Goal: Task Accomplishment & Management: Complete application form

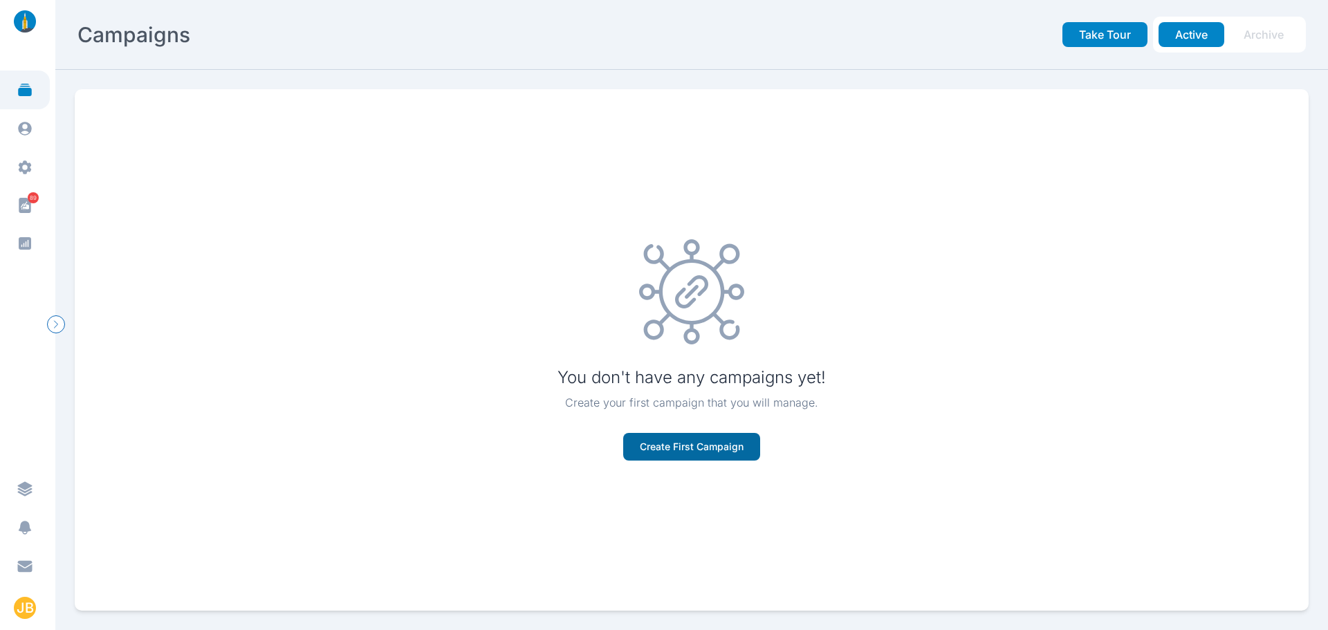
click at [430, 453] on button "Create First Campaign" at bounding box center [691, 447] width 137 height 28
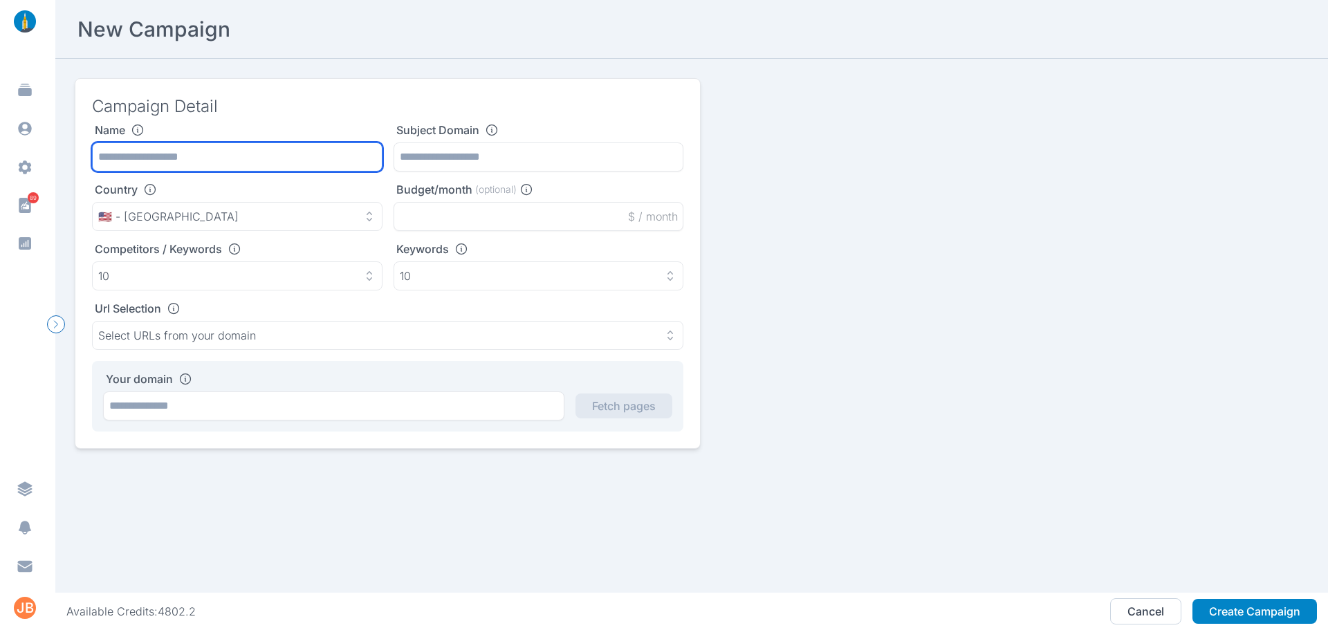
click at [178, 160] on input "text" at bounding box center [237, 156] width 290 height 29
type input "**********"
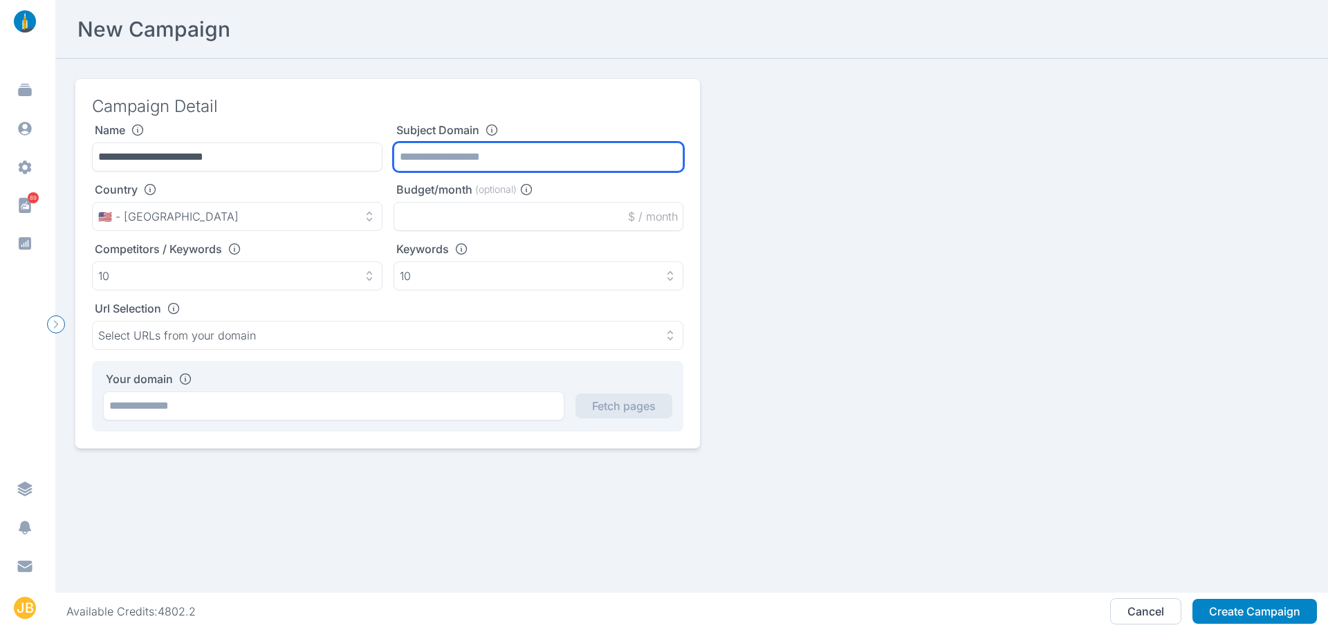
click at [430, 161] on input "text" at bounding box center [538, 156] width 290 height 29
paste input "**********"
type input "**********"
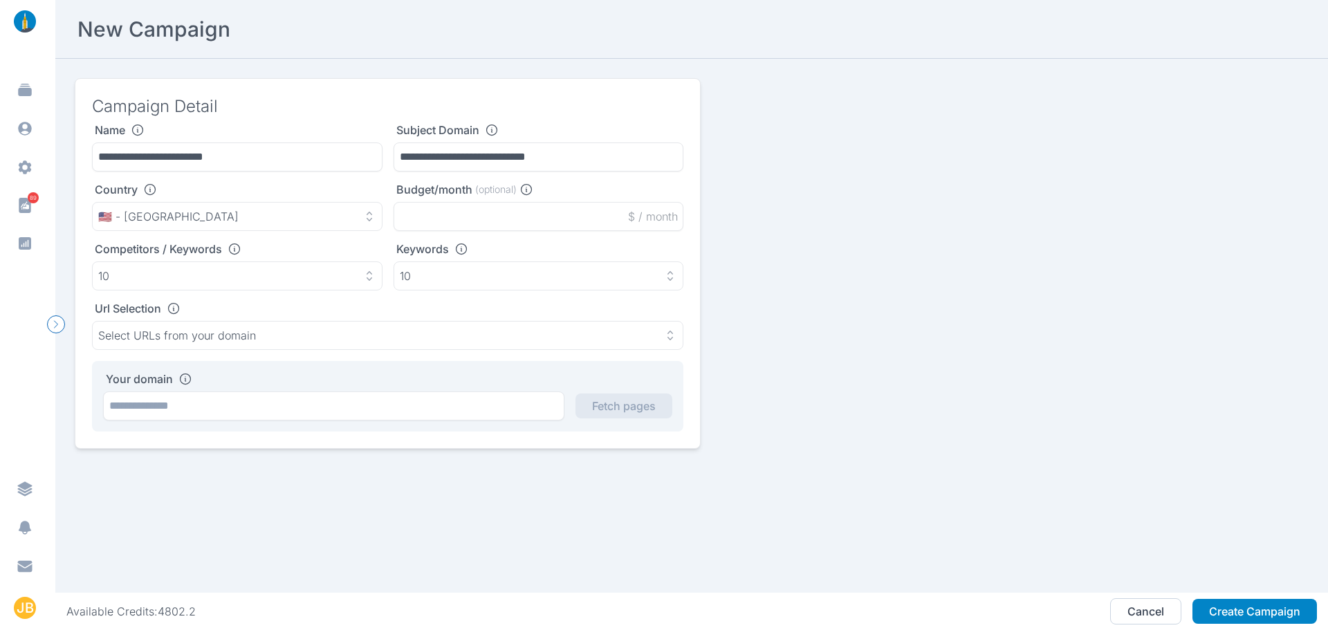
click at [324, 245] on div "Competitors / Keywords" at bounding box center [237, 249] width 290 height 14
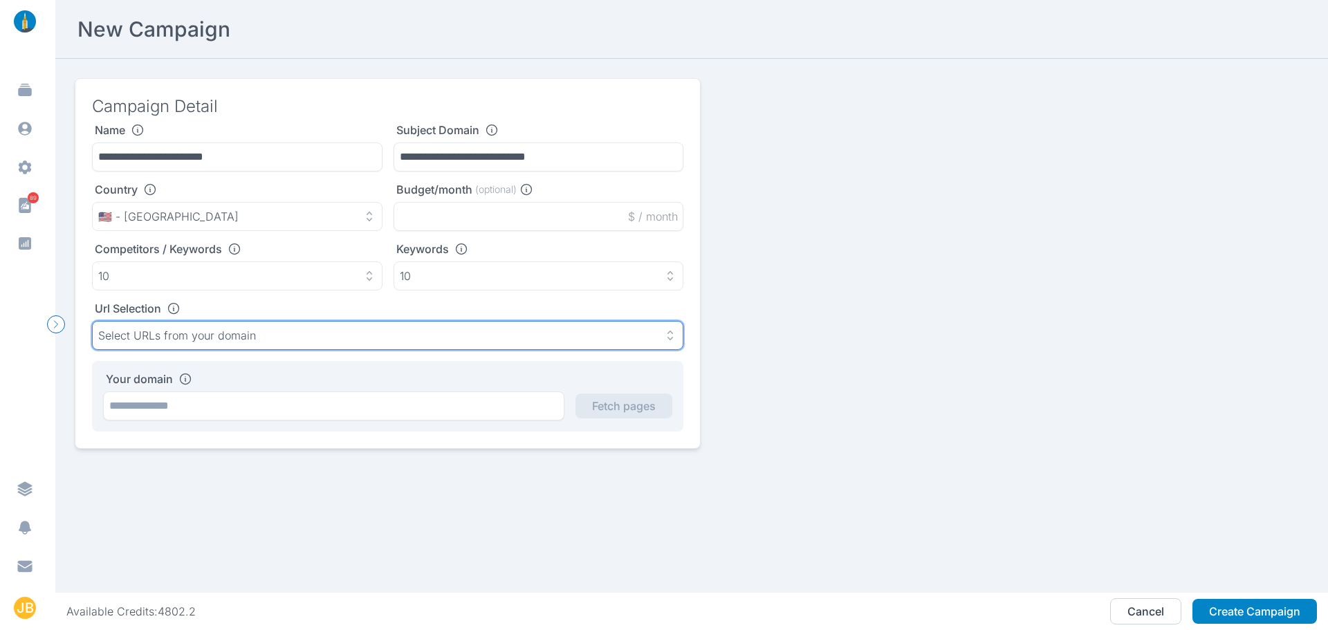
click at [288, 342] on button "Select URLs from your domain" at bounding box center [387, 335] width 591 height 29
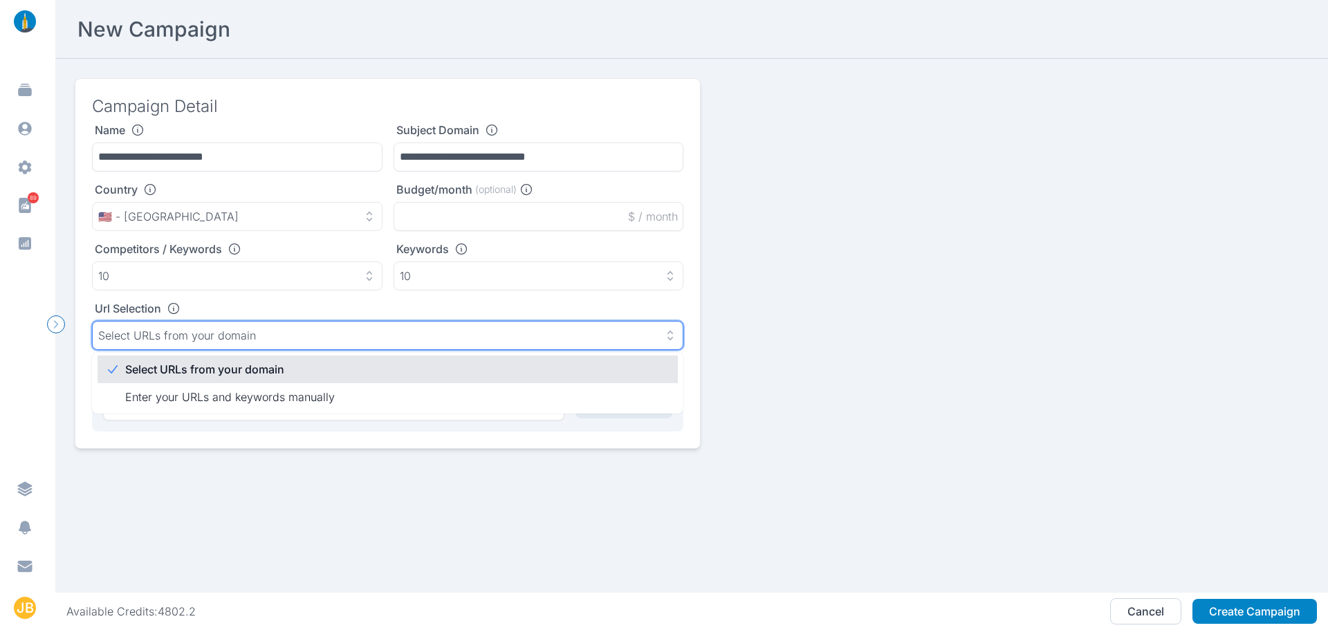
click at [288, 342] on button "Select URLs from your domain" at bounding box center [387, 335] width 591 height 29
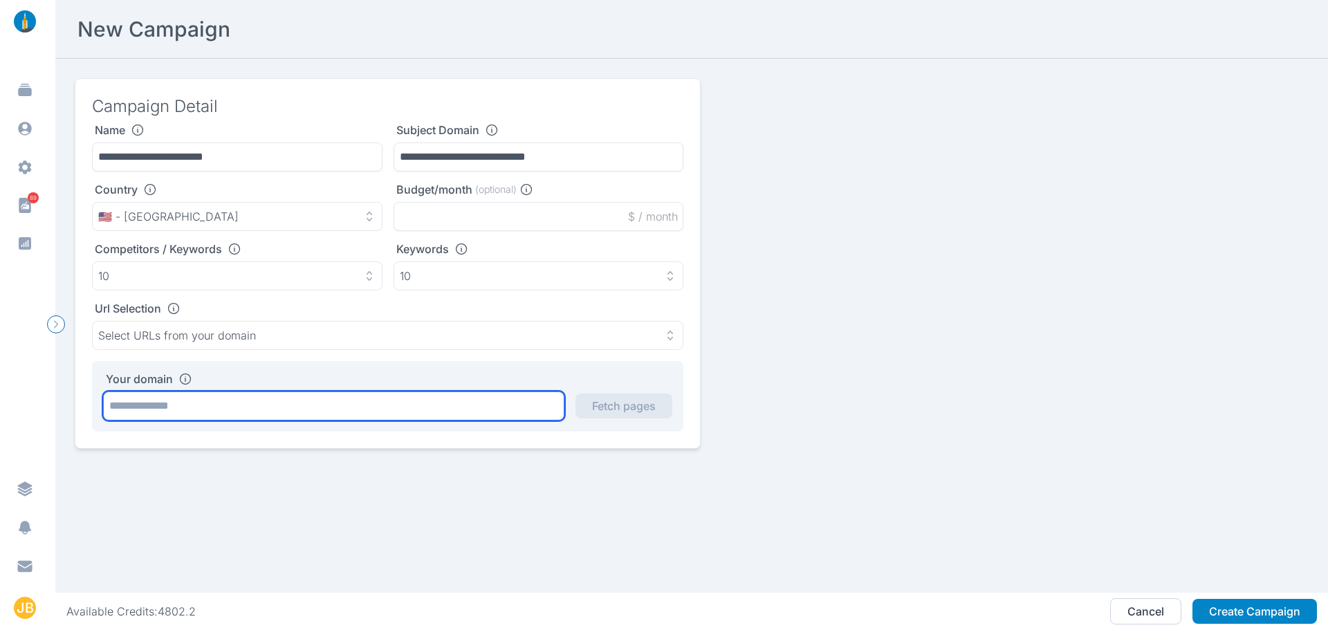
click at [279, 396] on input "text" at bounding box center [333, 405] width 461 height 29
paste input "**********"
type input "**********"
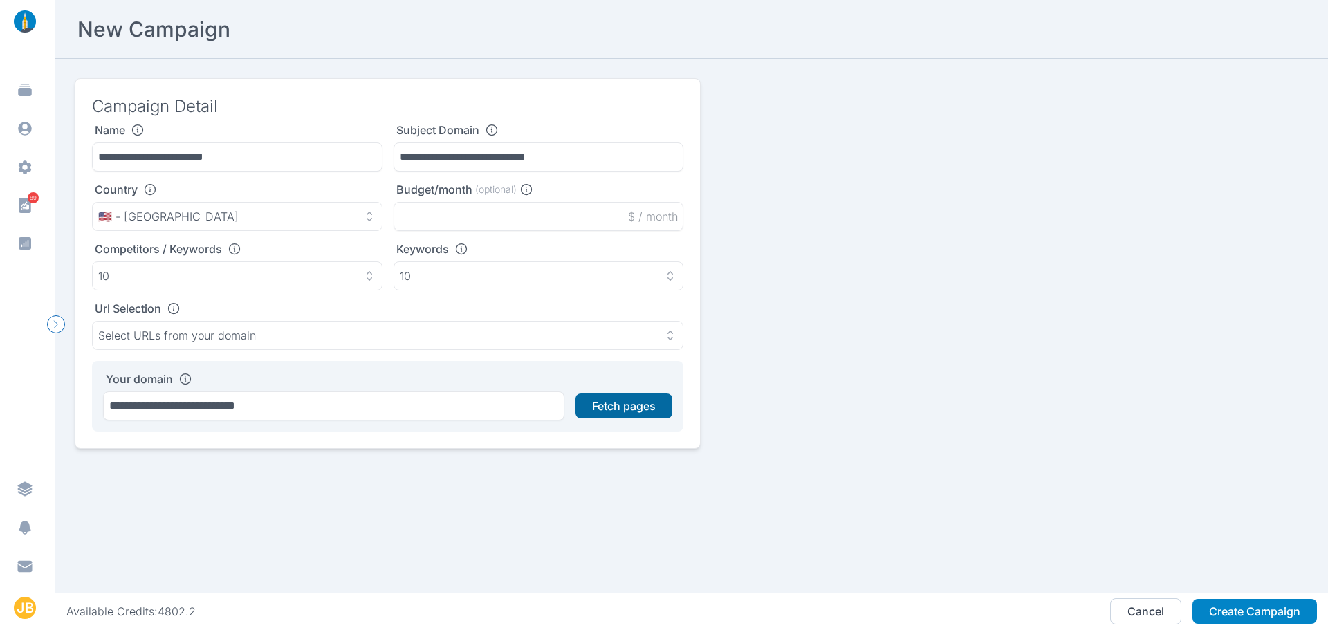
click at [430, 406] on button "Fetch pages" at bounding box center [623, 405] width 97 height 25
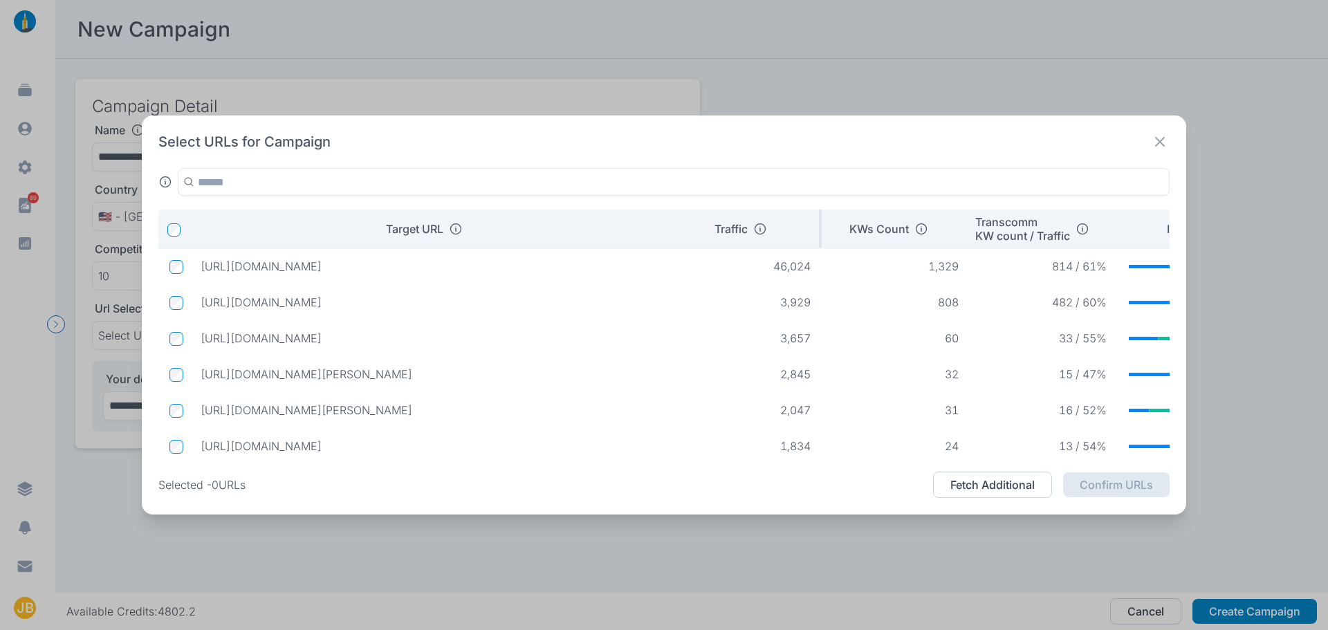
drag, startPoint x: 532, startPoint y: 232, endPoint x: 676, endPoint y: 231, distance: 144.5
click at [430, 231] on tr "Target URL Traffic KWs Count Transcomm KW count / Traffic Intent" at bounding box center [727, 229] width 1138 height 39
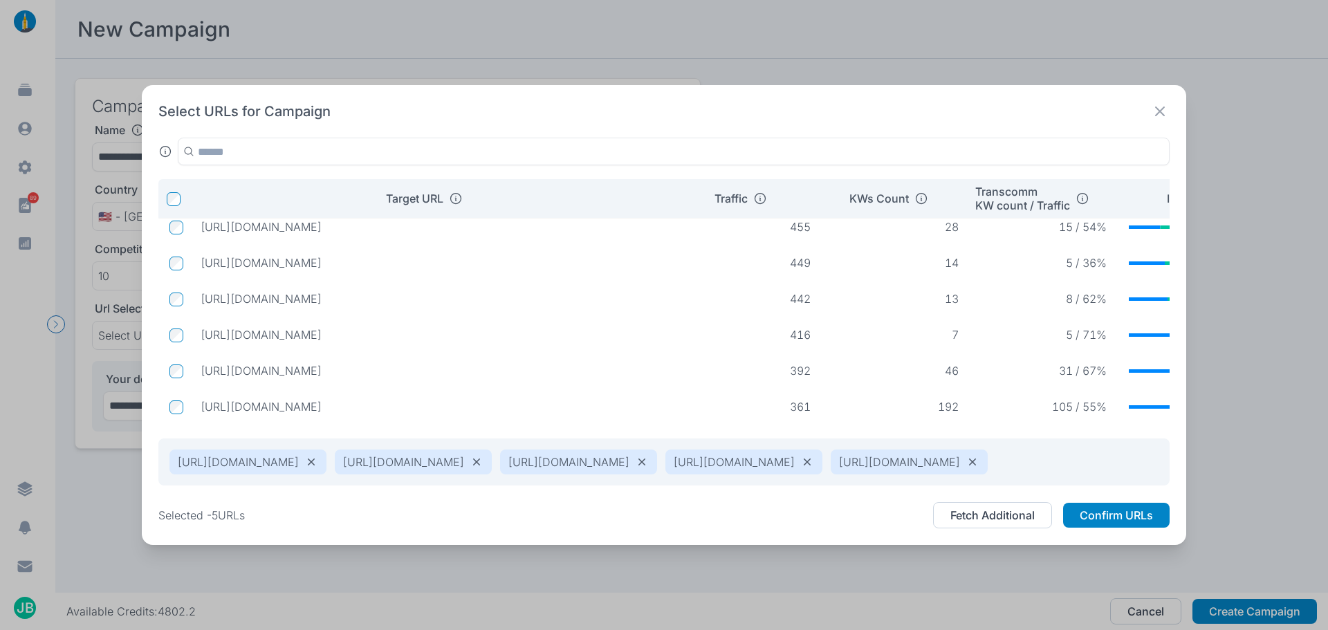
scroll to position [14, 0]
click at [430, 527] on button "Fetch Additional" at bounding box center [992, 515] width 119 height 26
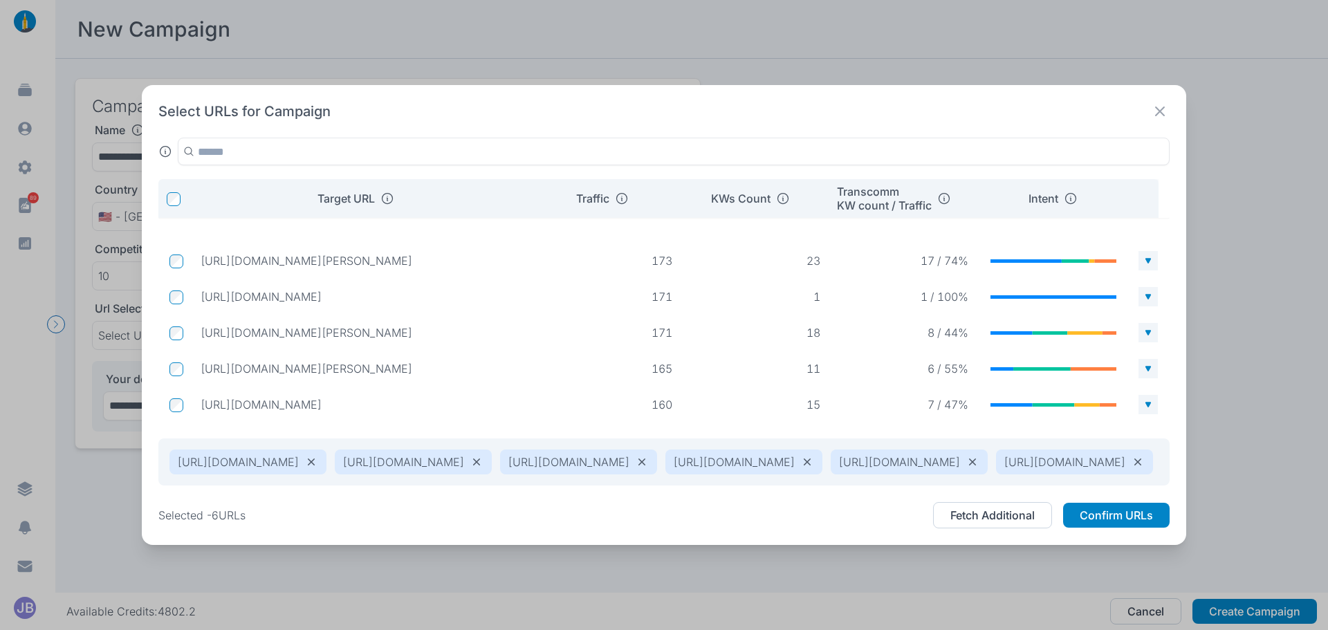
scroll to position [1129, 0]
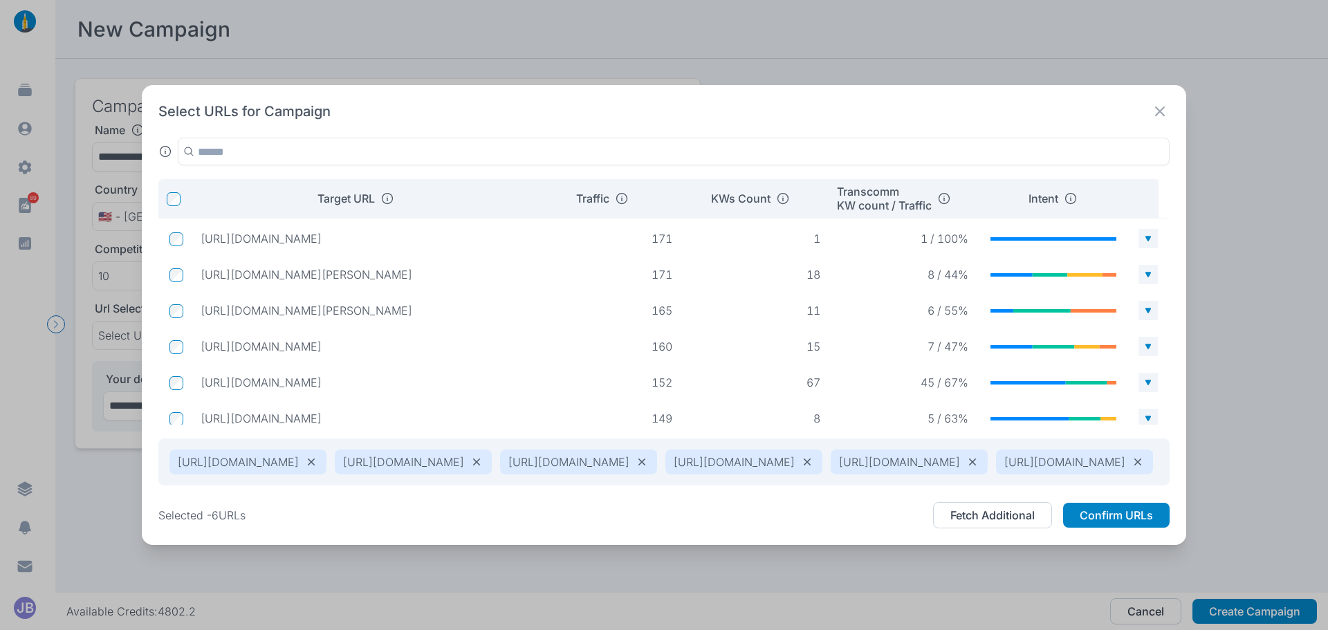
click at [168, 376] on td at bounding box center [173, 382] width 31 height 26
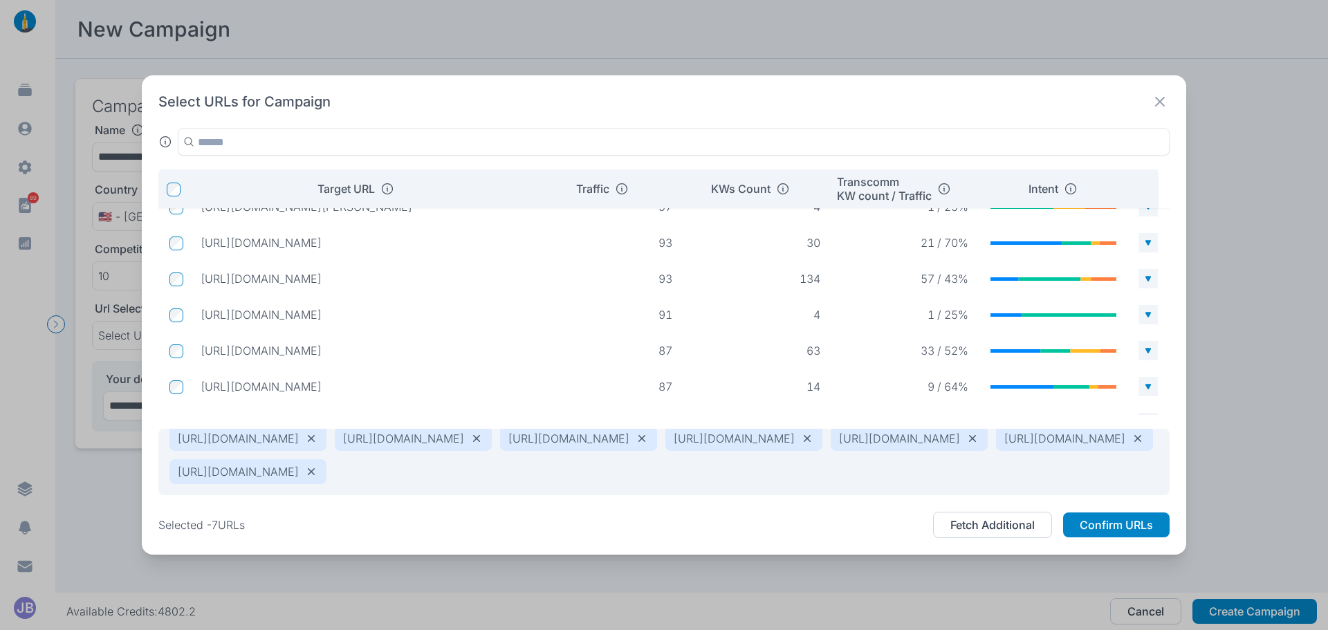
scroll to position [0, 0]
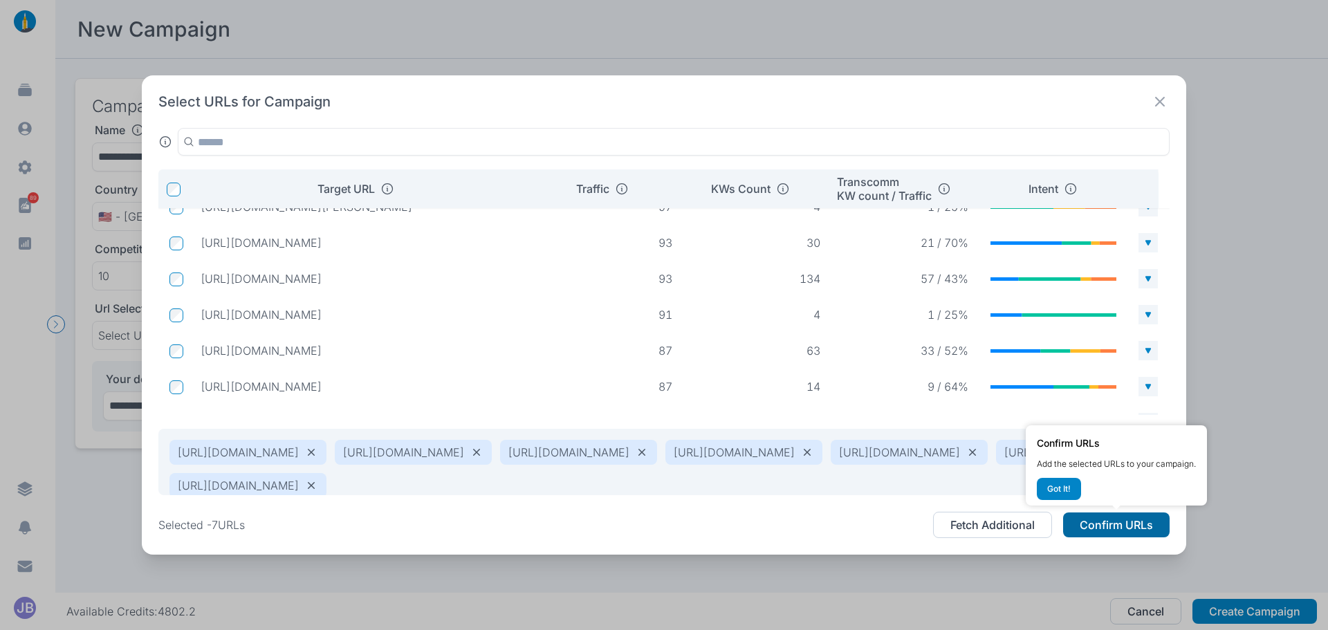
click at [430, 529] on button "Confirm URLs" at bounding box center [1116, 524] width 106 height 25
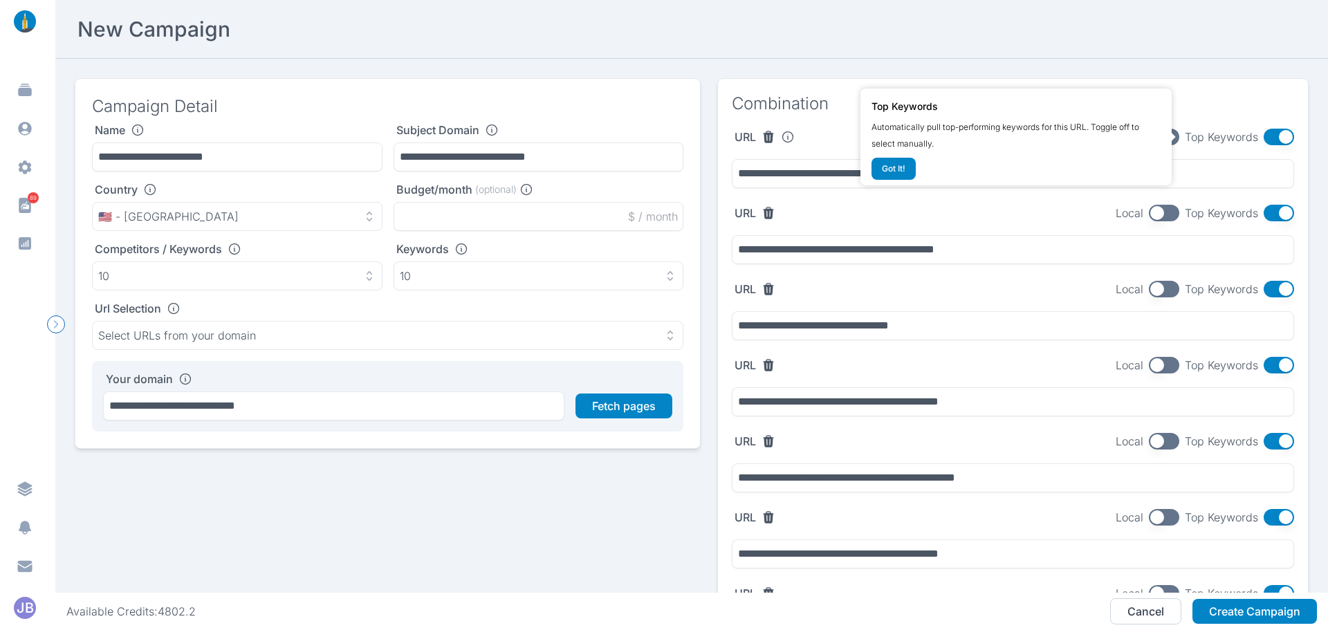
click at [430, 90] on section "Combination" at bounding box center [1013, 104] width 590 height 50
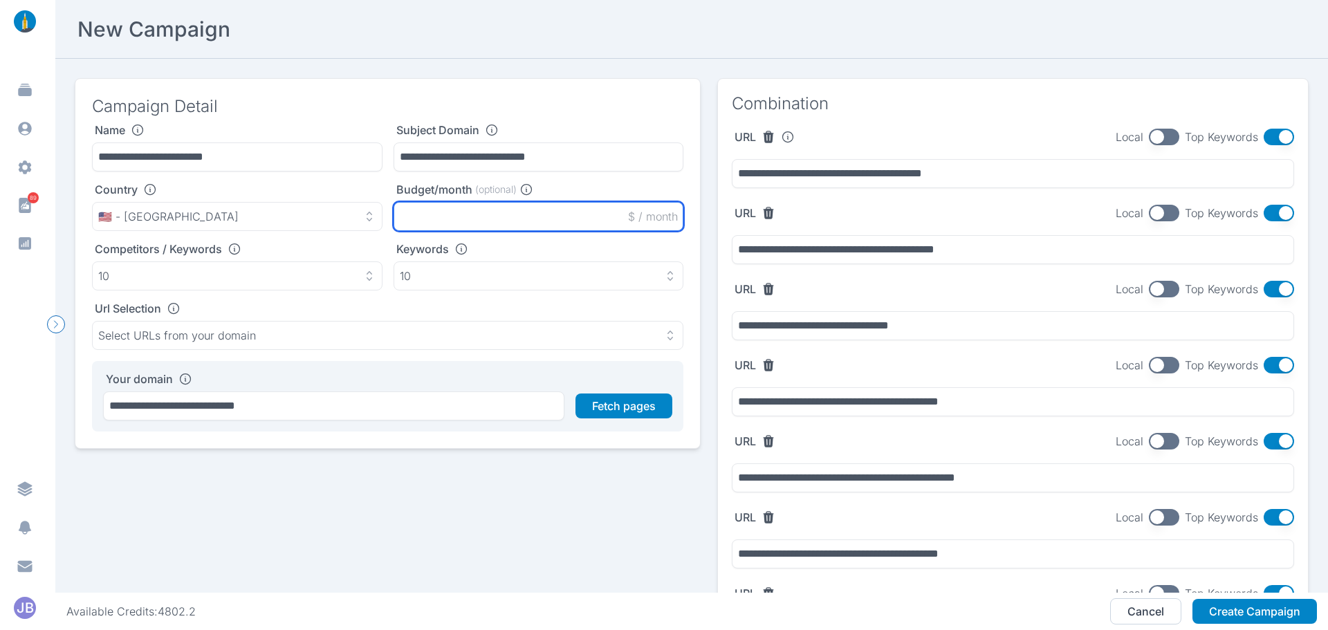
click at [430, 214] on input "text" at bounding box center [538, 216] width 290 height 29
type input "*****"
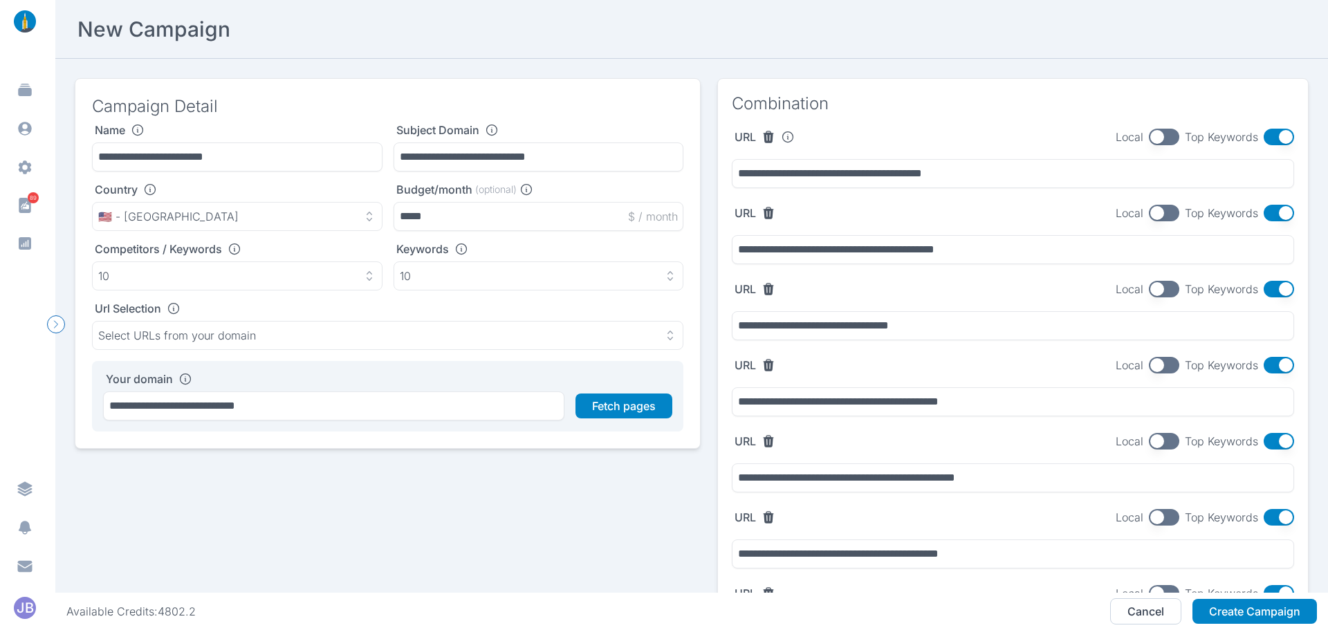
click at [430, 134] on button "button" at bounding box center [1278, 137] width 30 height 17
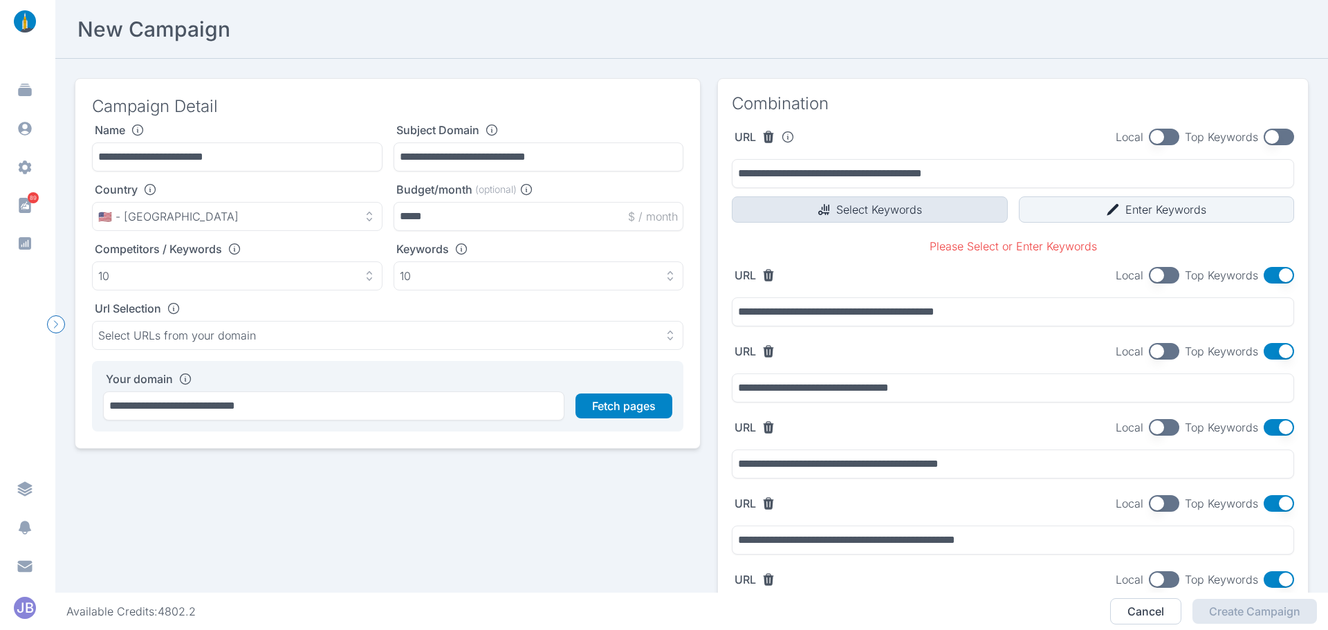
click at [430, 216] on button "Select Keywords" at bounding box center [870, 209] width 276 height 26
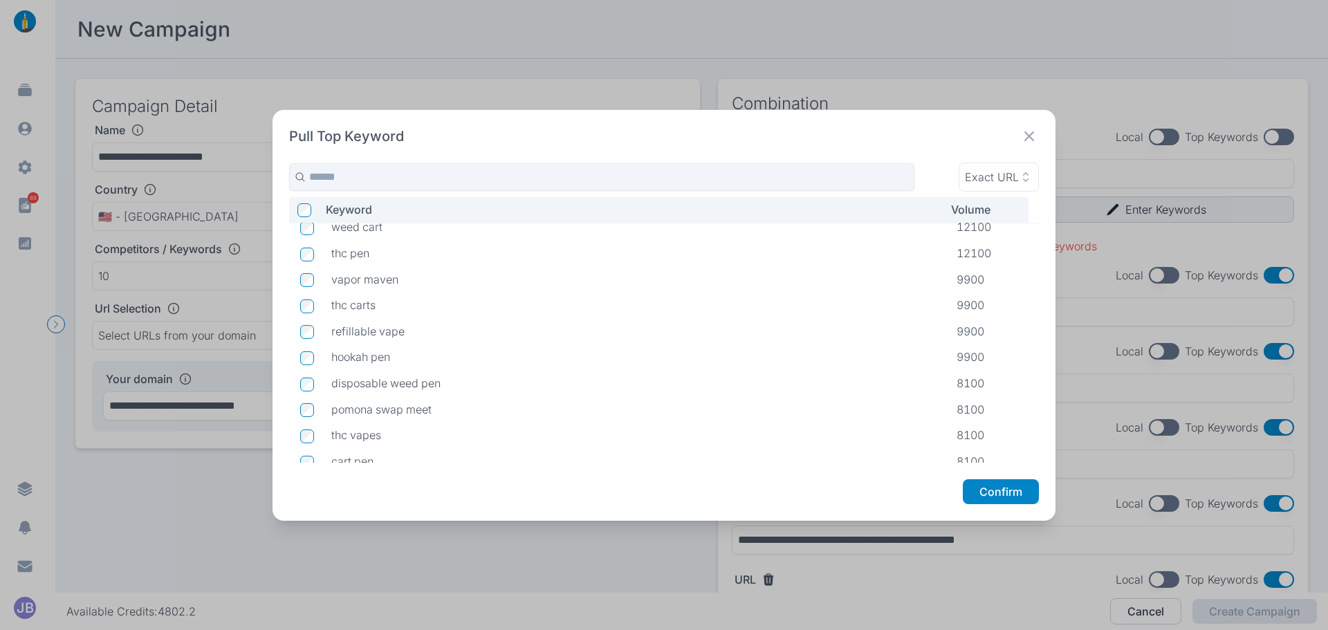
scroll to position [208, 0]
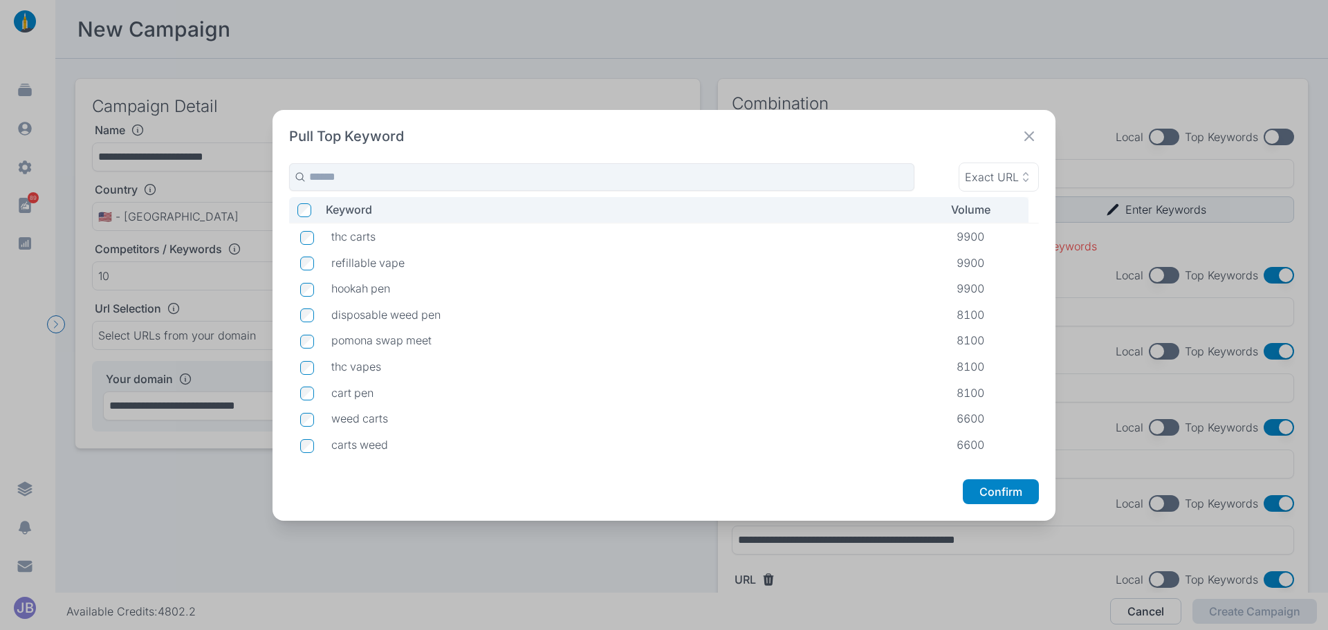
click at [315, 371] on td at bounding box center [304, 367] width 31 height 26
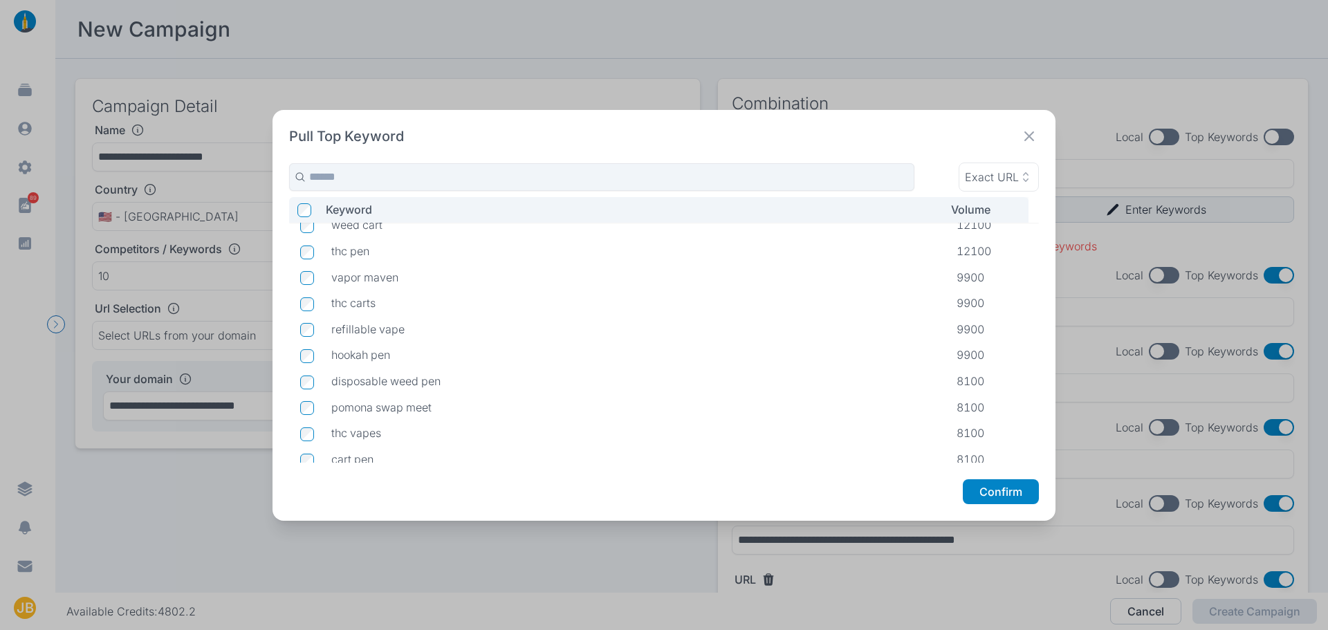
scroll to position [0, 0]
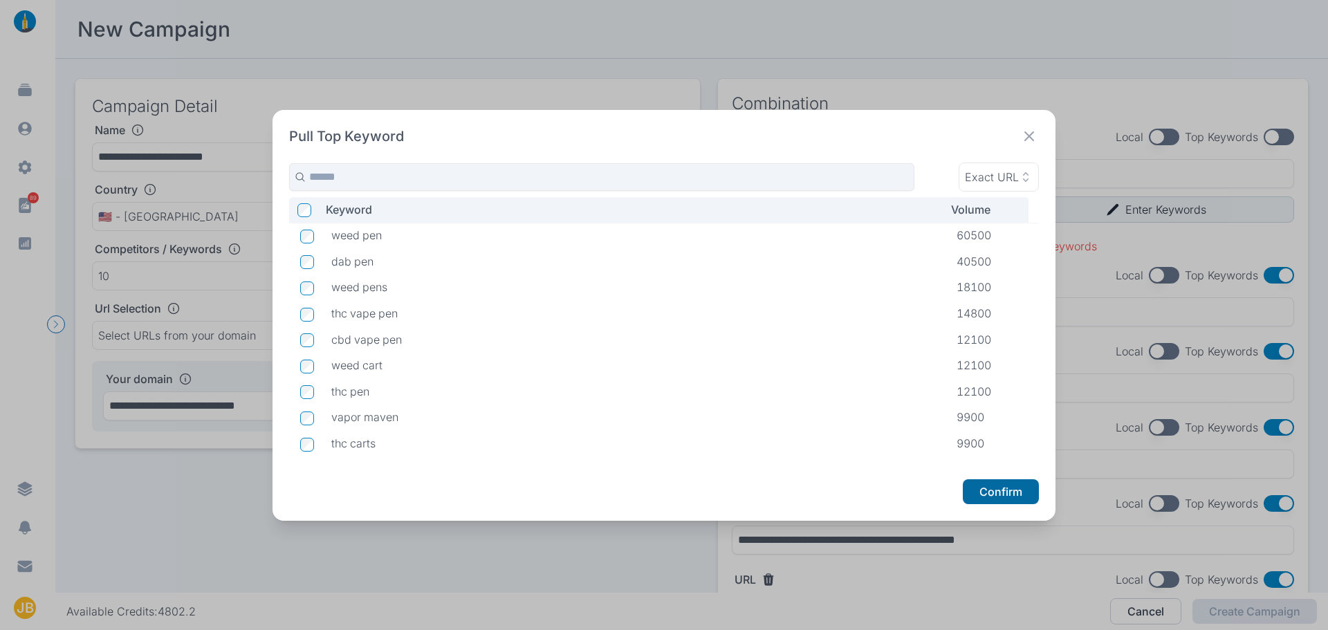
click at [430, 493] on button "Confirm" at bounding box center [1001, 491] width 76 height 25
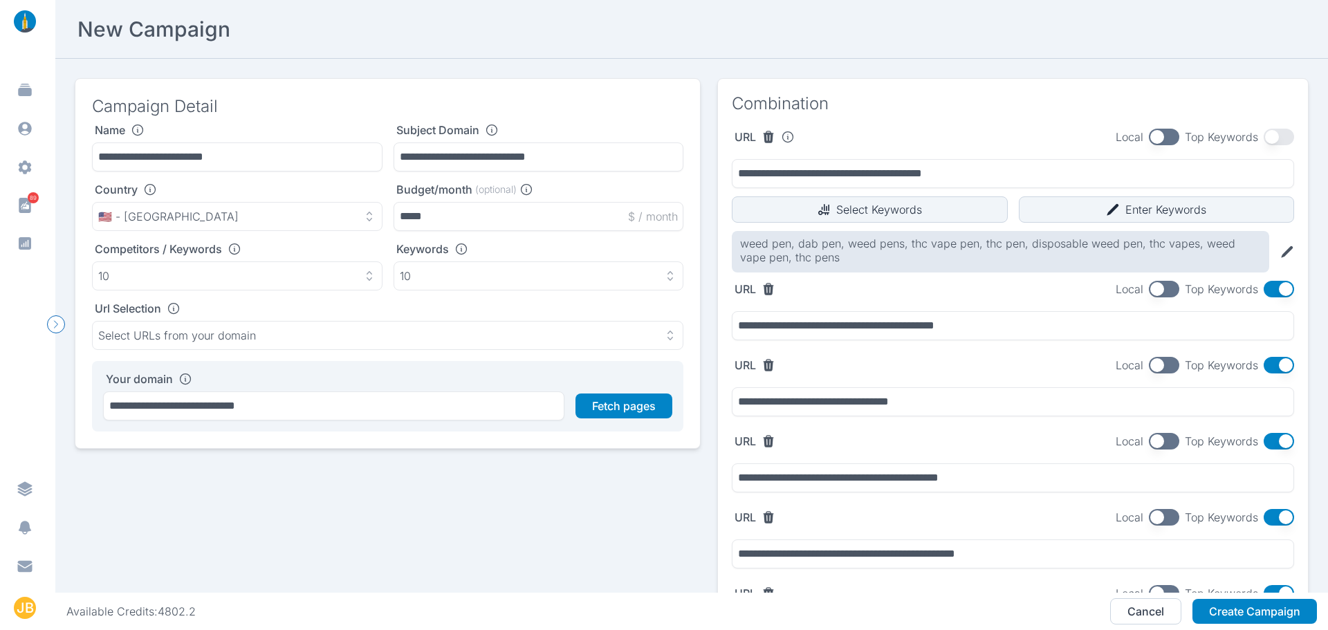
click at [430, 295] on button "button" at bounding box center [1278, 289] width 30 height 17
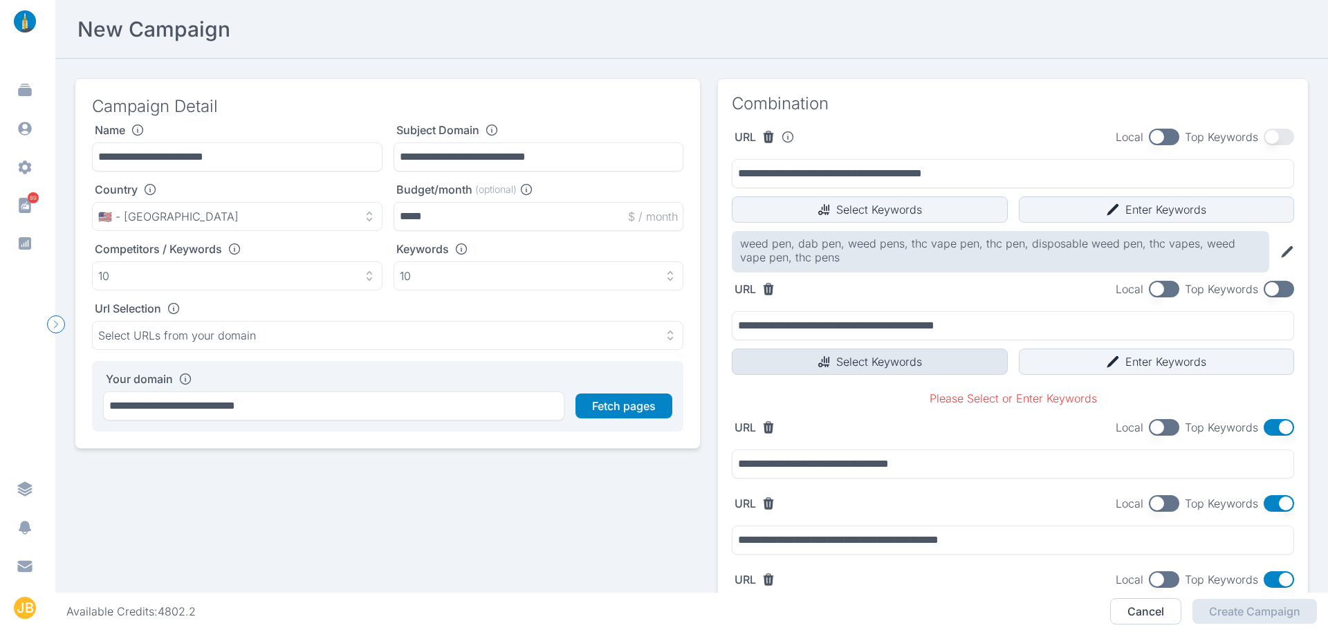
click at [430, 366] on button "Select Keywords" at bounding box center [870, 362] width 276 height 26
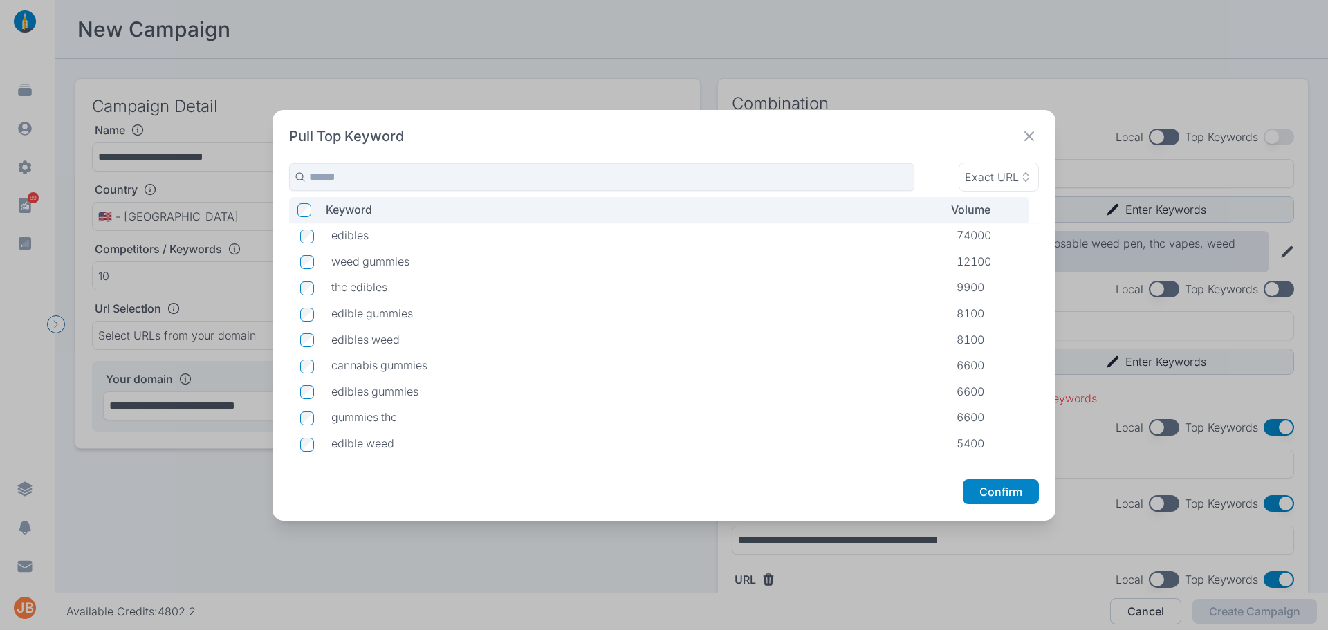
scroll to position [69, 0]
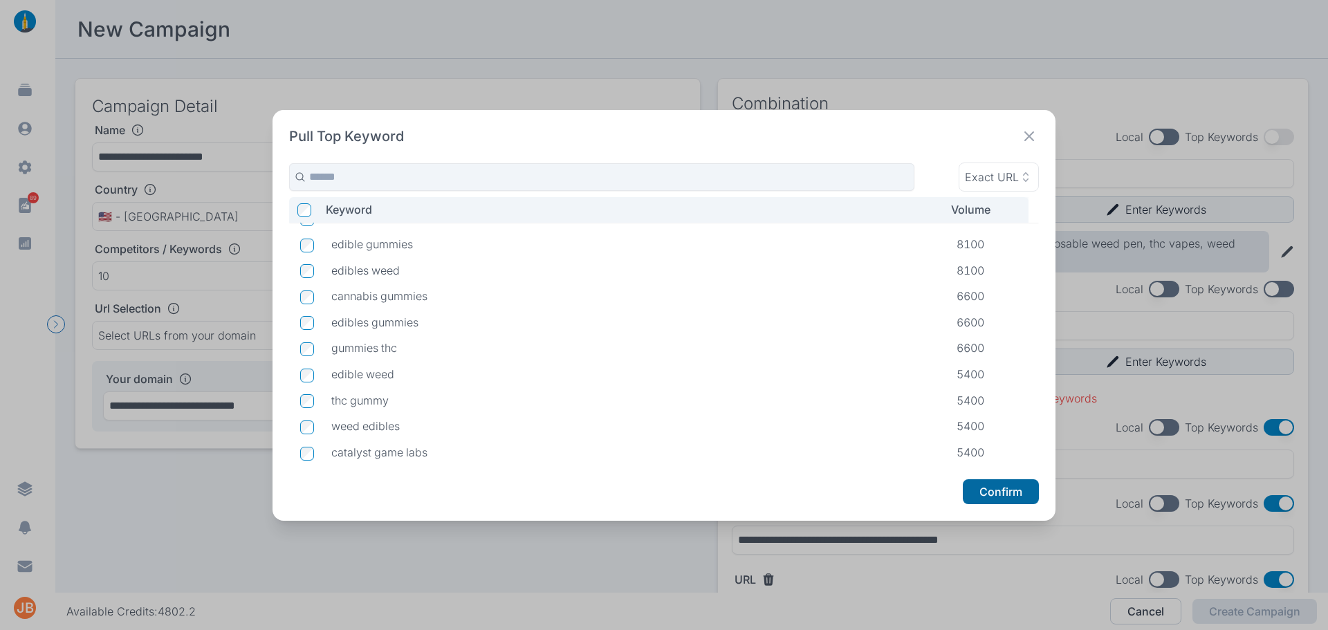
click at [430, 496] on button "Confirm" at bounding box center [1001, 491] width 76 height 25
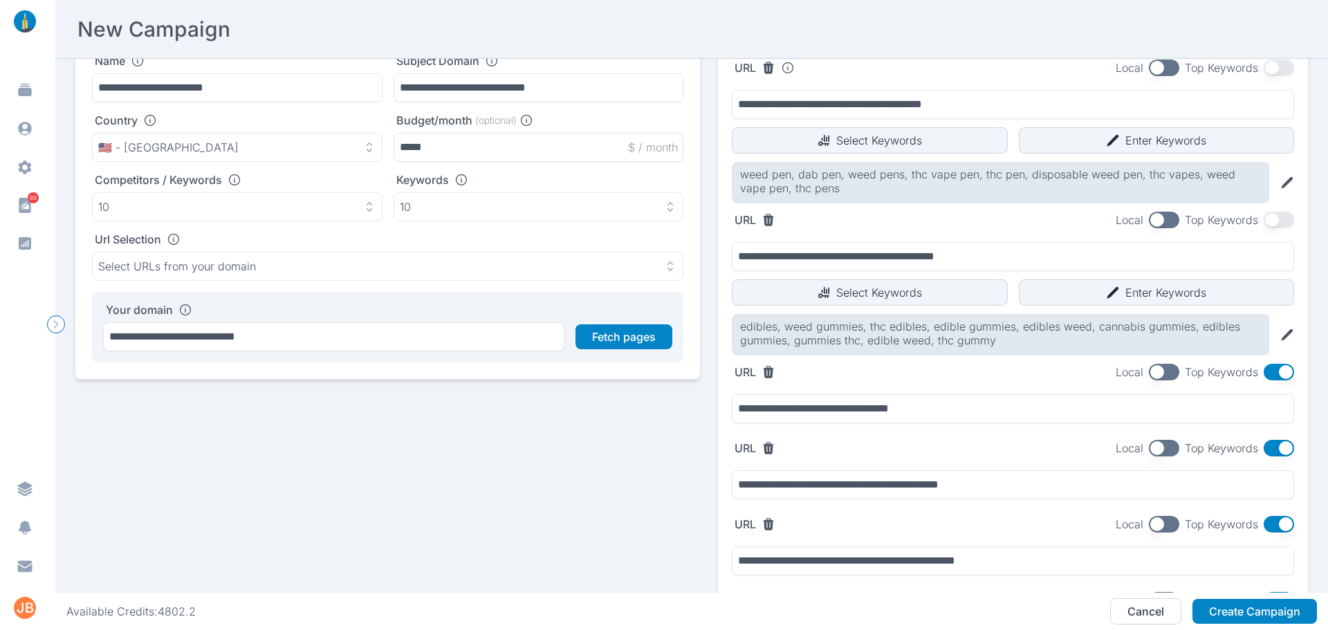
scroll to position [138, 0]
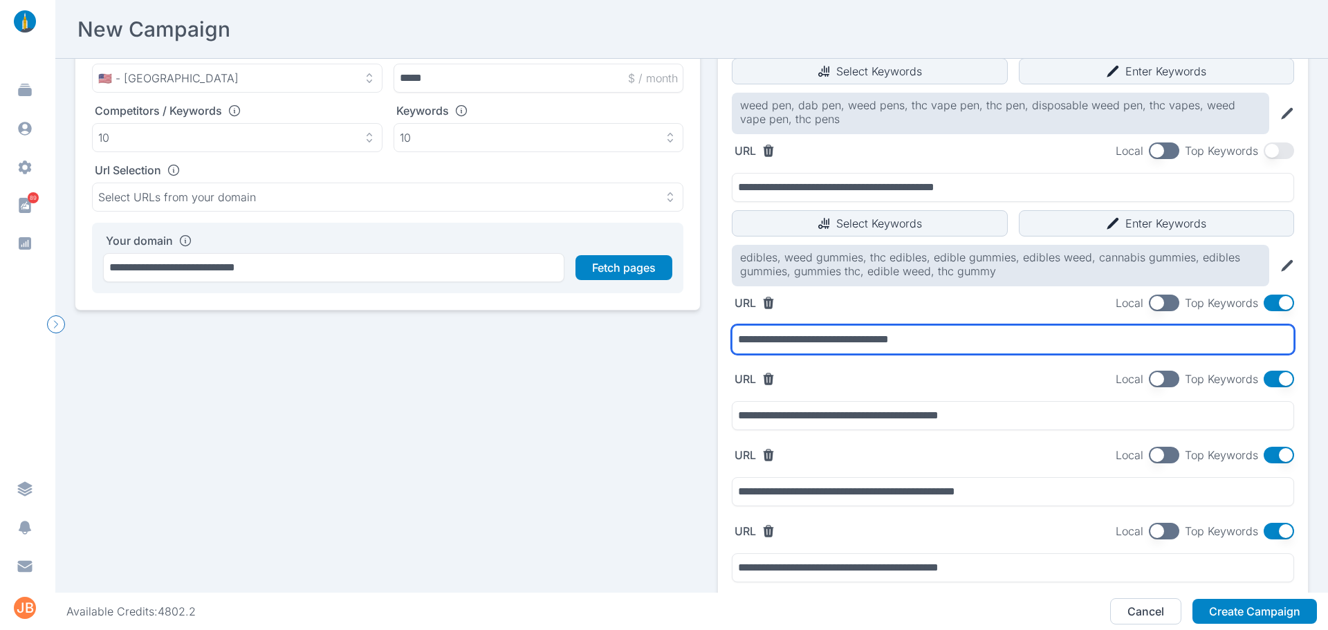
click at [430, 346] on input "**********" at bounding box center [1013, 339] width 562 height 29
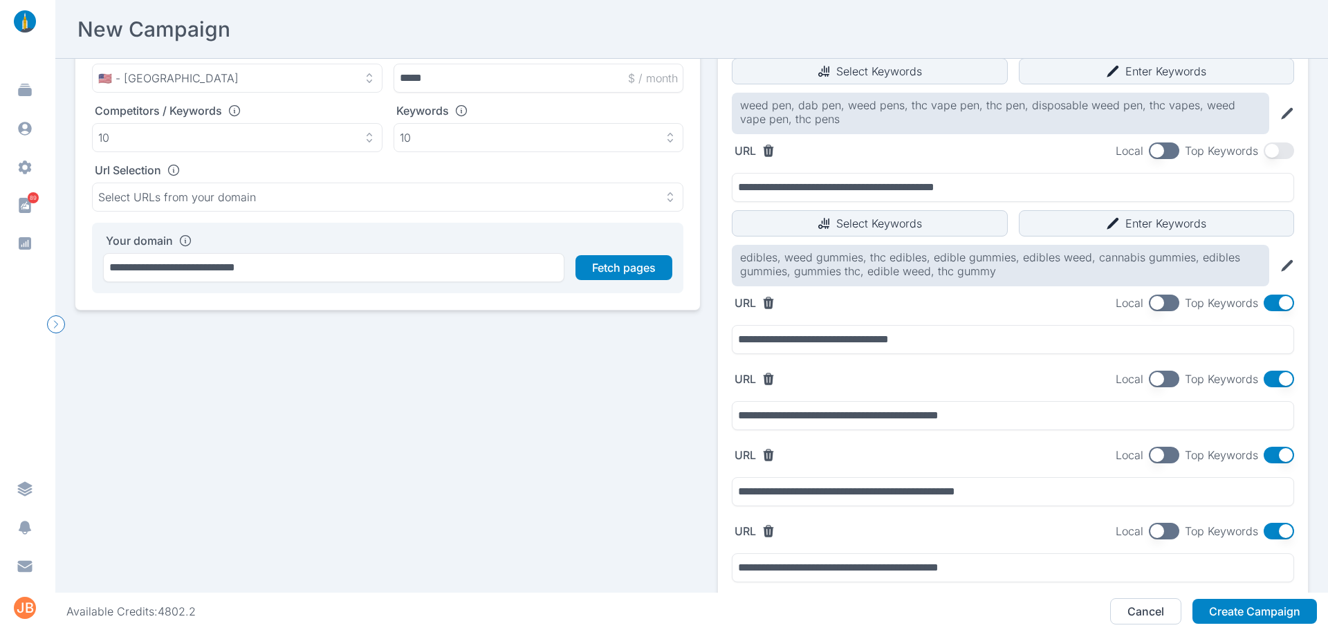
click at [430, 377] on button "button" at bounding box center [1278, 379] width 30 height 17
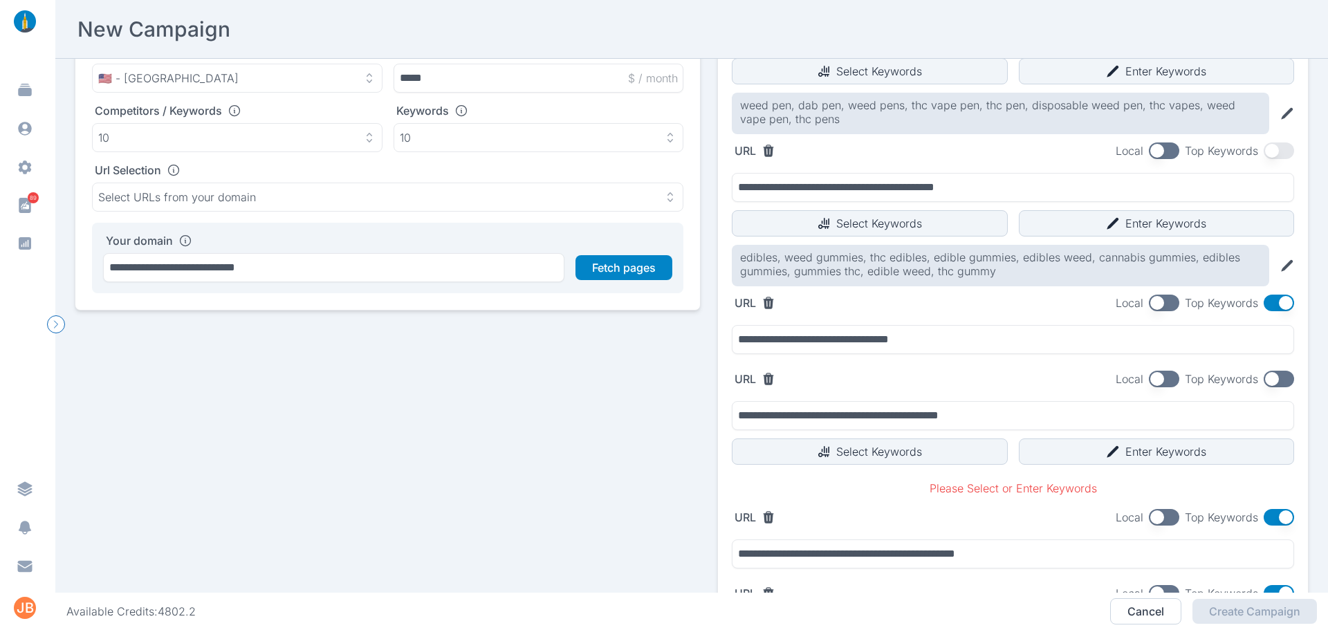
click at [430, 377] on button "button" at bounding box center [1278, 379] width 30 height 17
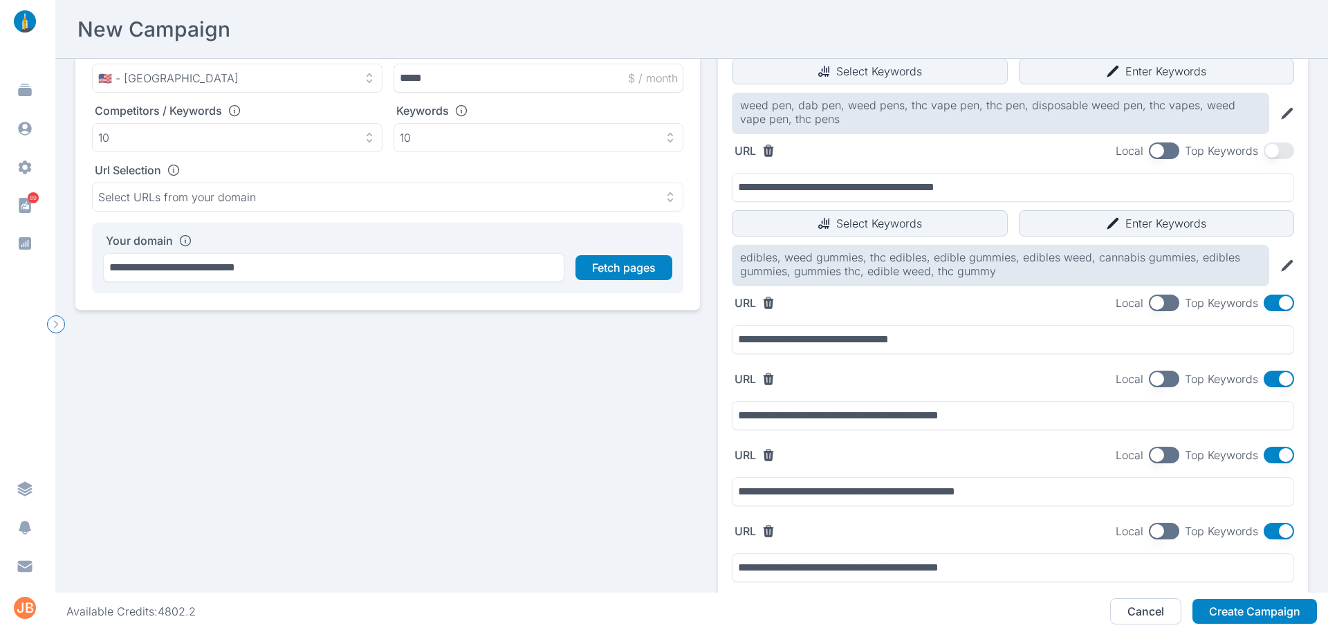
click at [430, 313] on div "**********" at bounding box center [1013, 329] width 590 height 68
click at [430, 305] on button "button" at bounding box center [1278, 303] width 30 height 17
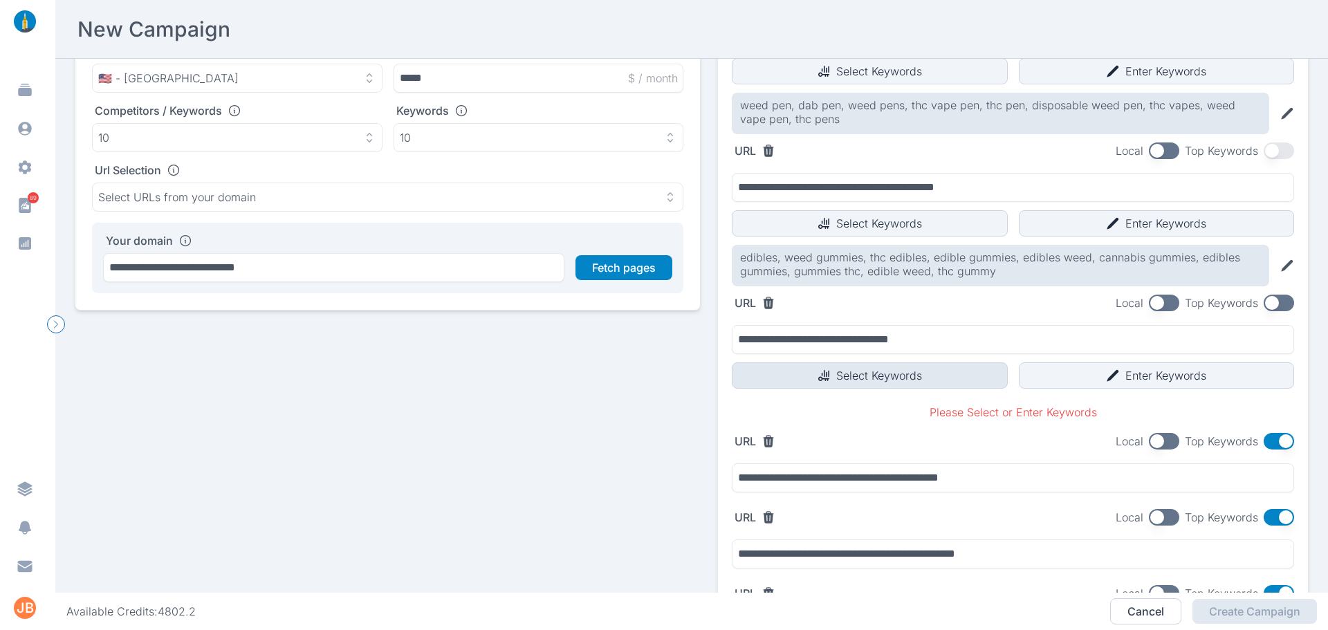
click at [430, 375] on button "Select Keywords" at bounding box center [870, 375] width 276 height 26
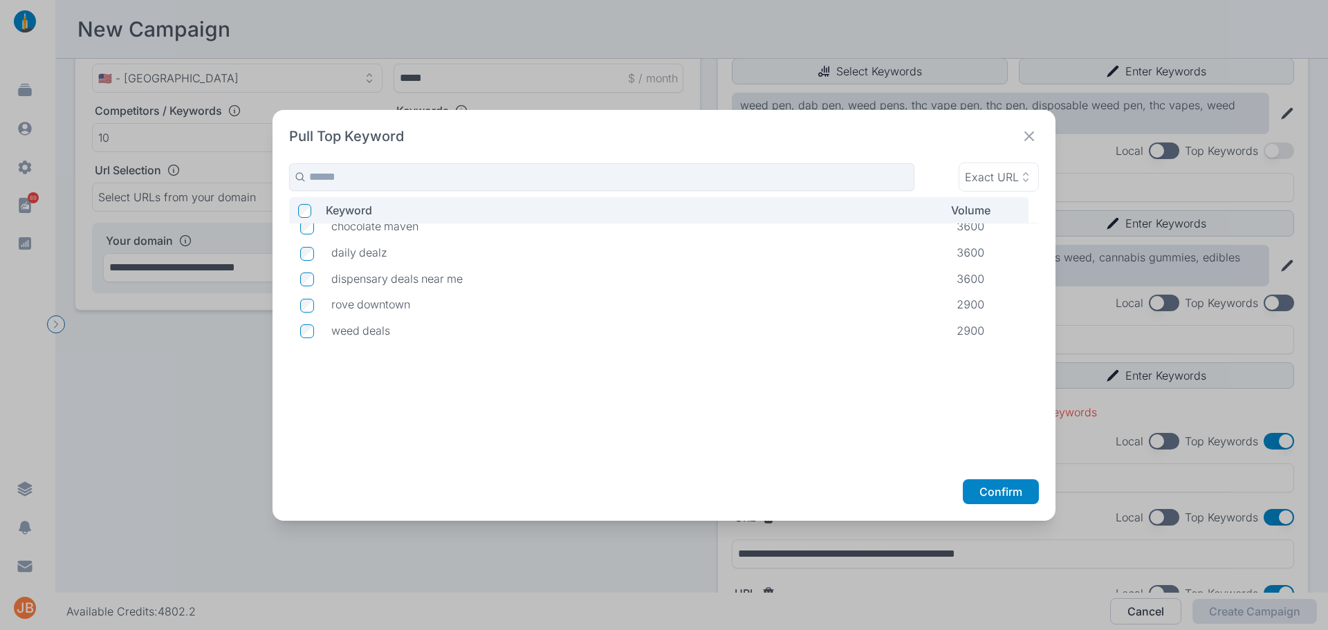
scroll to position [0, 0]
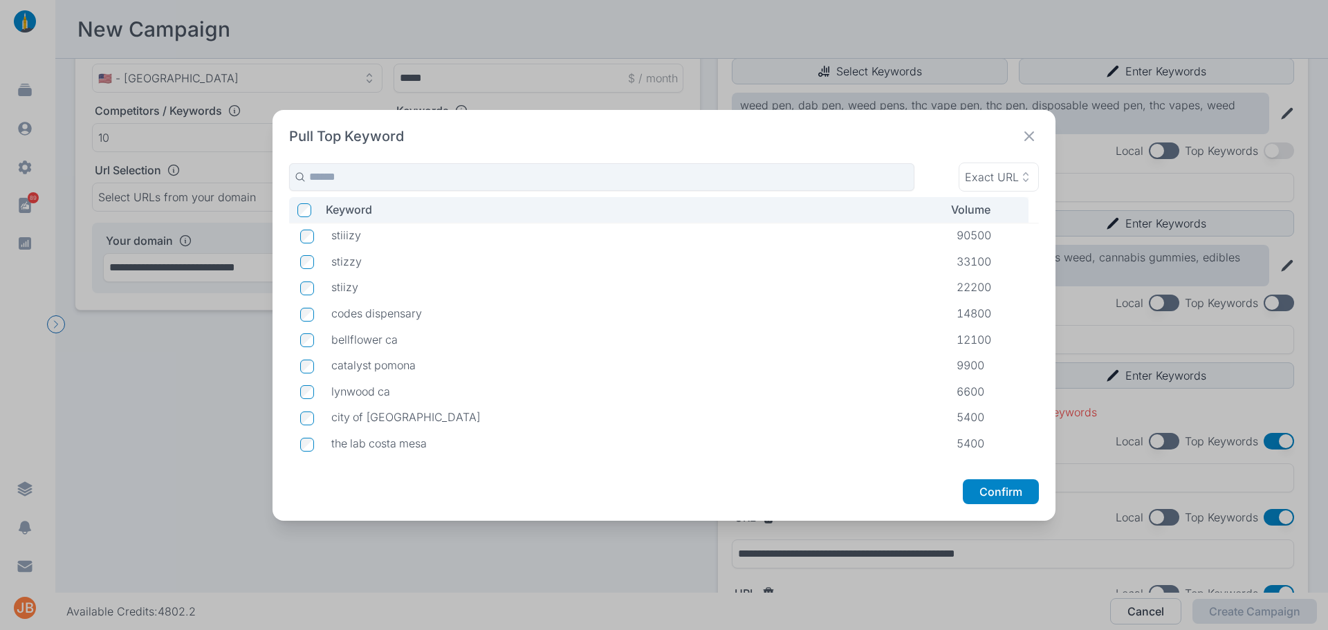
click at [430, 134] on icon at bounding box center [1029, 136] width 10 height 10
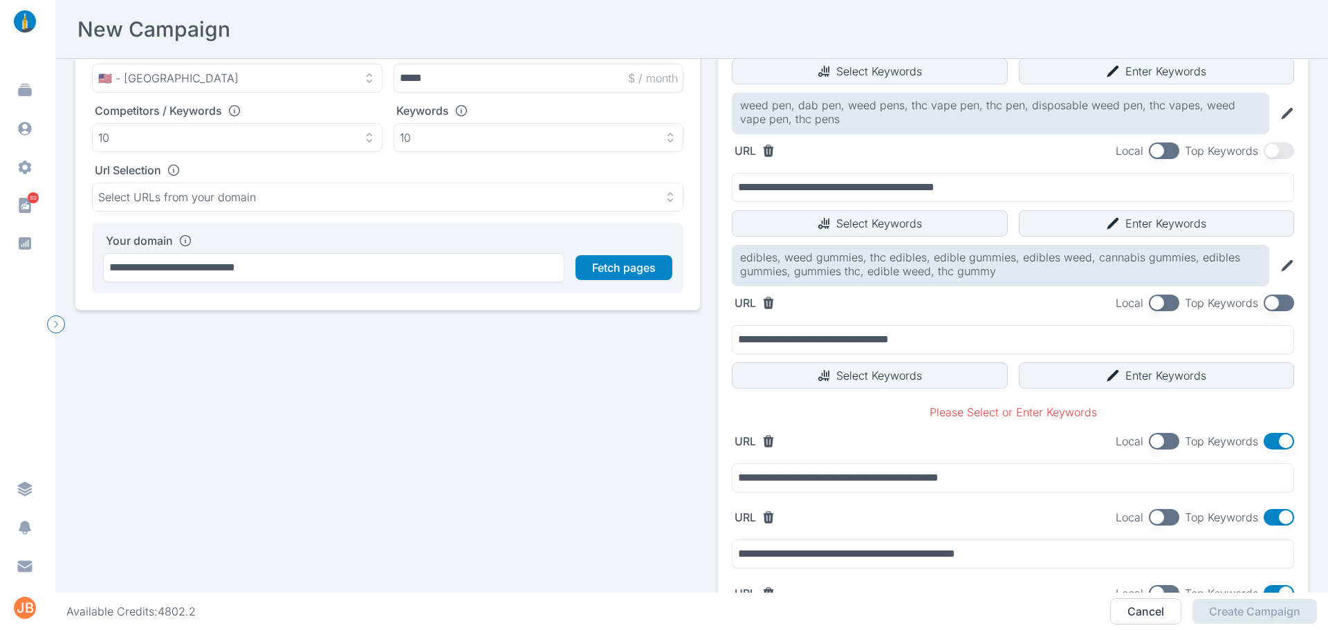
click at [430, 307] on icon at bounding box center [768, 303] width 14 height 14
type input "**********"
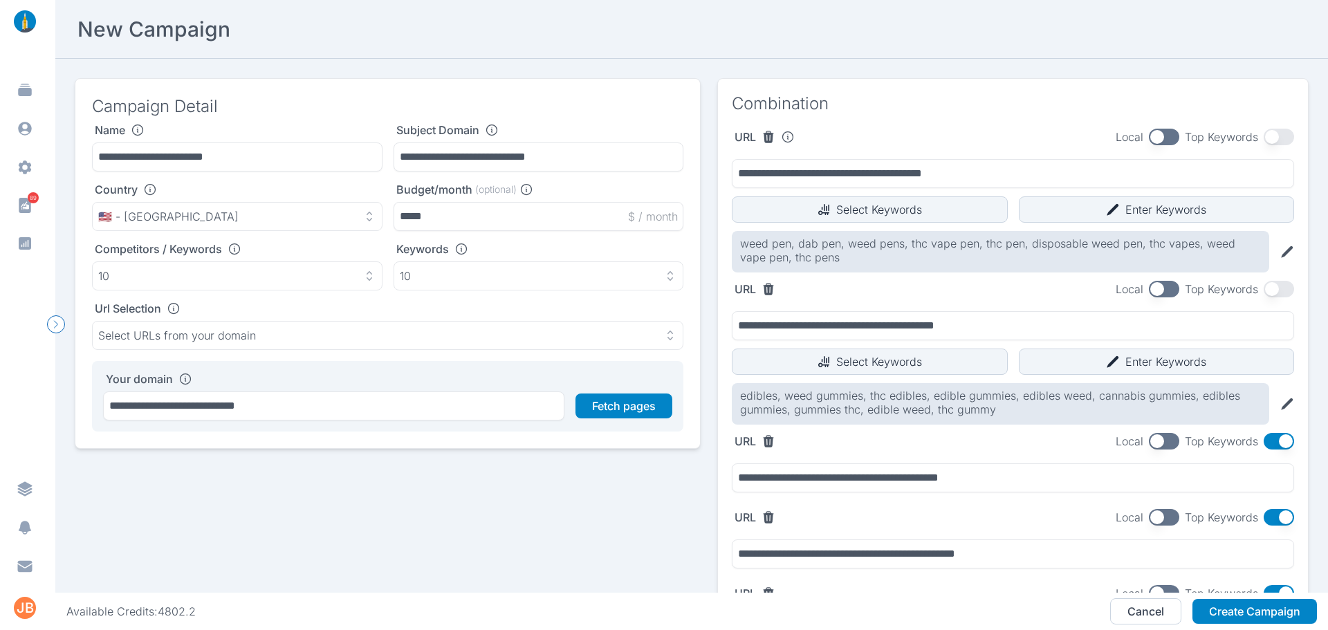
scroll to position [69, 0]
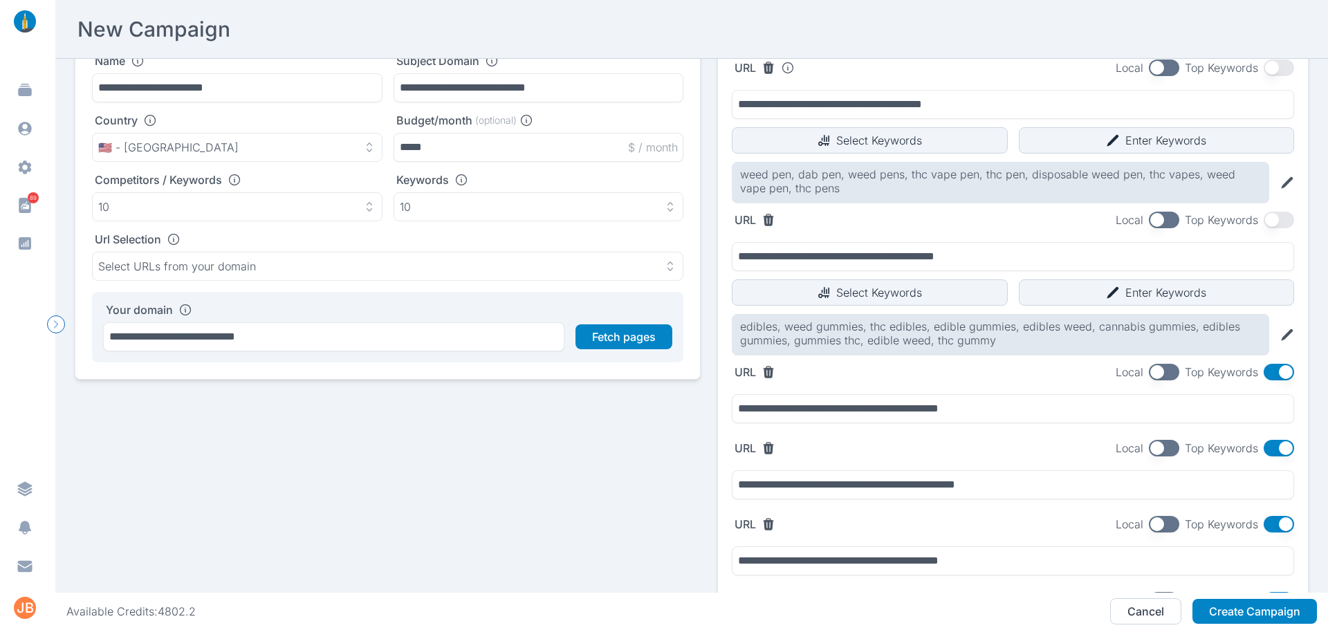
click at [430, 373] on button "button" at bounding box center [1278, 372] width 30 height 17
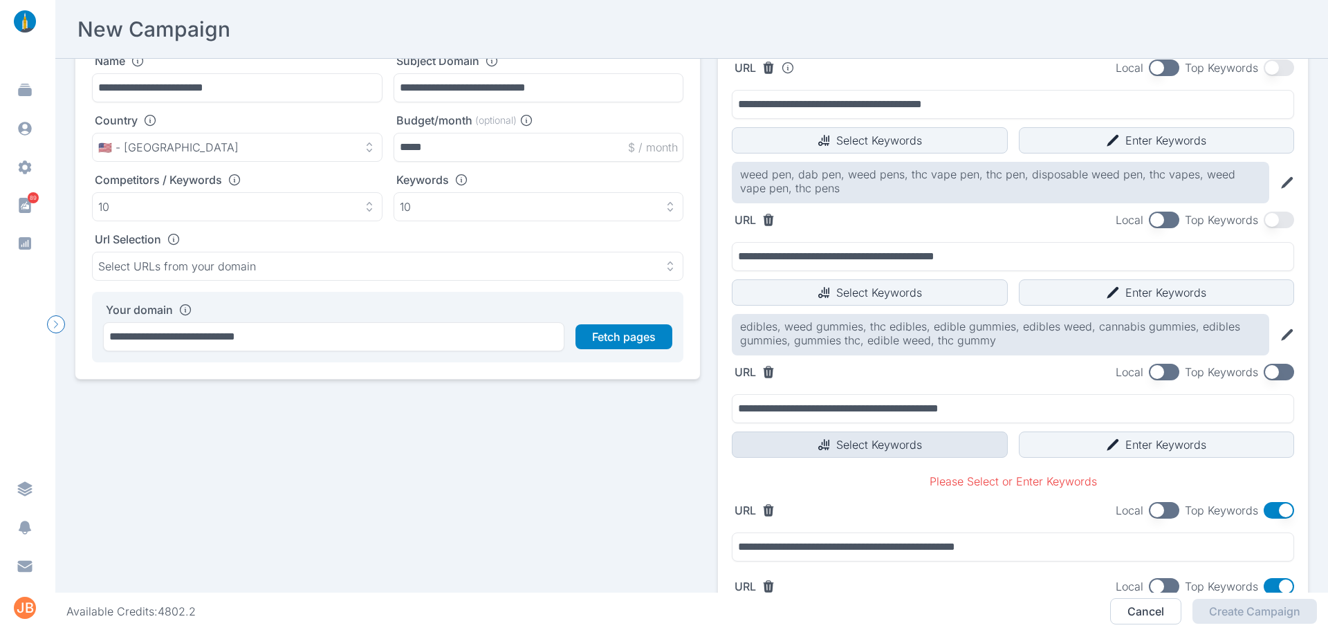
click at [430, 447] on button "Select Keywords" at bounding box center [870, 444] width 276 height 26
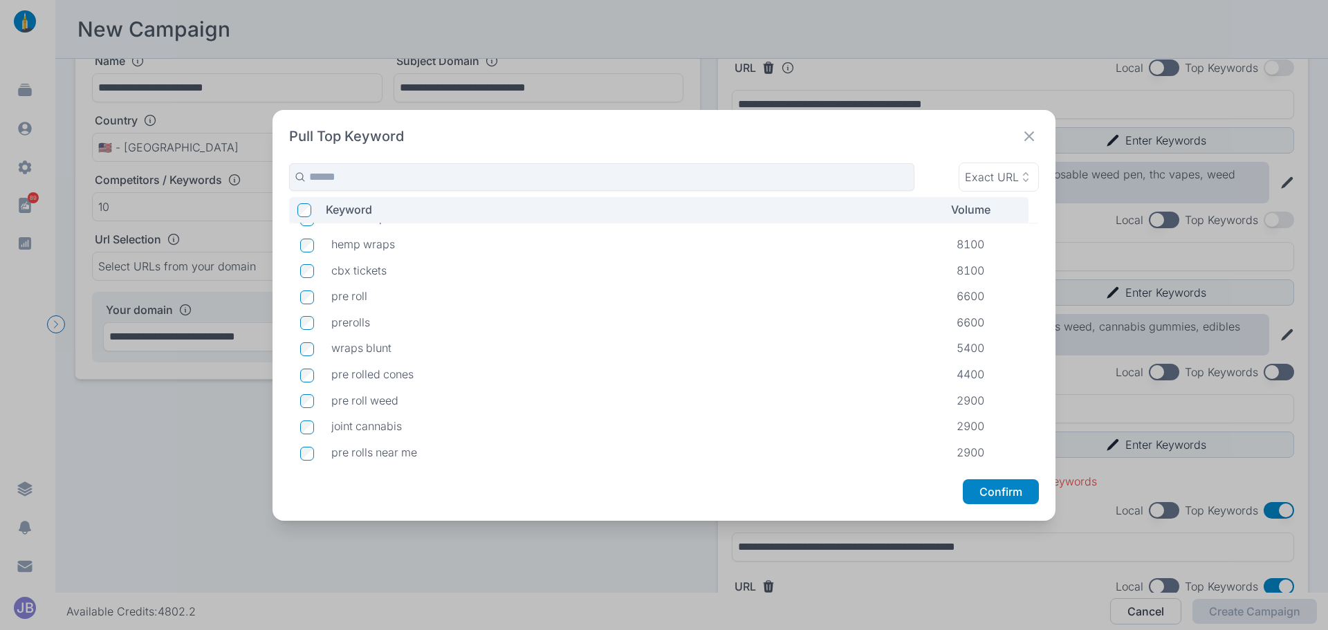
scroll to position [0, 0]
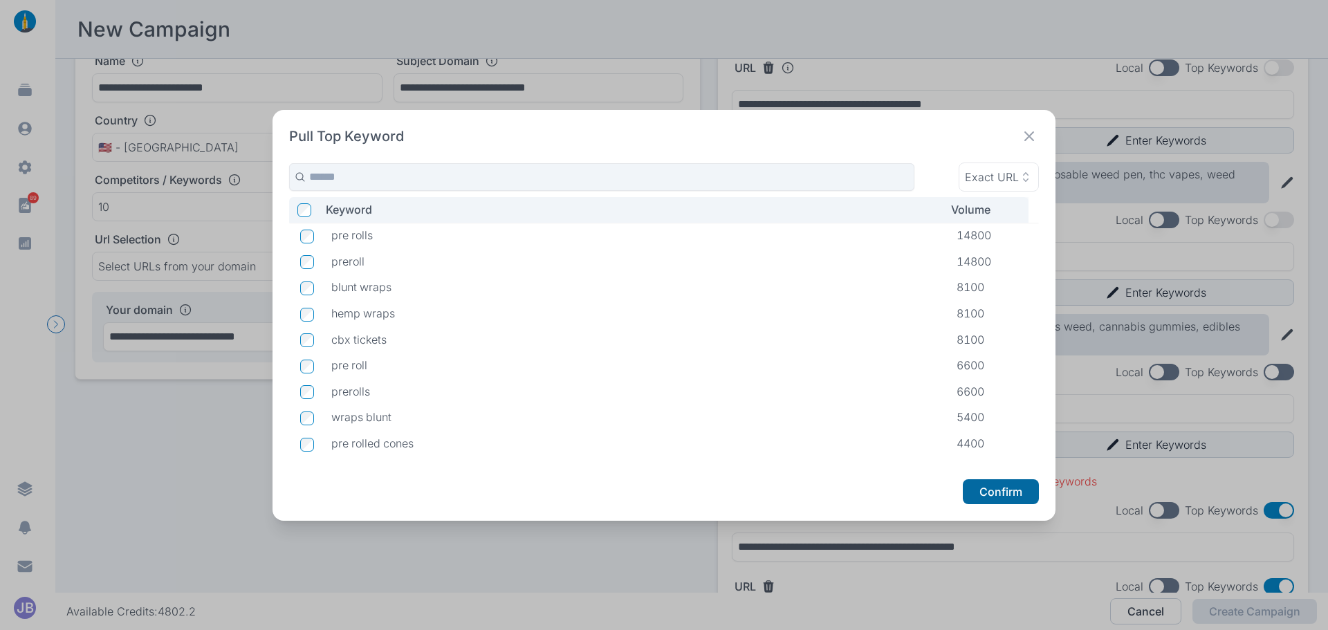
click at [430, 487] on button "Confirm" at bounding box center [1001, 491] width 76 height 25
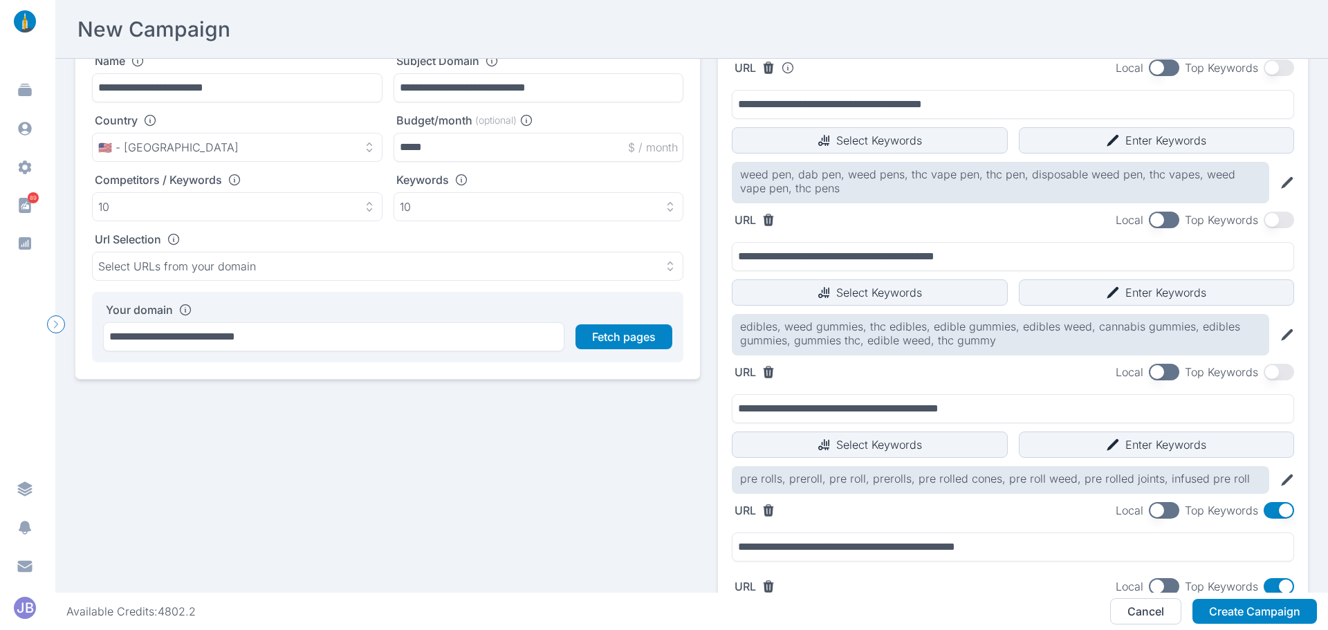
scroll to position [207, 0]
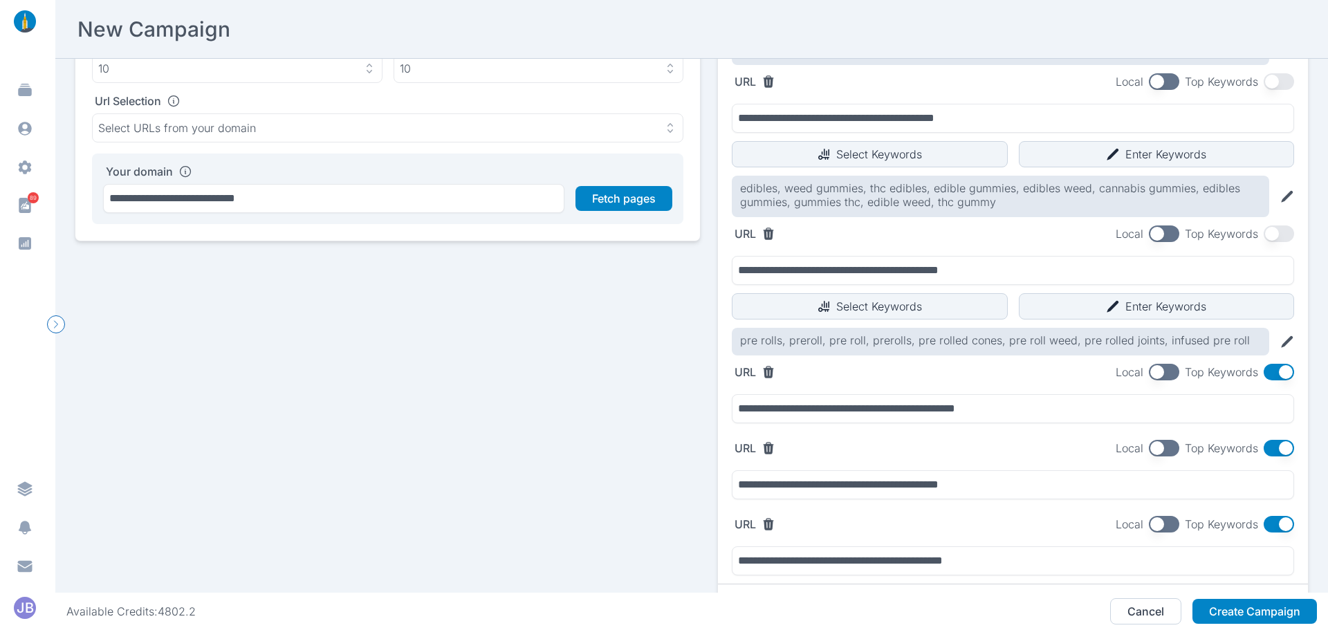
click at [430, 373] on button "button" at bounding box center [1278, 372] width 30 height 17
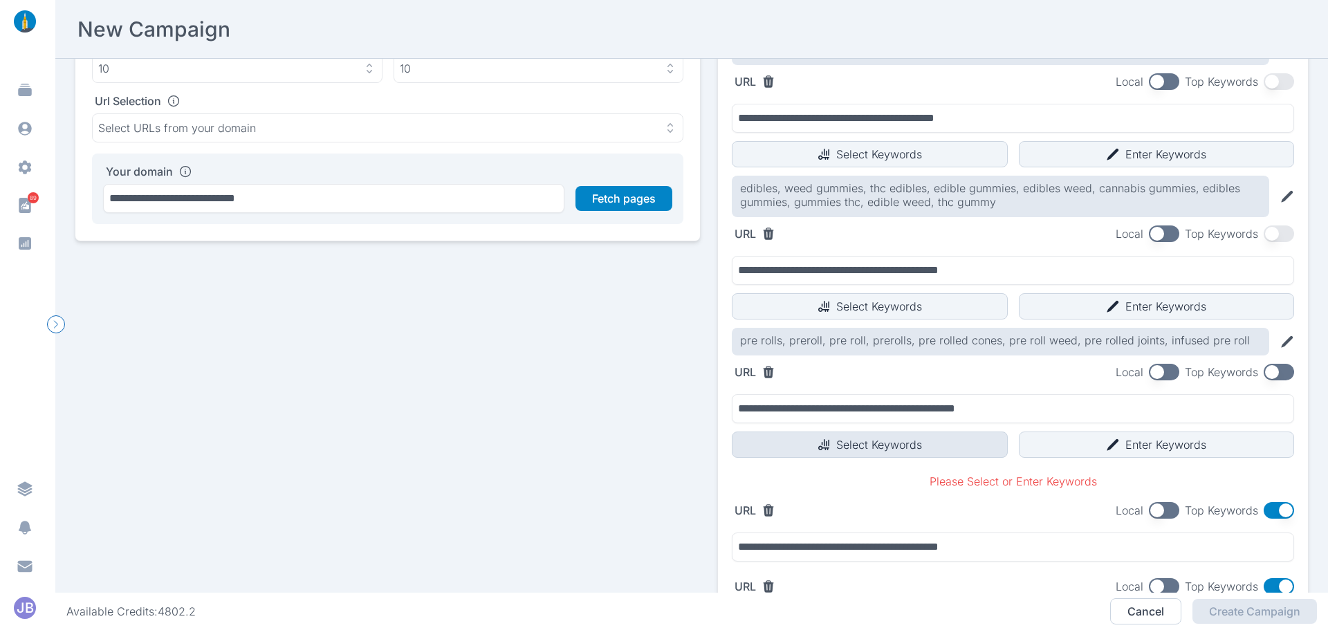
click at [430, 435] on button "Select Keywords" at bounding box center [870, 444] width 276 height 26
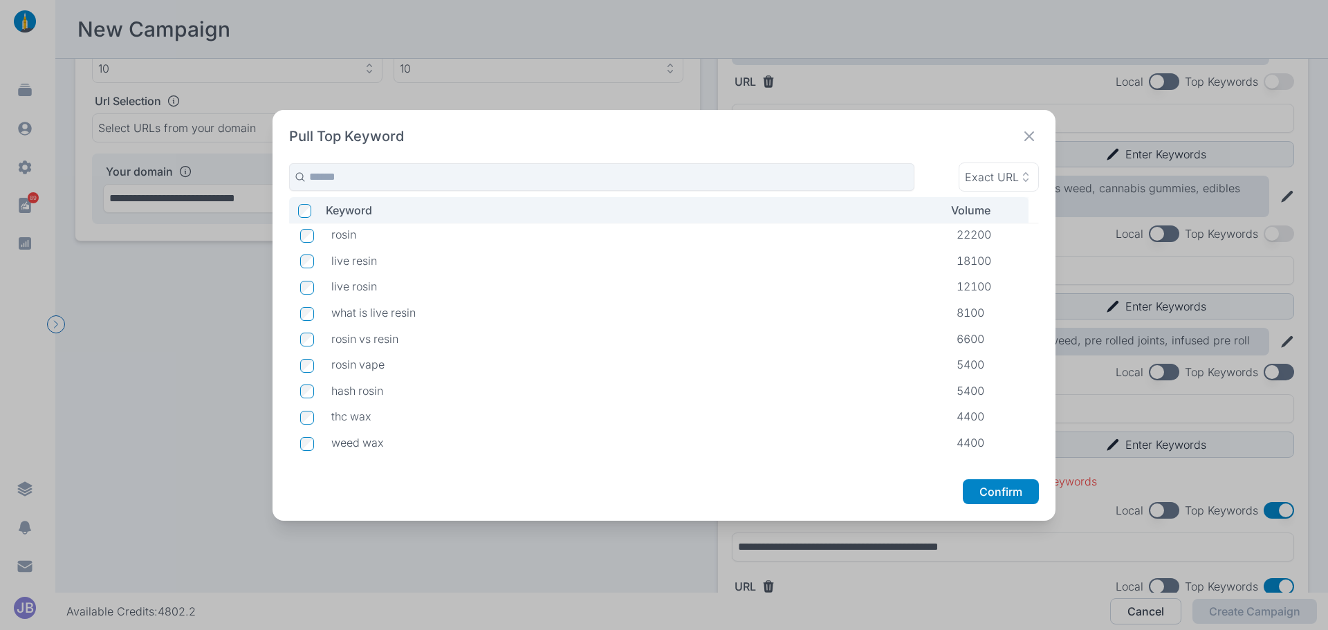
scroll to position [0, 0]
click at [430, 138] on icon at bounding box center [1028, 136] width 19 height 19
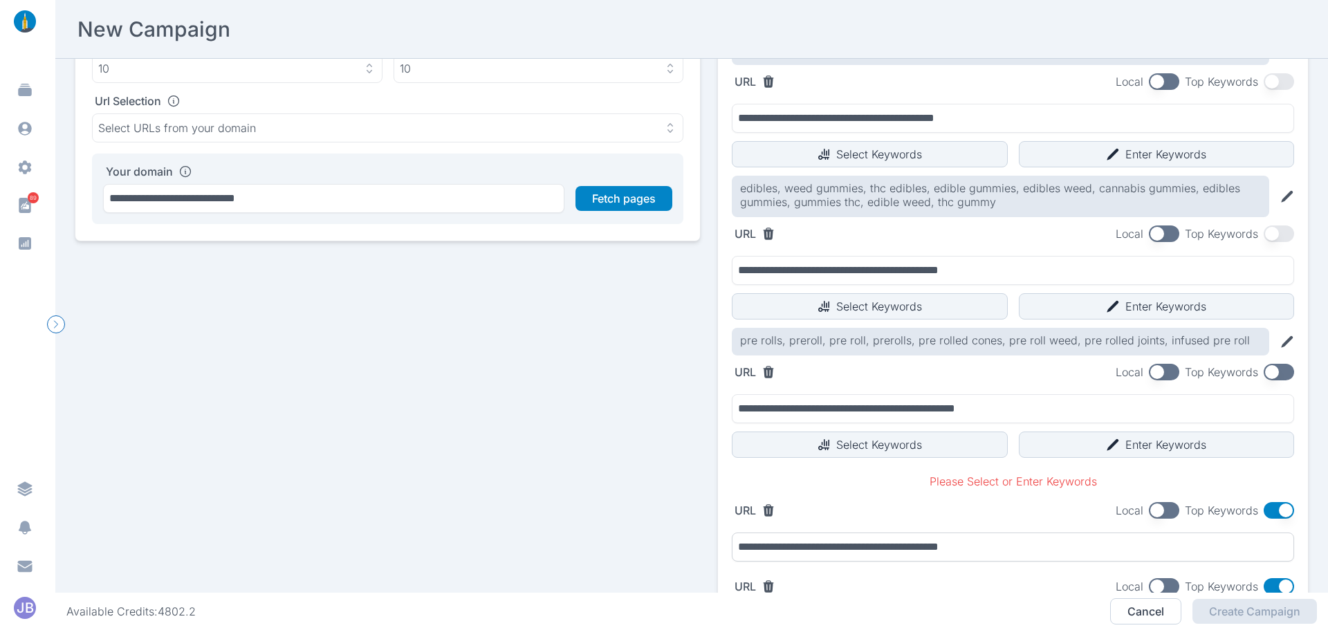
scroll to position [277, 0]
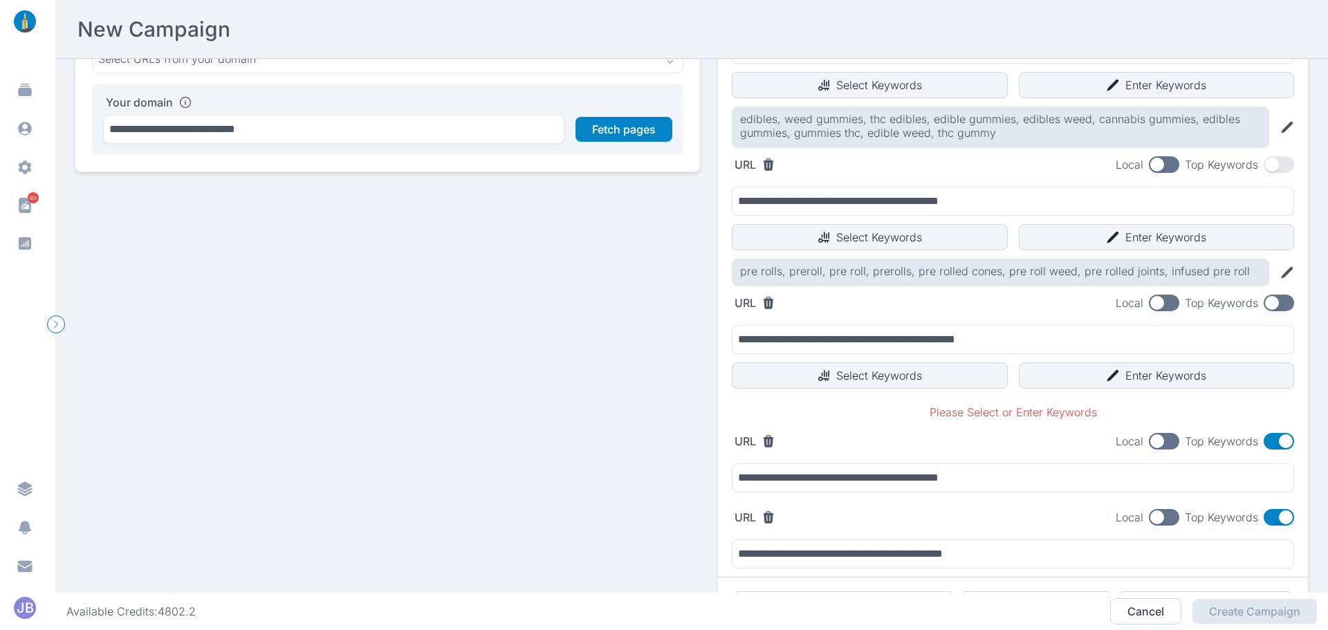
click at [430, 301] on icon at bounding box center [768, 303] width 14 height 14
type input "**********"
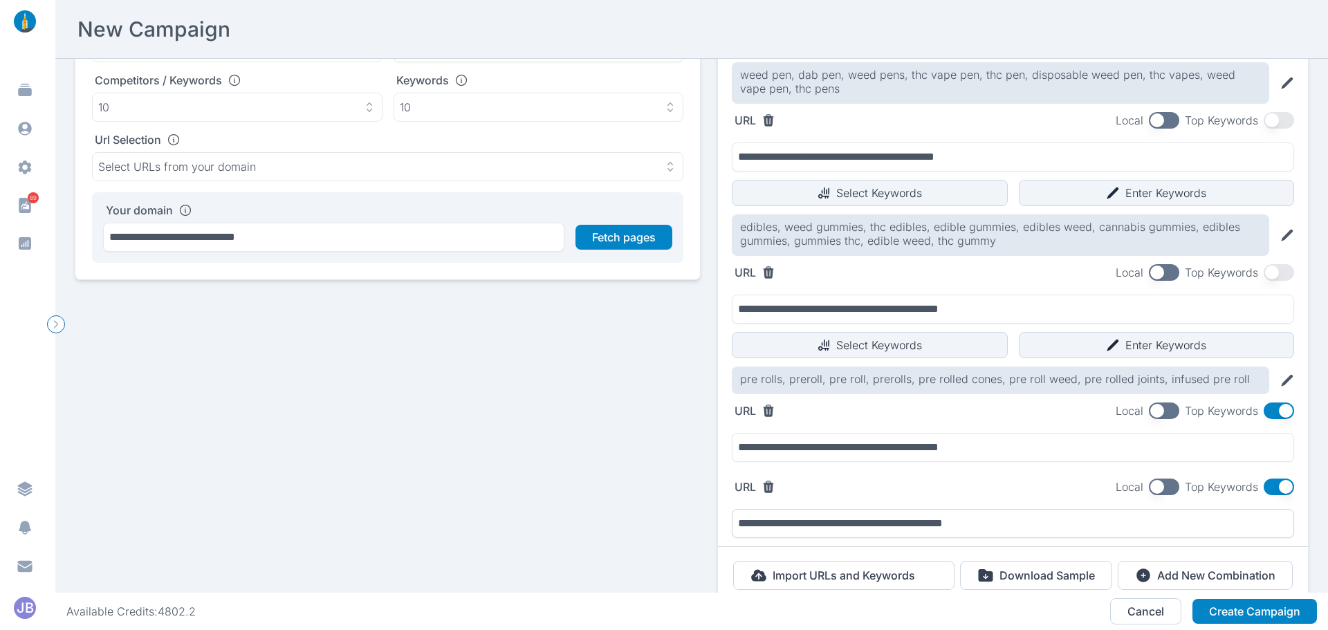
scroll to position [238, 0]
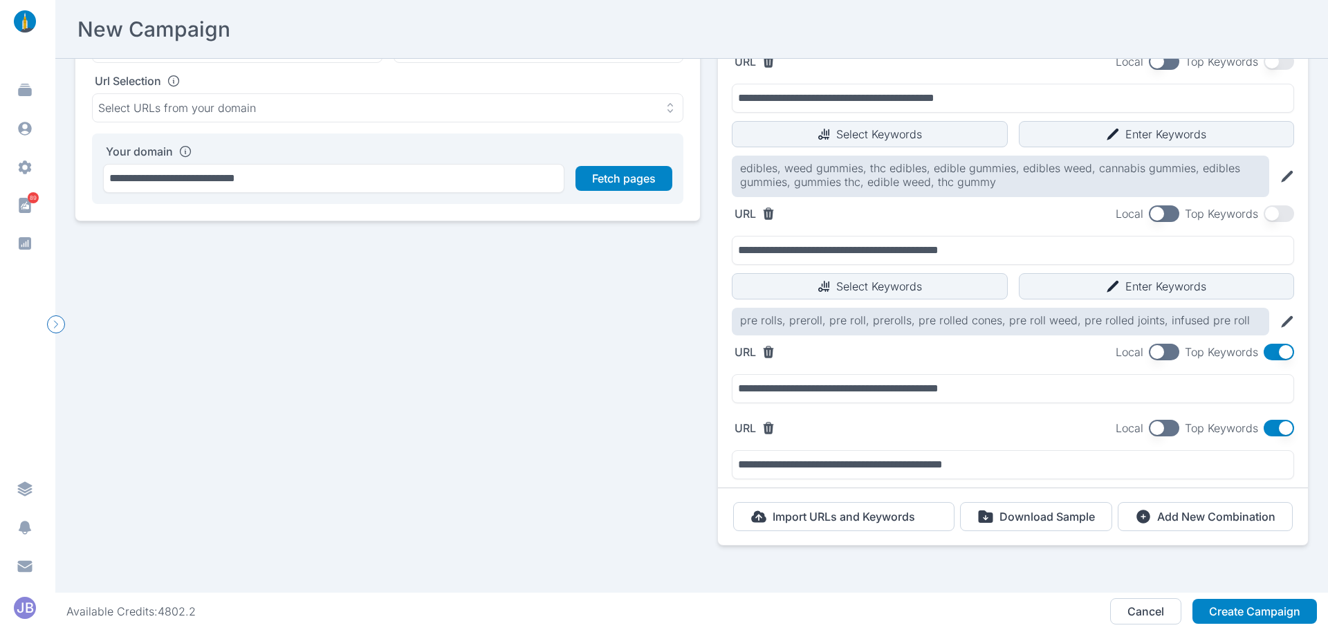
click at [430, 420] on button "button" at bounding box center [1278, 428] width 30 height 17
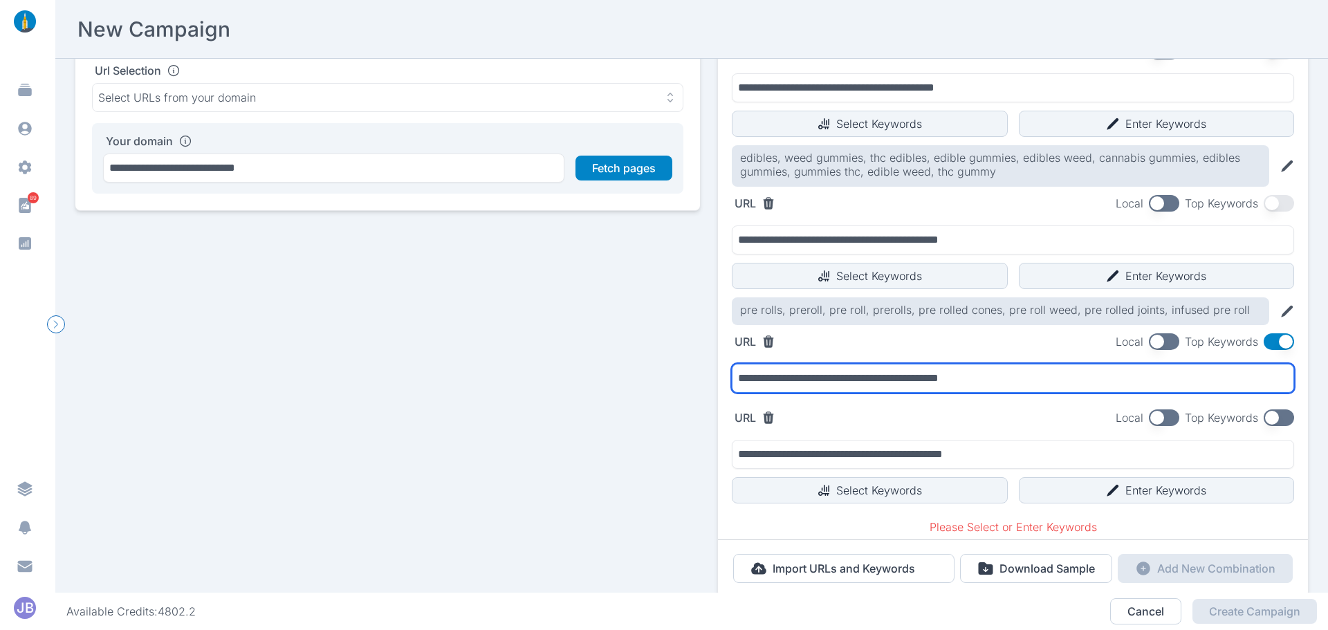
click at [430, 382] on input "**********" at bounding box center [1013, 378] width 562 height 29
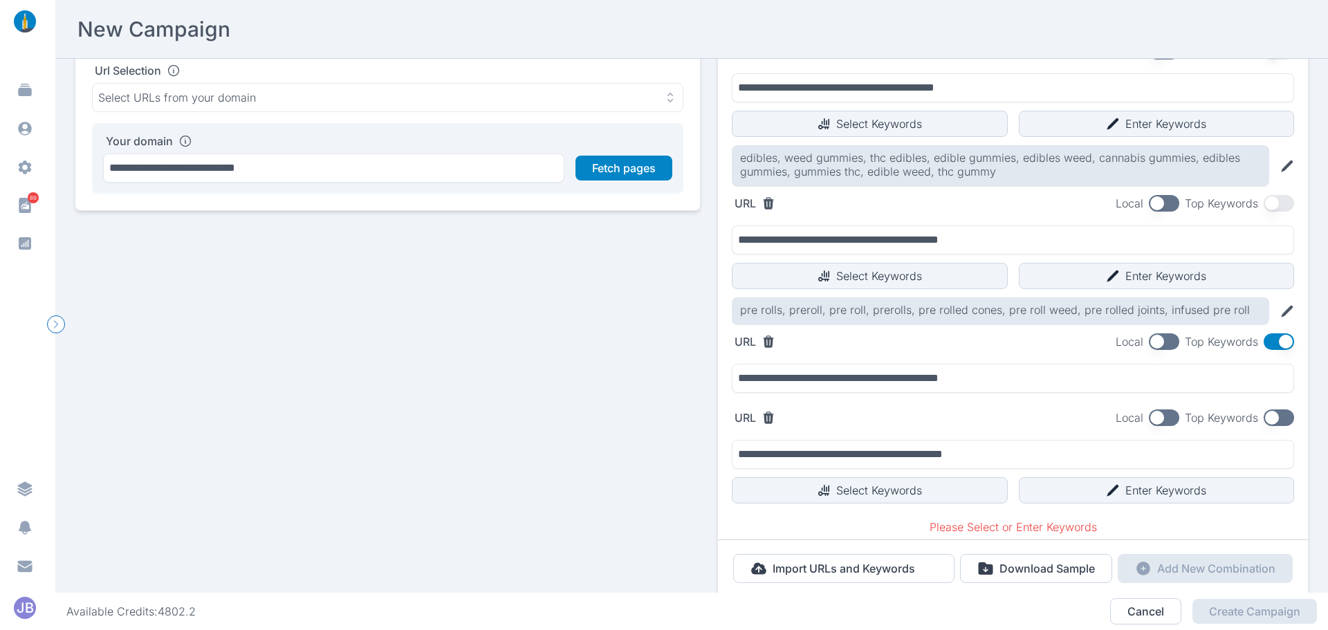
click at [430, 349] on button "button" at bounding box center [1278, 341] width 30 height 17
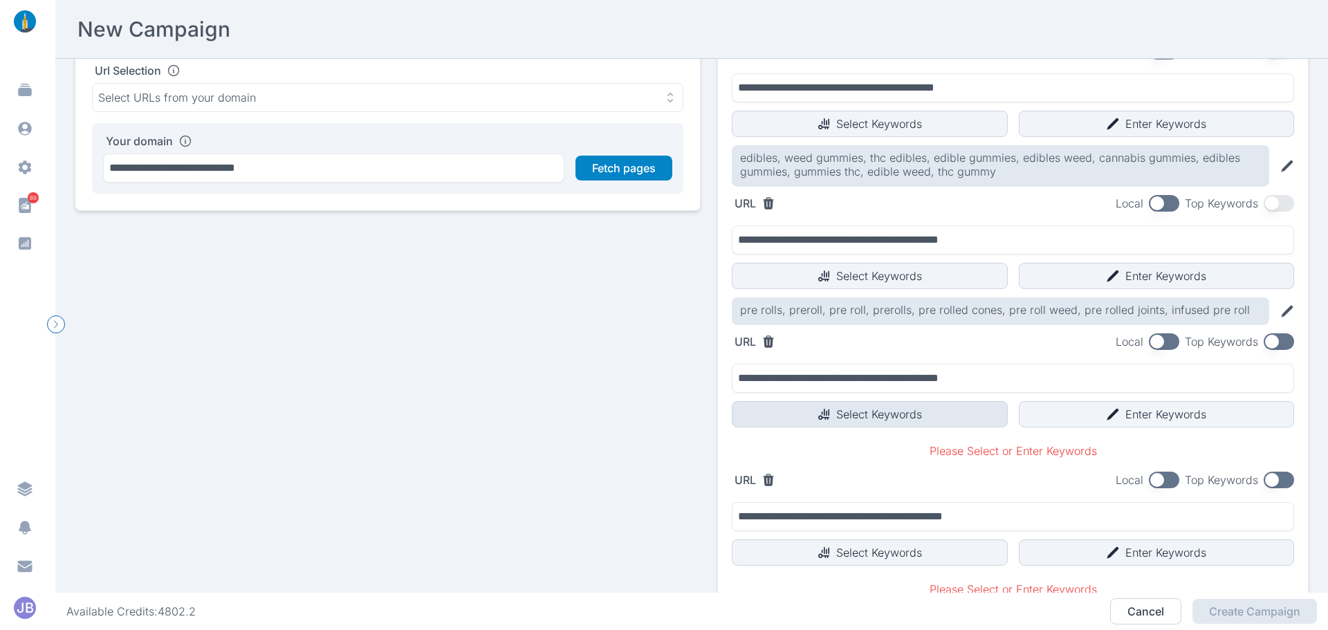
click at [430, 410] on button "Select Keywords" at bounding box center [870, 414] width 276 height 26
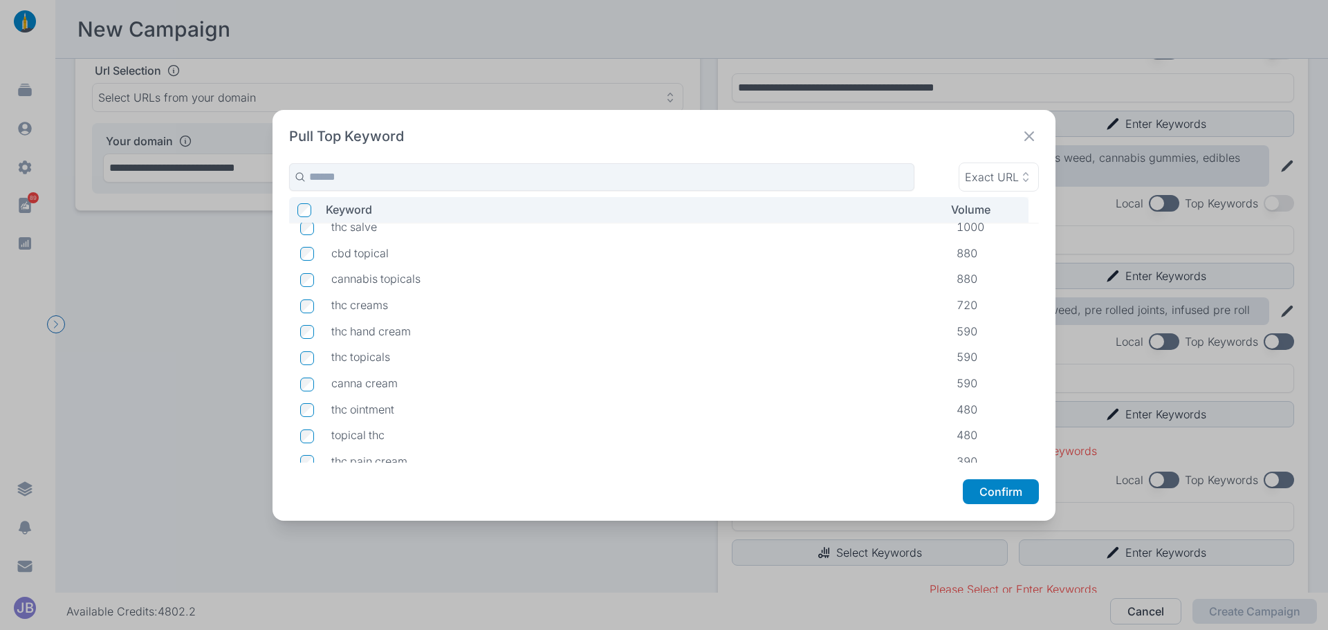
scroll to position [0, 0]
click at [314, 342] on td at bounding box center [304, 339] width 31 height 26
click at [430, 127] on icon at bounding box center [1028, 136] width 19 height 19
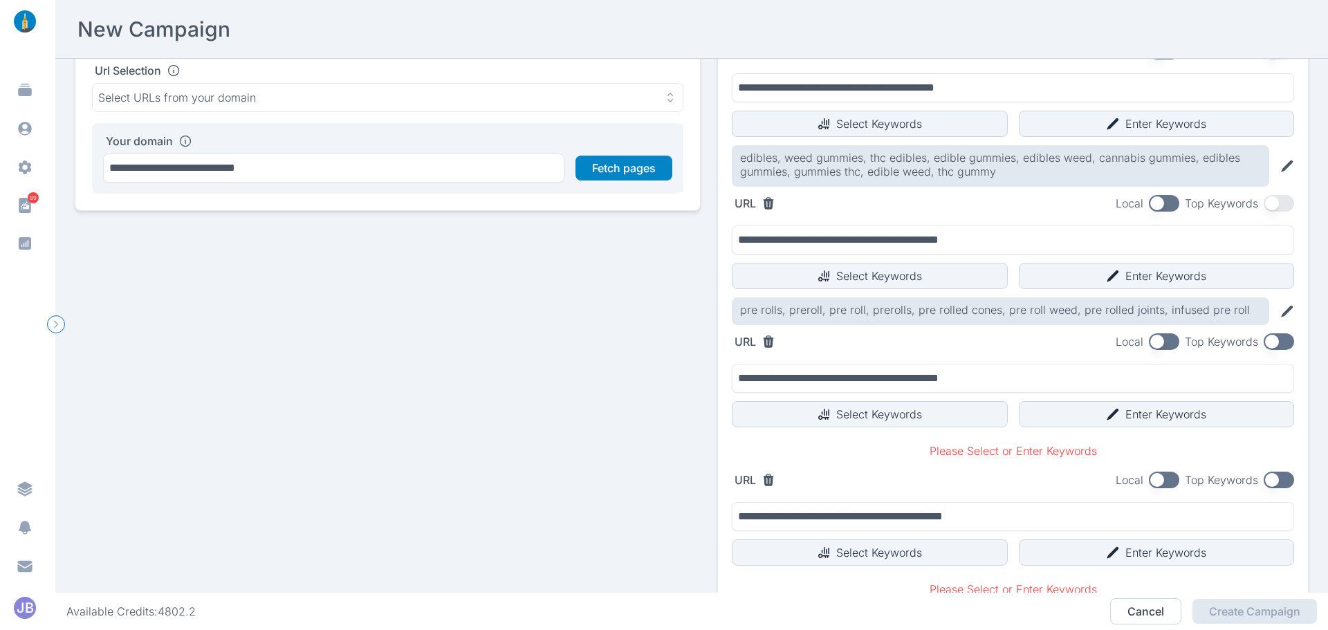
click at [430, 341] on button "button" at bounding box center [1278, 341] width 30 height 17
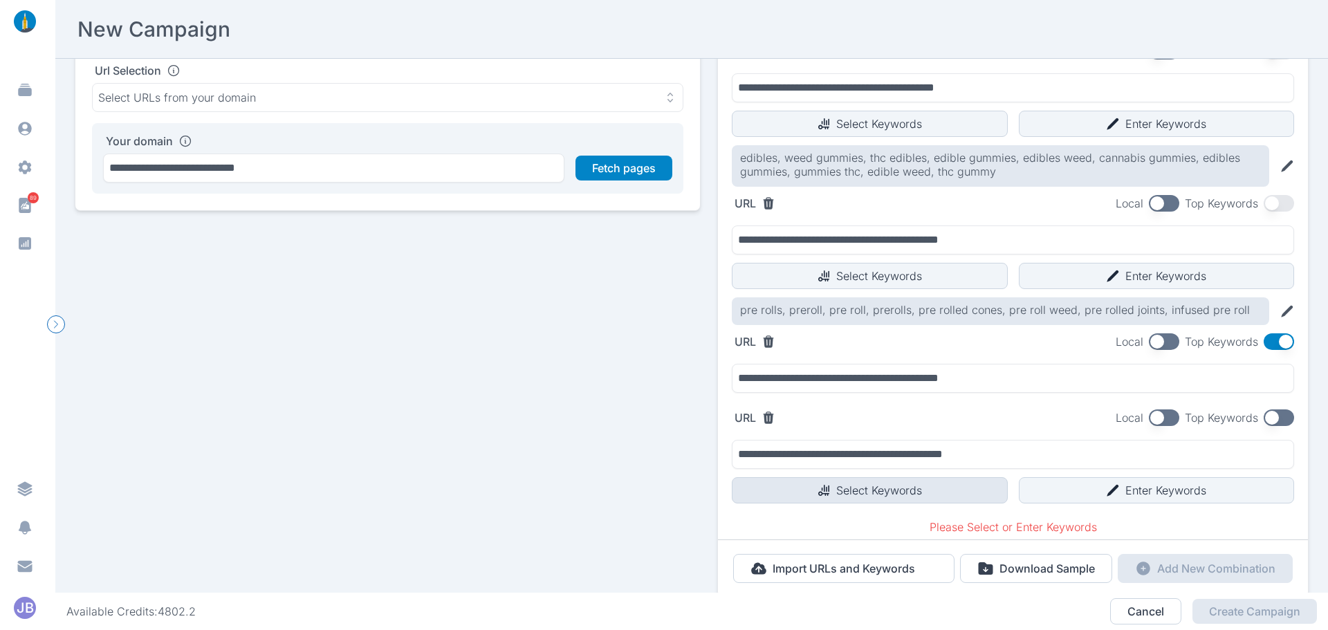
click at [430, 488] on button "Select Keywords" at bounding box center [870, 490] width 276 height 26
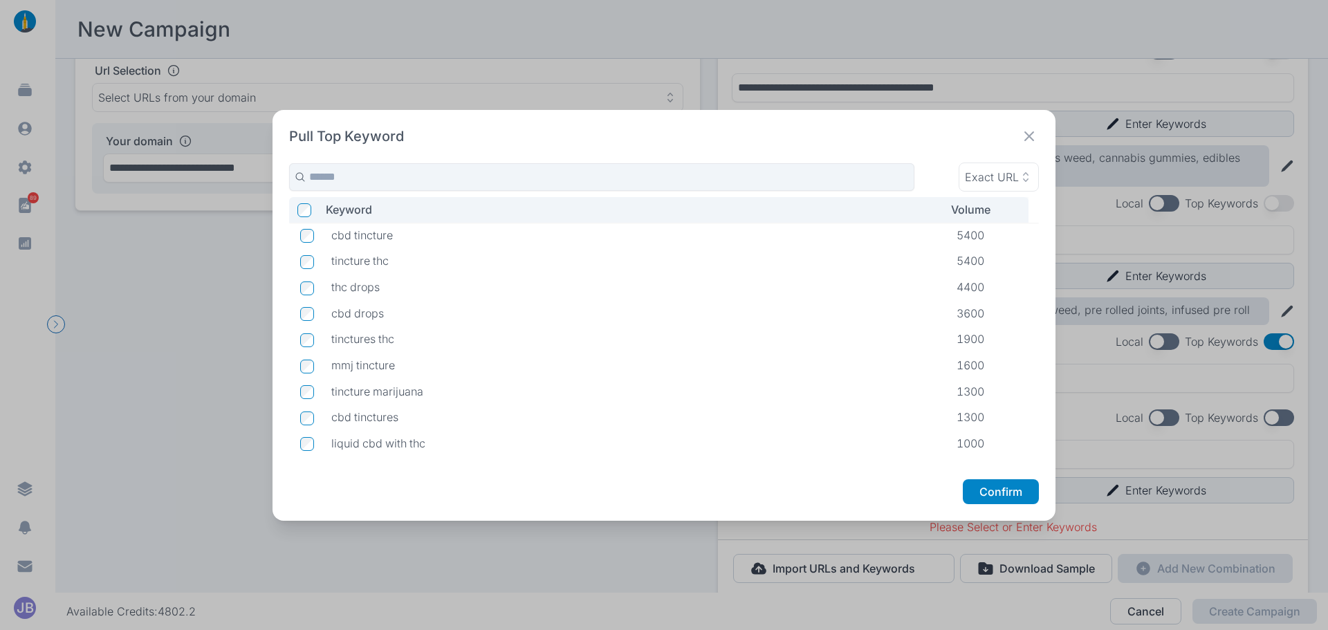
click at [430, 134] on icon at bounding box center [1028, 136] width 19 height 19
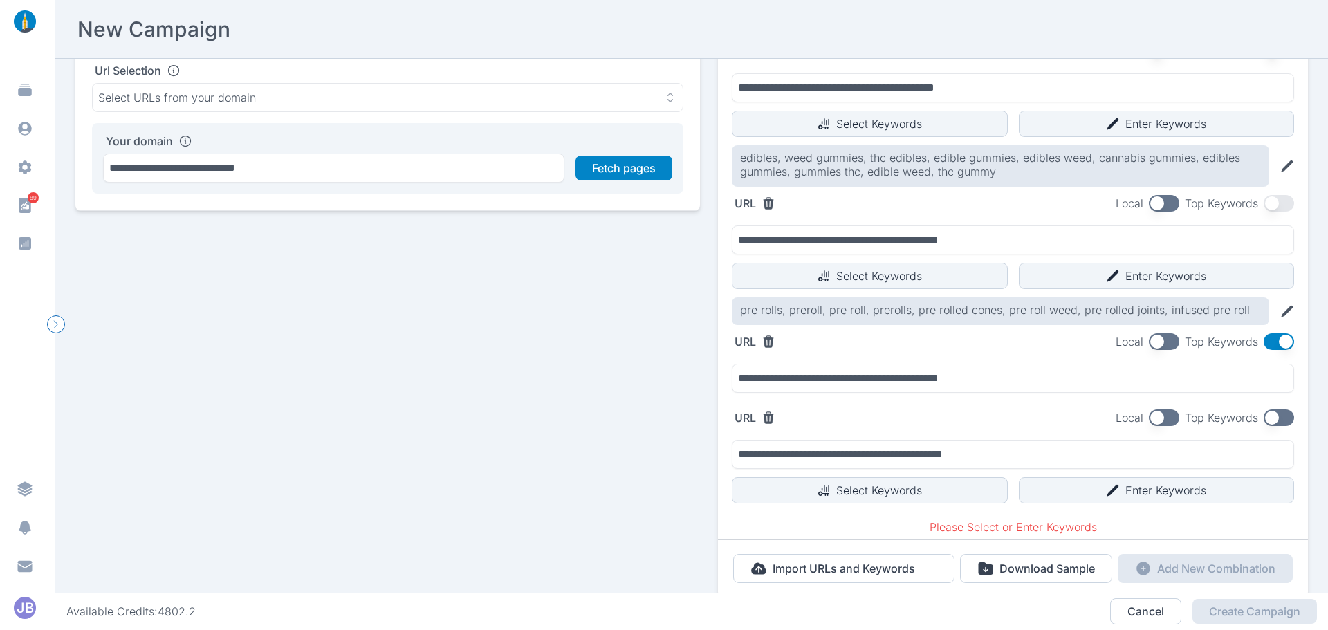
click at [430, 418] on button "button" at bounding box center [1278, 417] width 30 height 17
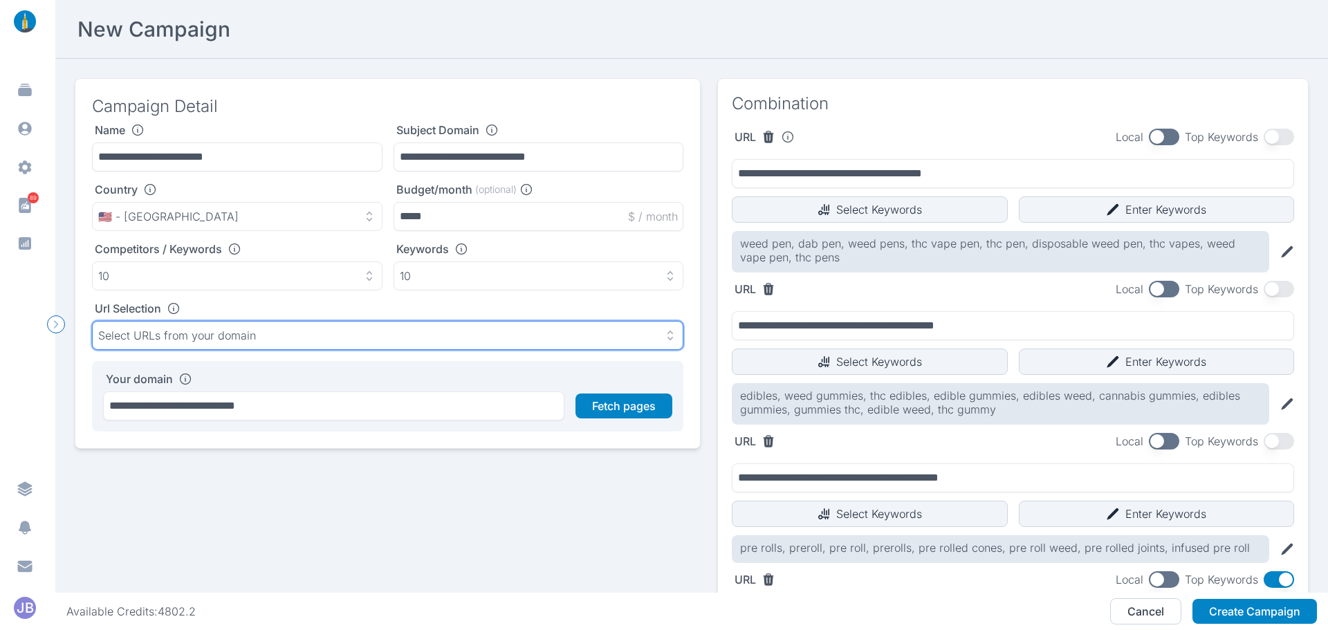
click at [346, 340] on div "Select URLs from your domain" at bounding box center [387, 335] width 579 height 14
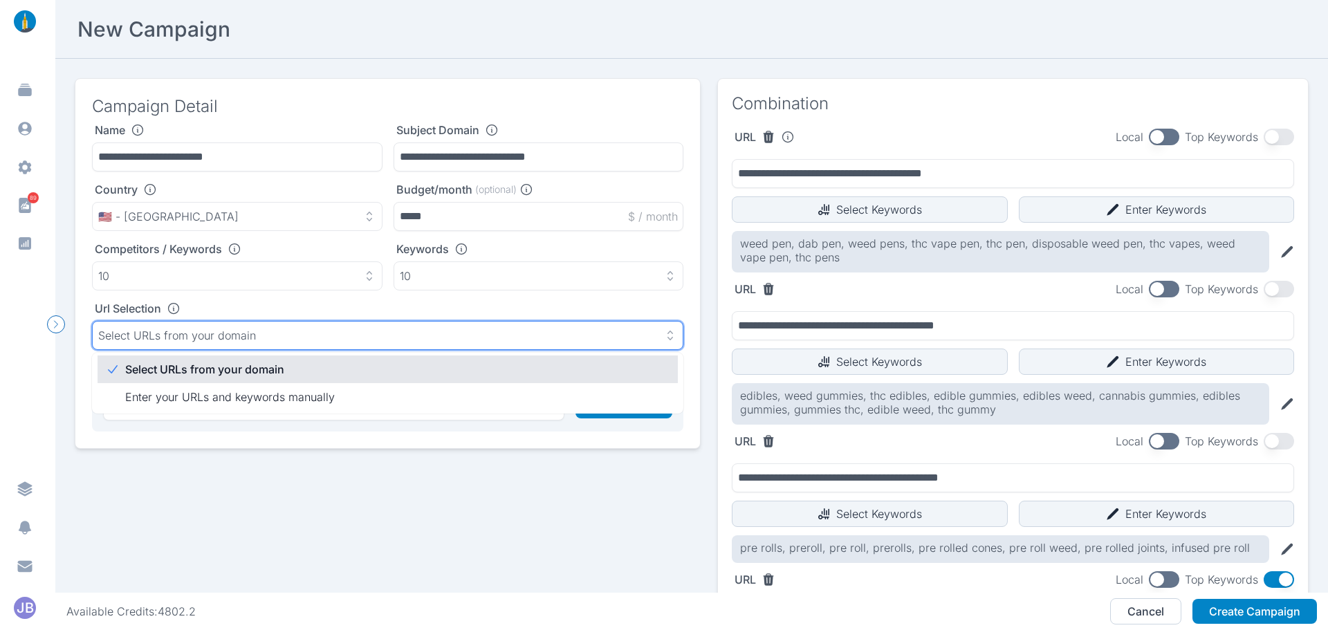
click at [346, 340] on div "Select URLs from your domain" at bounding box center [387, 335] width 579 height 14
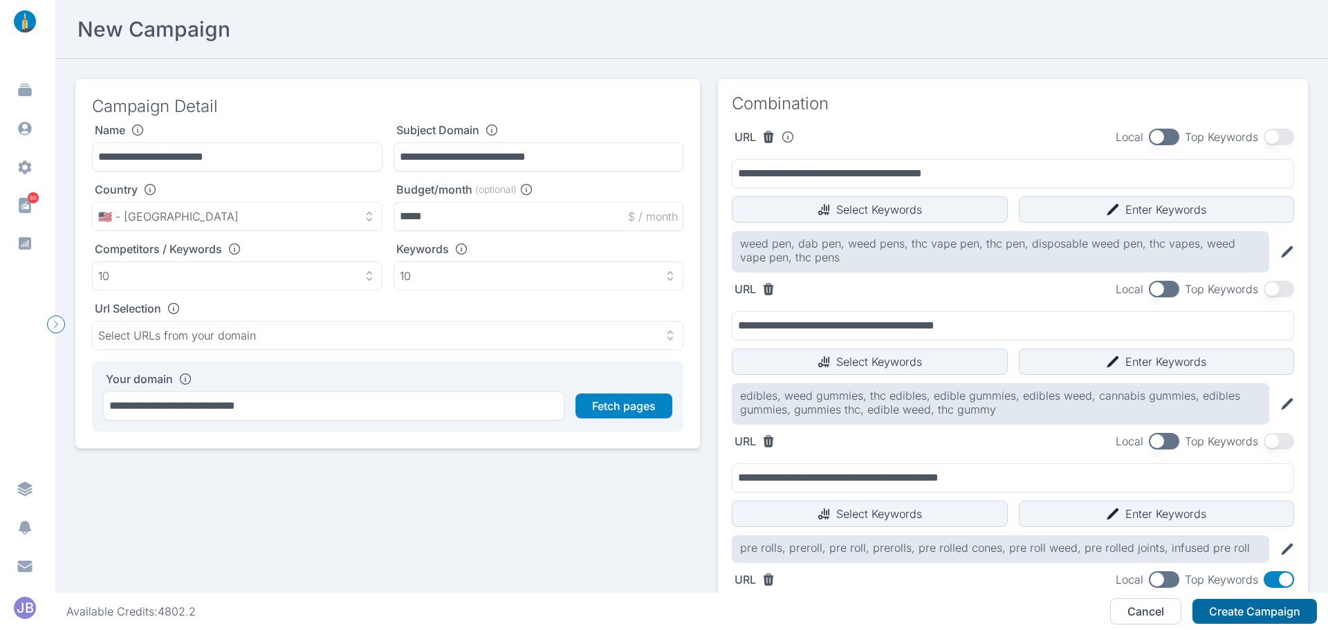
click at [430, 610] on button "Create Campaign" at bounding box center [1254, 611] width 124 height 25
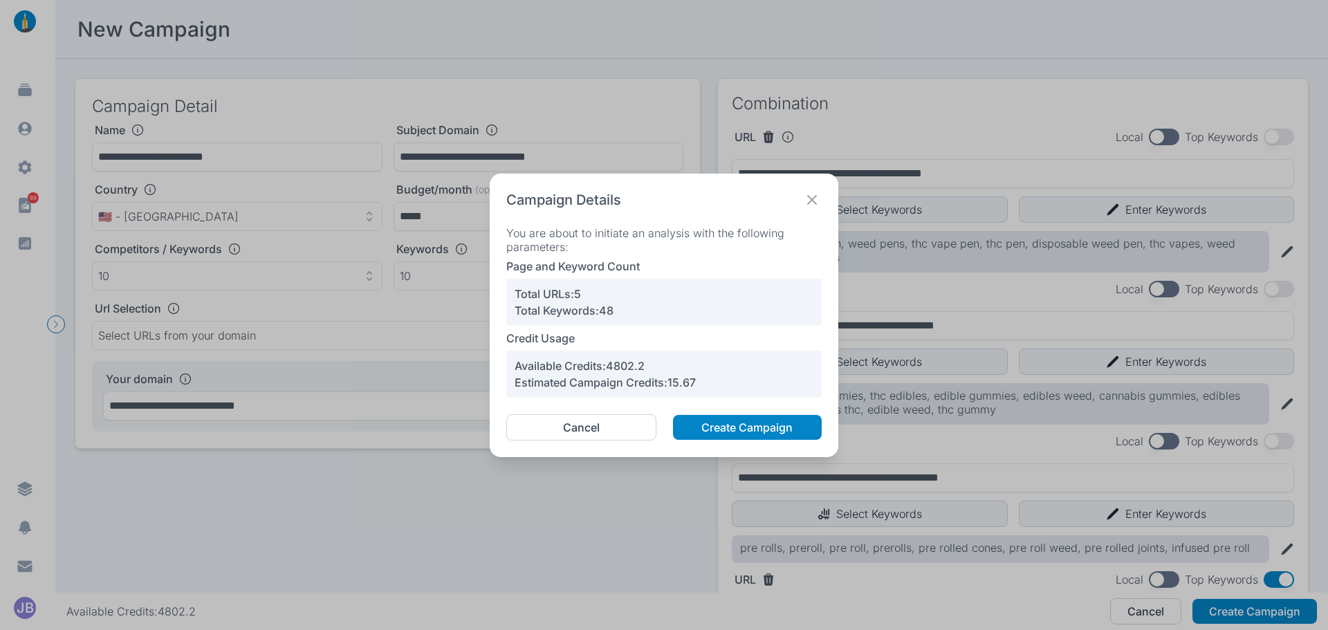
click at [430, 244] on p "You are about to initiate an analysis with the following parameters:" at bounding box center [663, 240] width 315 height 28
click at [430, 429] on button "Create Campaign" at bounding box center [747, 427] width 149 height 25
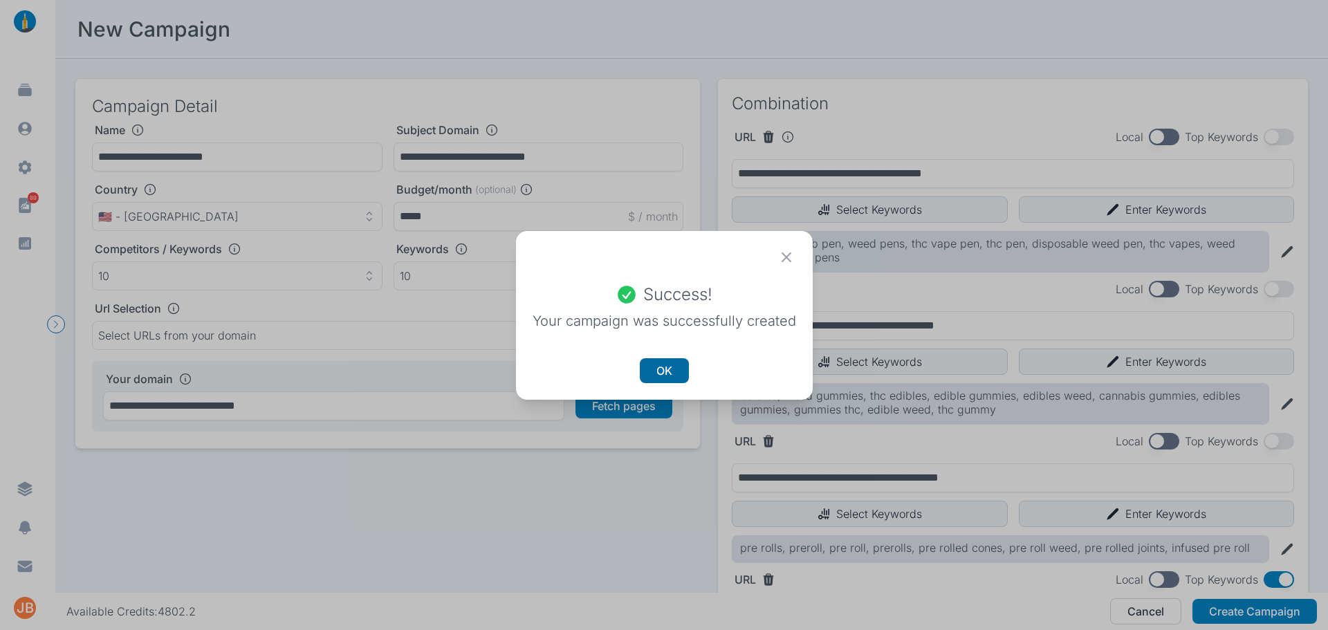
click at [430, 371] on button "OK" at bounding box center [664, 370] width 49 height 25
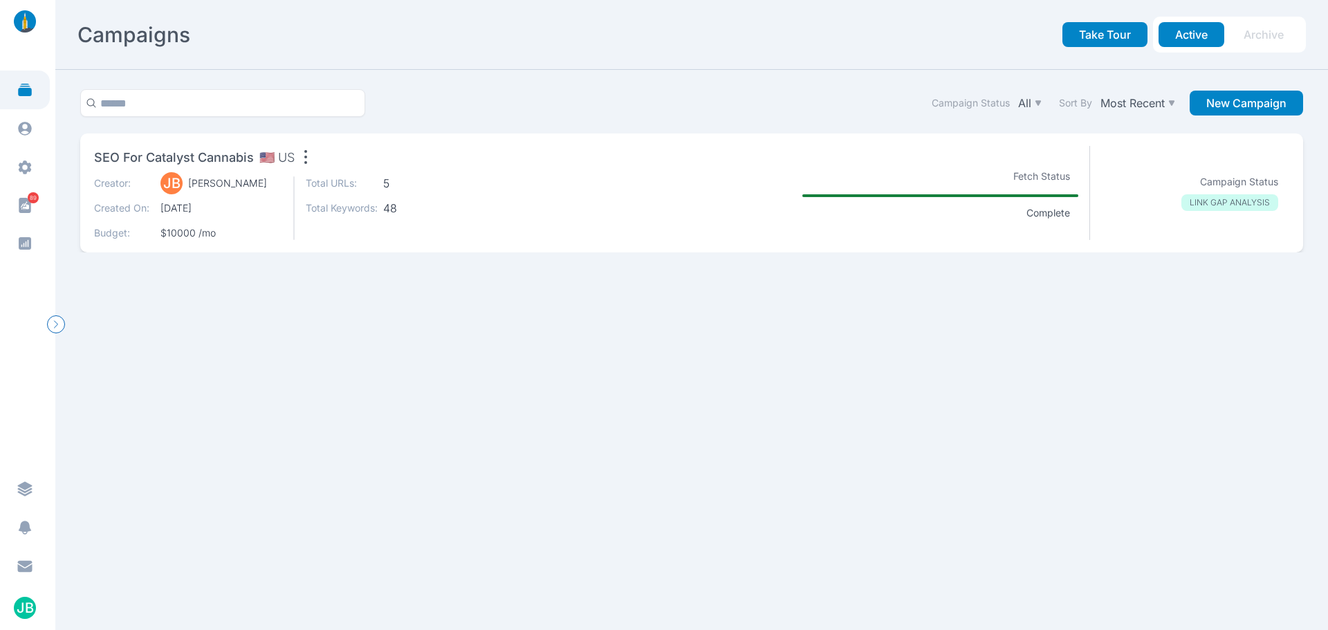
click at [430, 322] on section "Campaign Status All Sort By Most Recent New Campaign SEO for Catalyst Cannabis …" at bounding box center [691, 350] width 1272 height 560
click at [430, 199] on div "Creator: [PERSON_NAME] [PERSON_NAME] Created On: [DATE] Budget: $10000 /mo Tota…" at bounding box center [343, 208] width 498 height 64
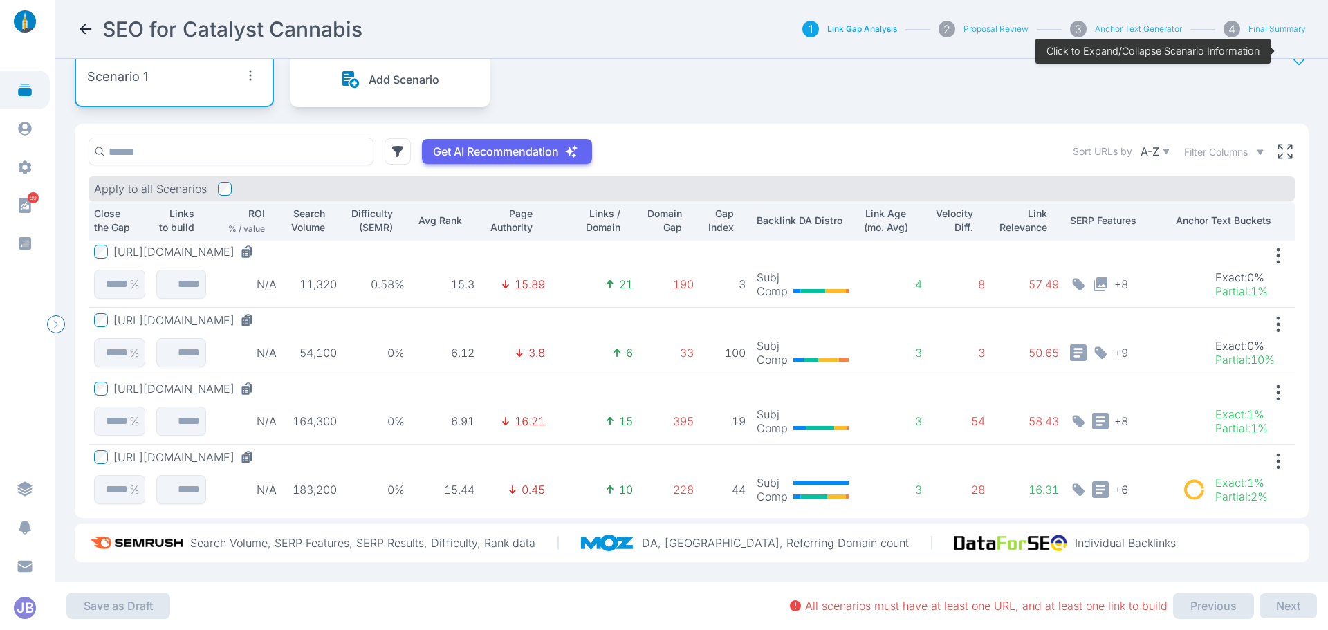
scroll to position [29, 0]
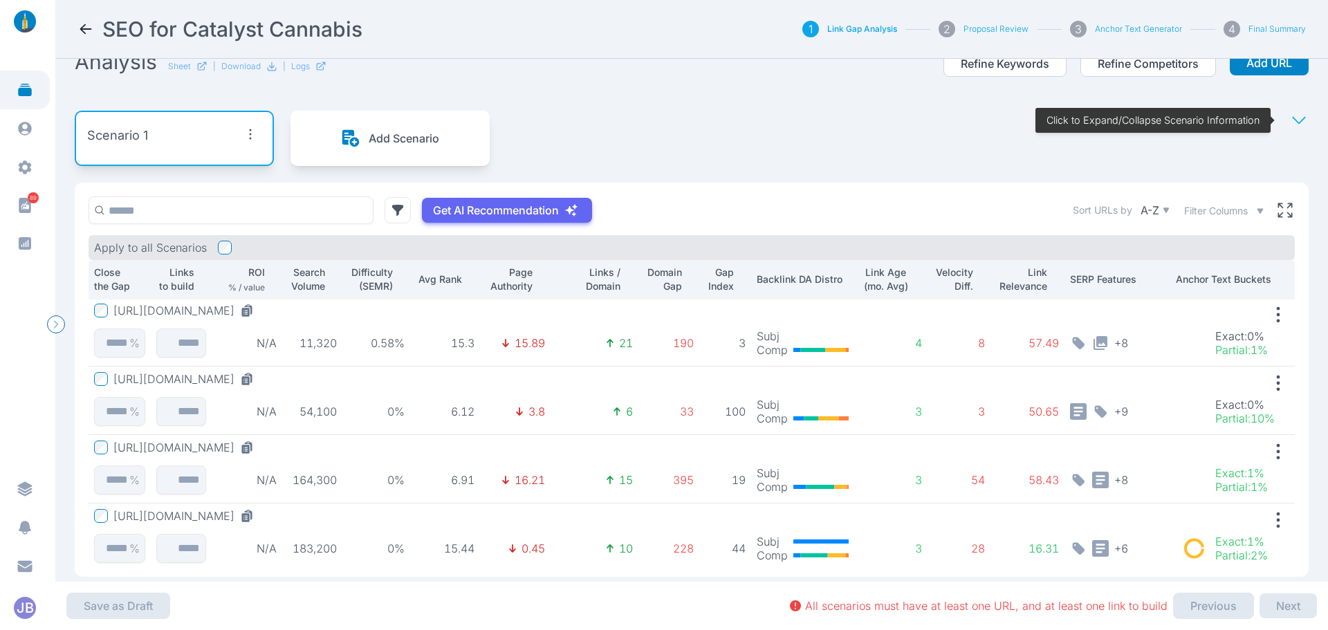
click at [152, 133] on div "Scenario 1" at bounding box center [174, 135] width 174 height 25
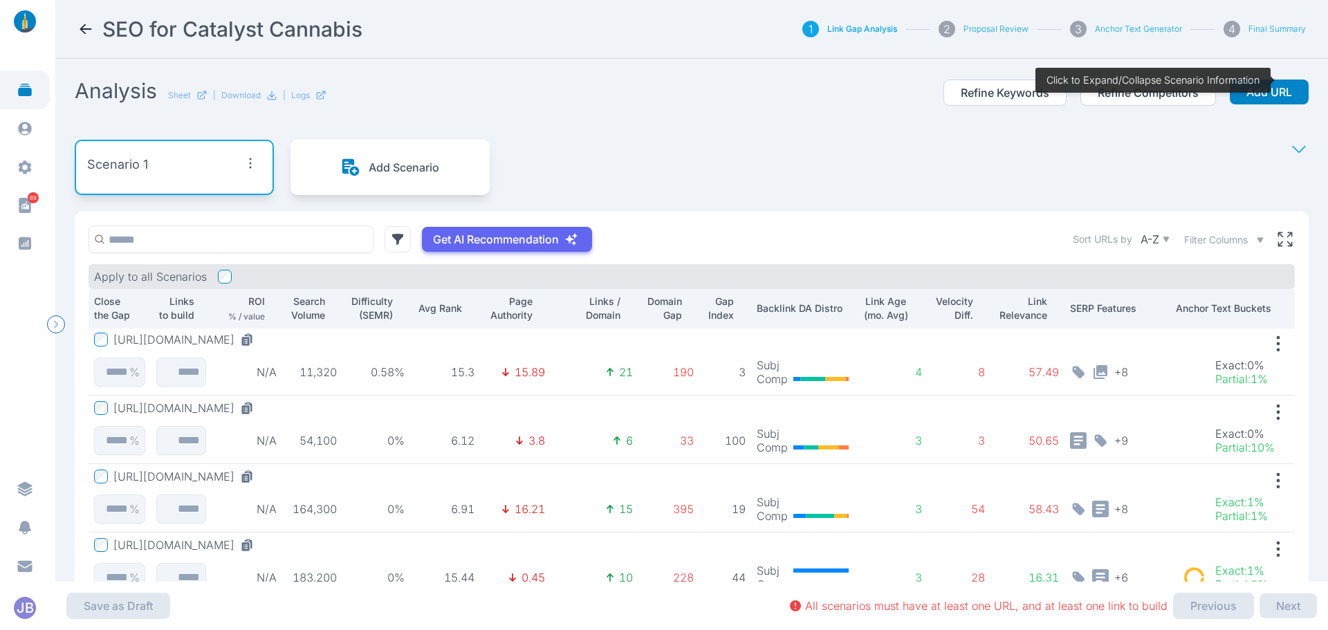
scroll to position [69, 0]
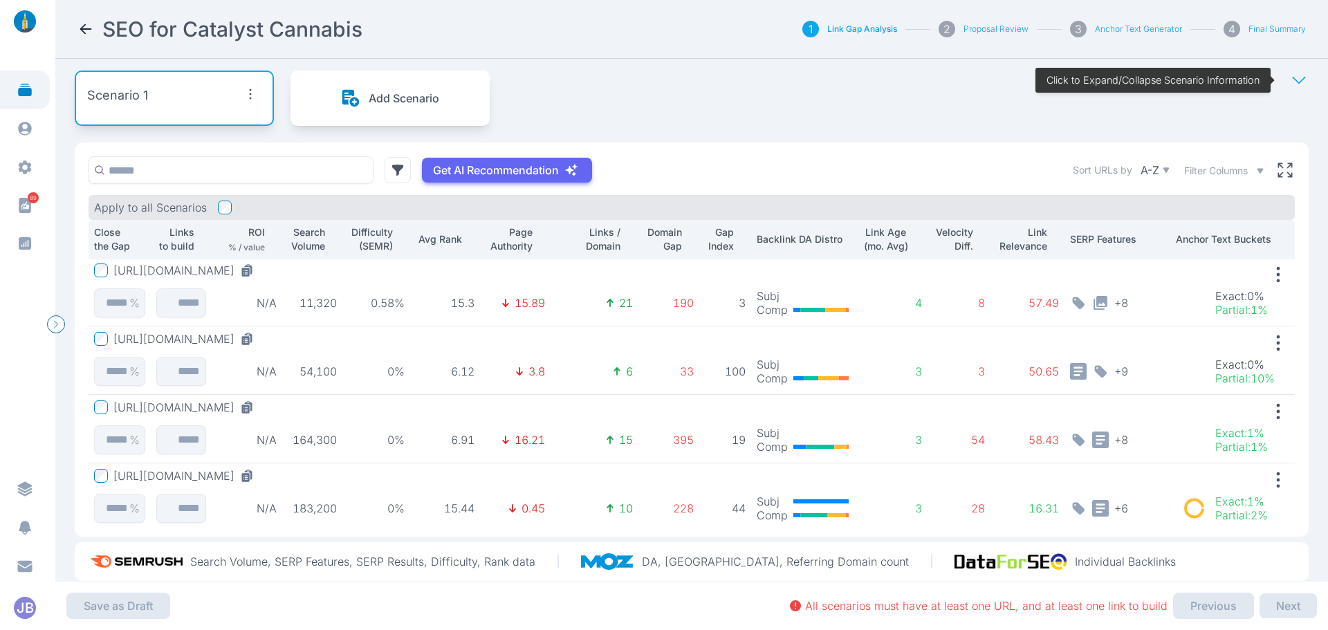
click at [430, 344] on td "100" at bounding box center [724, 360] width 51 height 68
click at [427, 351] on td "6.12" at bounding box center [445, 360] width 70 height 68
click at [430, 78] on icon at bounding box center [1298, 80] width 19 height 19
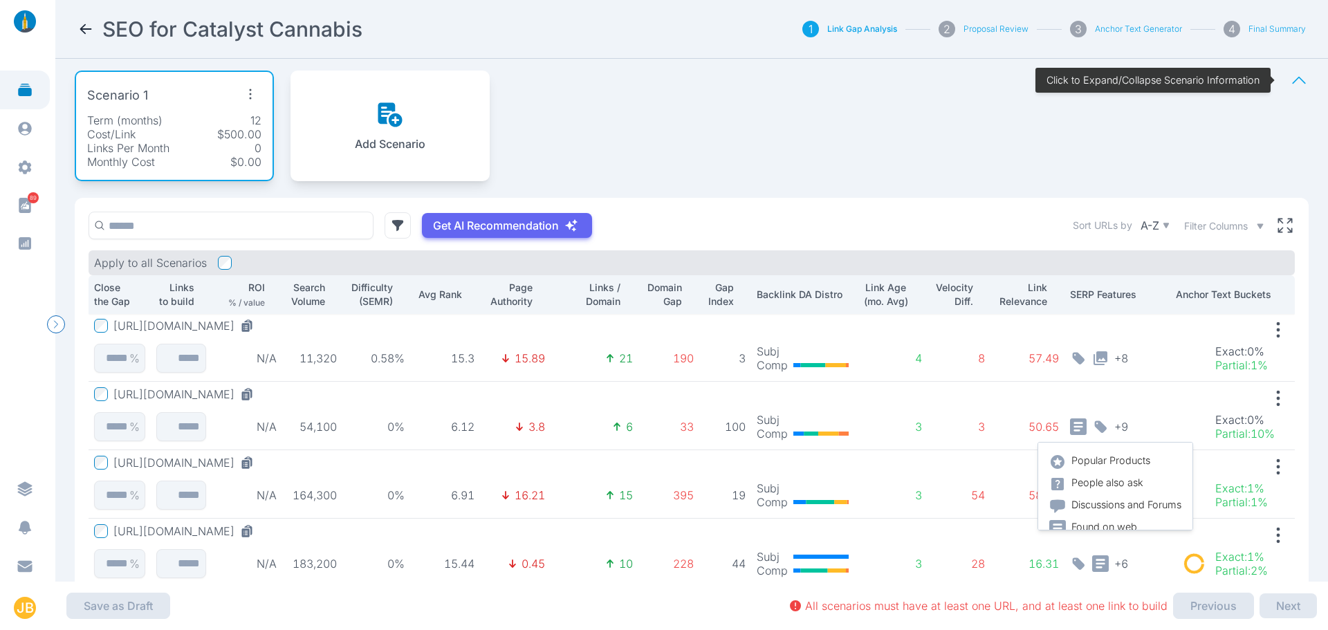
click at [205, 137] on div "Cost/Link $500.00" at bounding box center [174, 134] width 174 height 14
click at [252, 86] on icon "button" at bounding box center [250, 94] width 22 height 22
click at [236, 127] on span "Edit Scenario" at bounding box center [221, 126] width 68 height 14
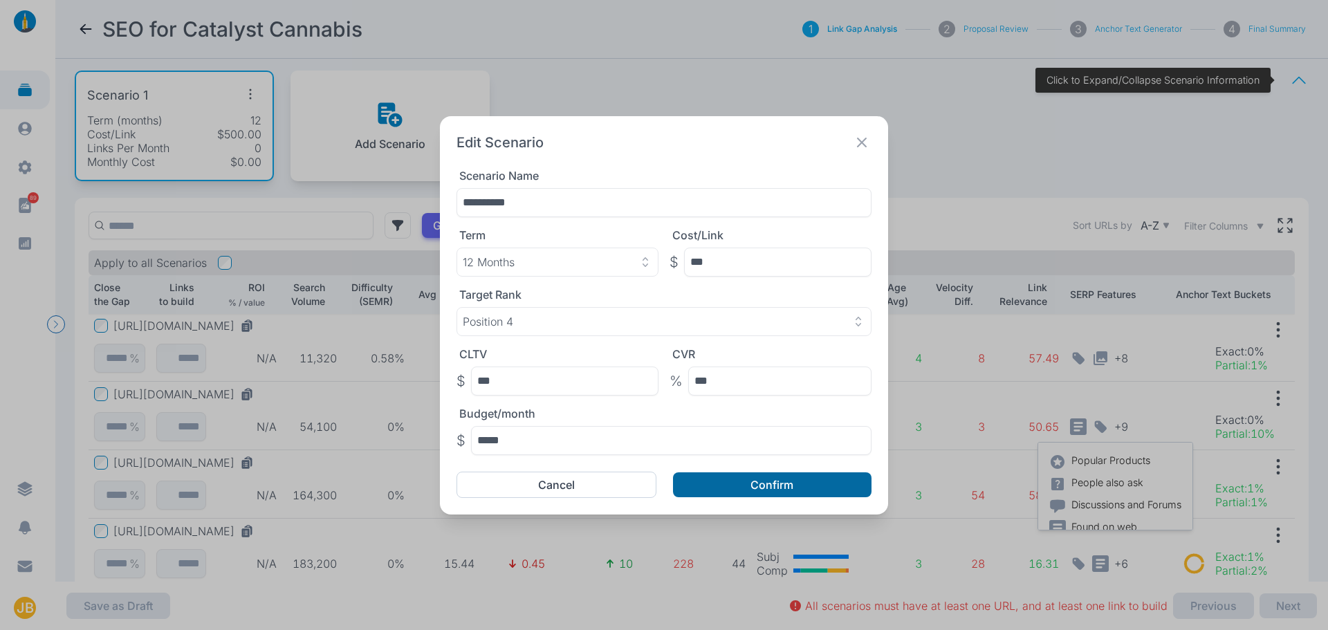
click at [430, 482] on button "Confirm" at bounding box center [772, 484] width 198 height 25
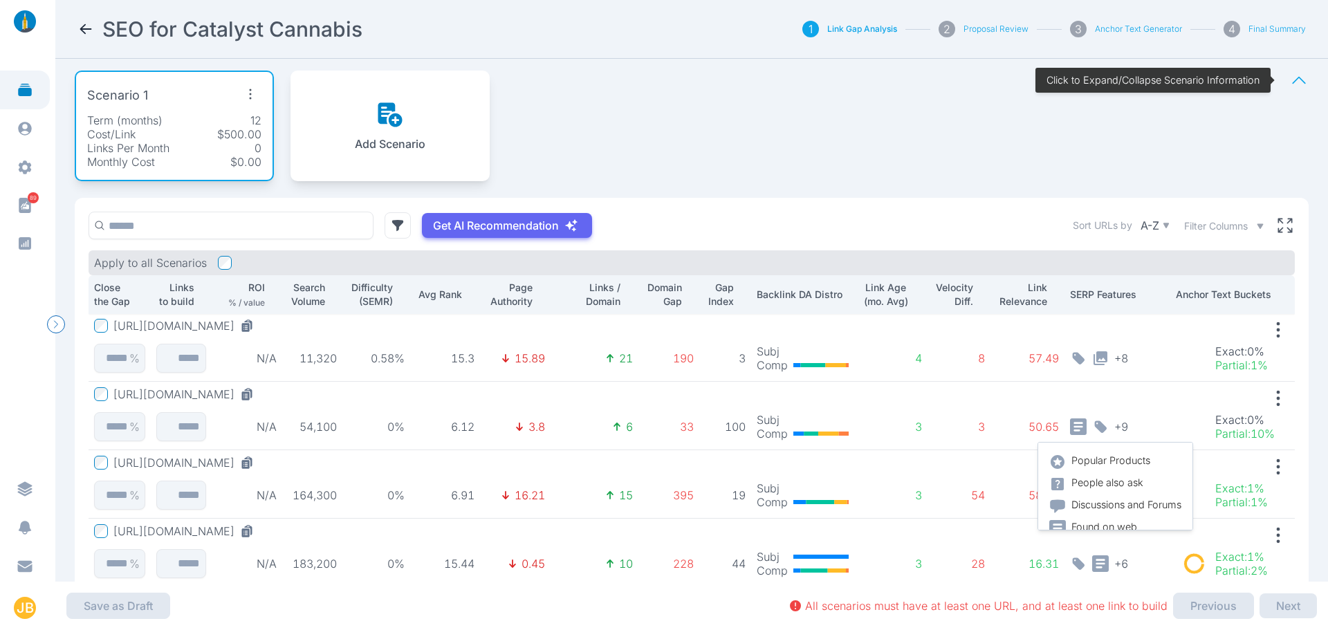
click at [186, 144] on div "Links Per Month 0" at bounding box center [174, 148] width 174 height 14
click at [254, 91] on icon "button" at bounding box center [250, 94] width 22 height 22
click at [258, 154] on span "Reset Settings" at bounding box center [223, 152] width 73 height 14
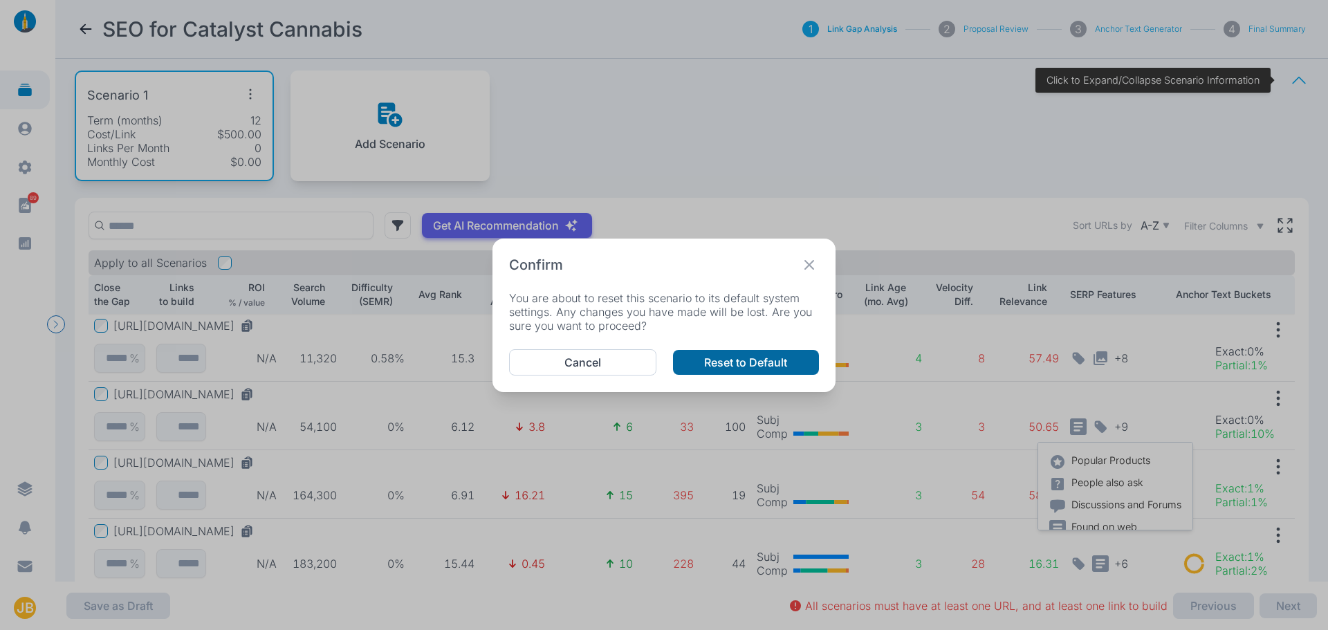
click at [430, 360] on button "Reset to Default" at bounding box center [746, 362] width 146 height 25
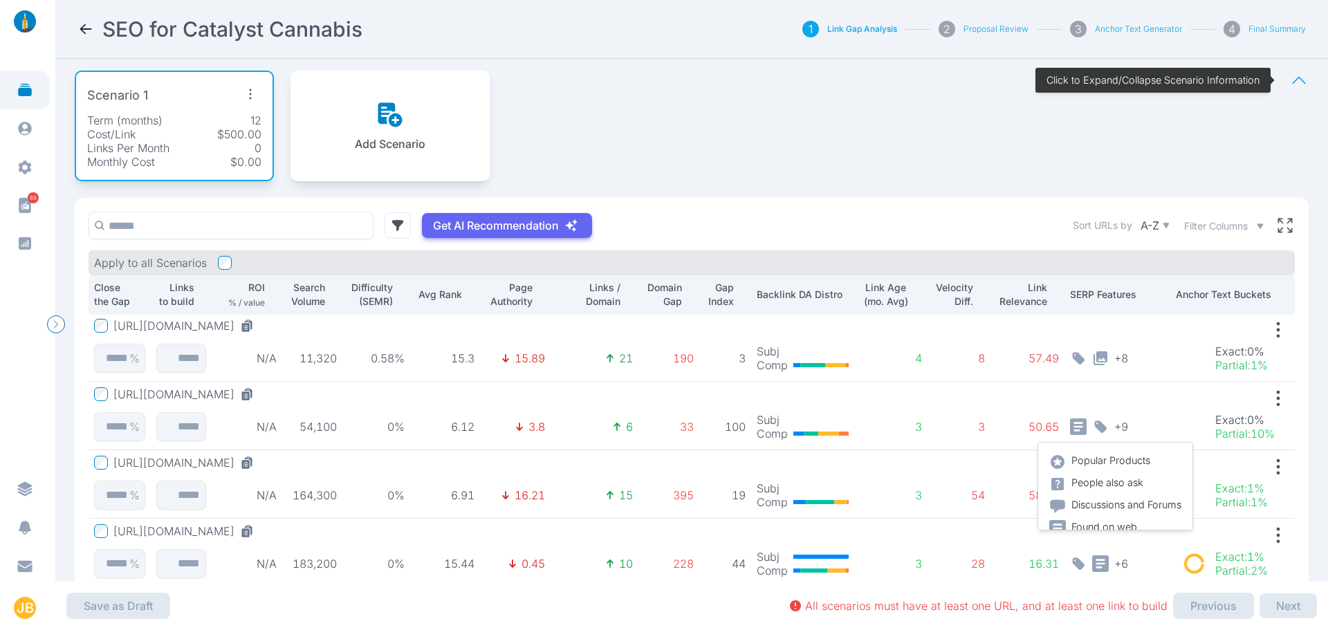
click at [253, 91] on icon "button" at bounding box center [250, 94] width 22 height 22
click at [253, 124] on span "Edit Scenario" at bounding box center [221, 126] width 68 height 14
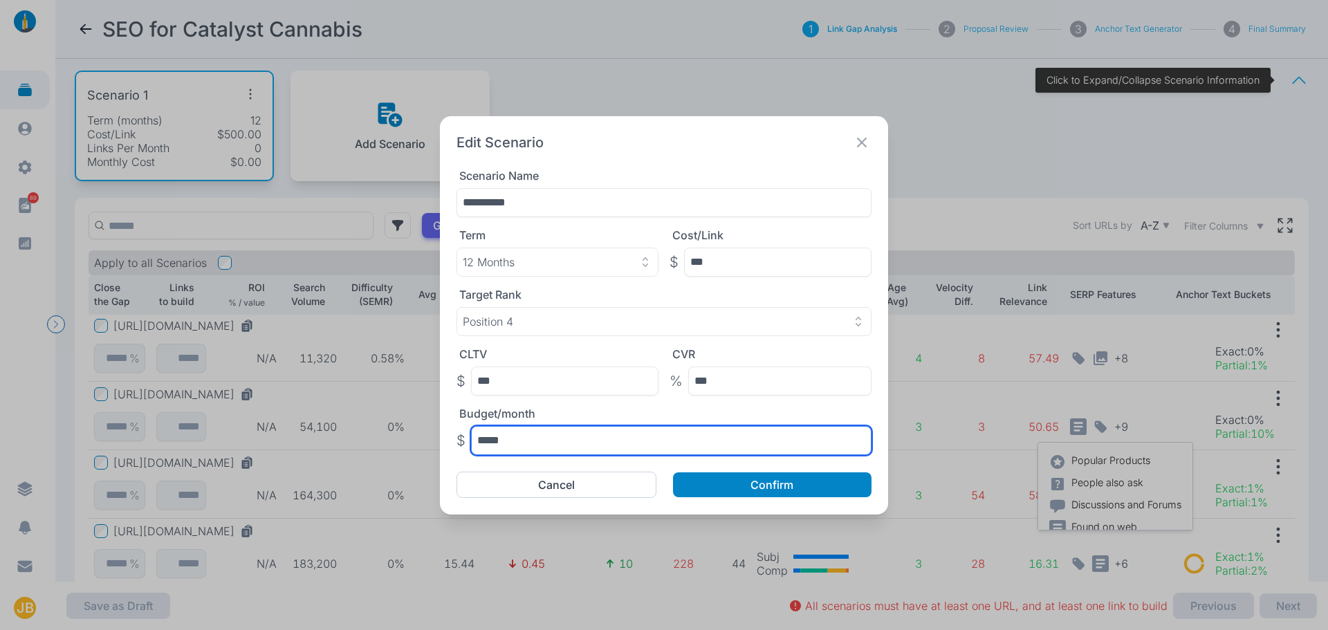
drag, startPoint x: 525, startPoint y: 445, endPoint x: 396, endPoint y: 428, distance: 130.5
click at [396, 428] on div "**********" at bounding box center [664, 315] width 1328 height 630
type input "****"
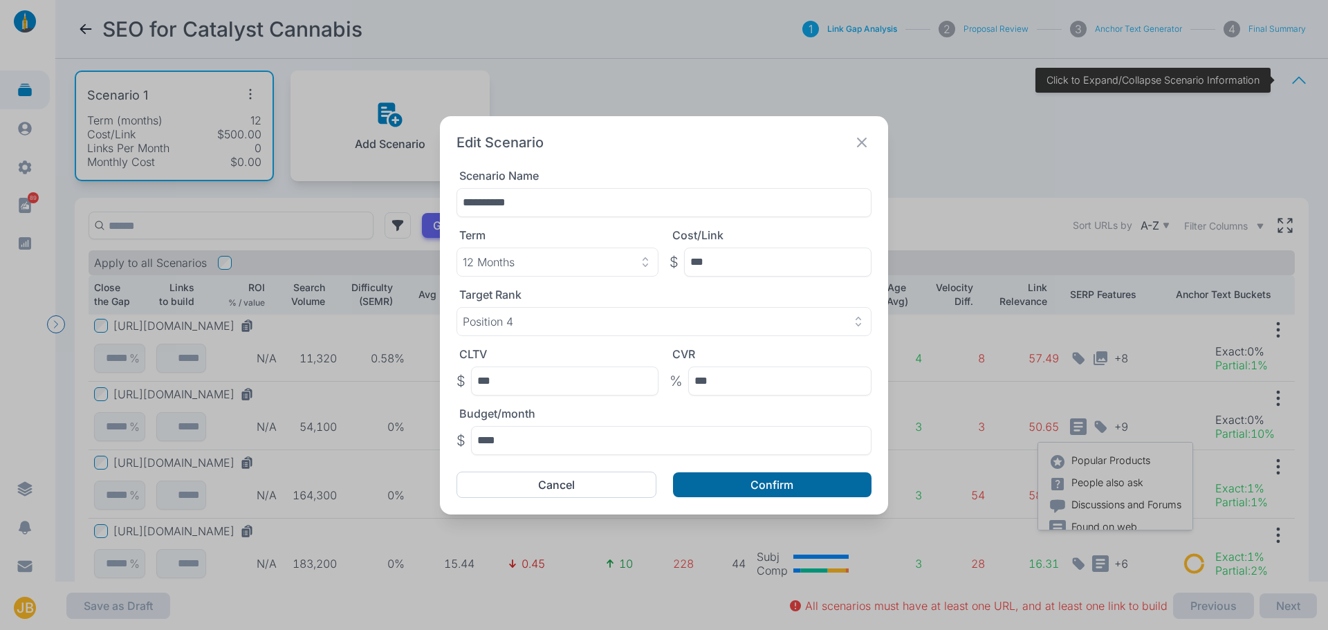
click at [430, 490] on button "Confirm" at bounding box center [772, 484] width 198 height 25
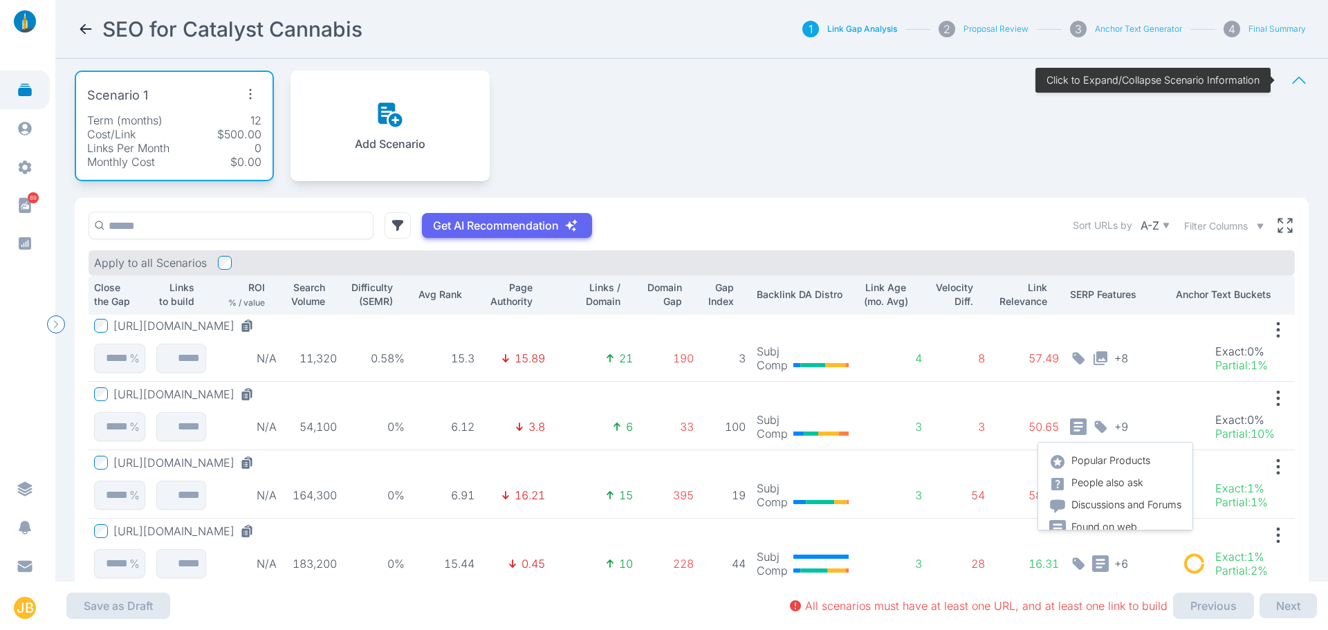
click at [373, 137] on p "Add Scenario" at bounding box center [390, 144] width 71 height 14
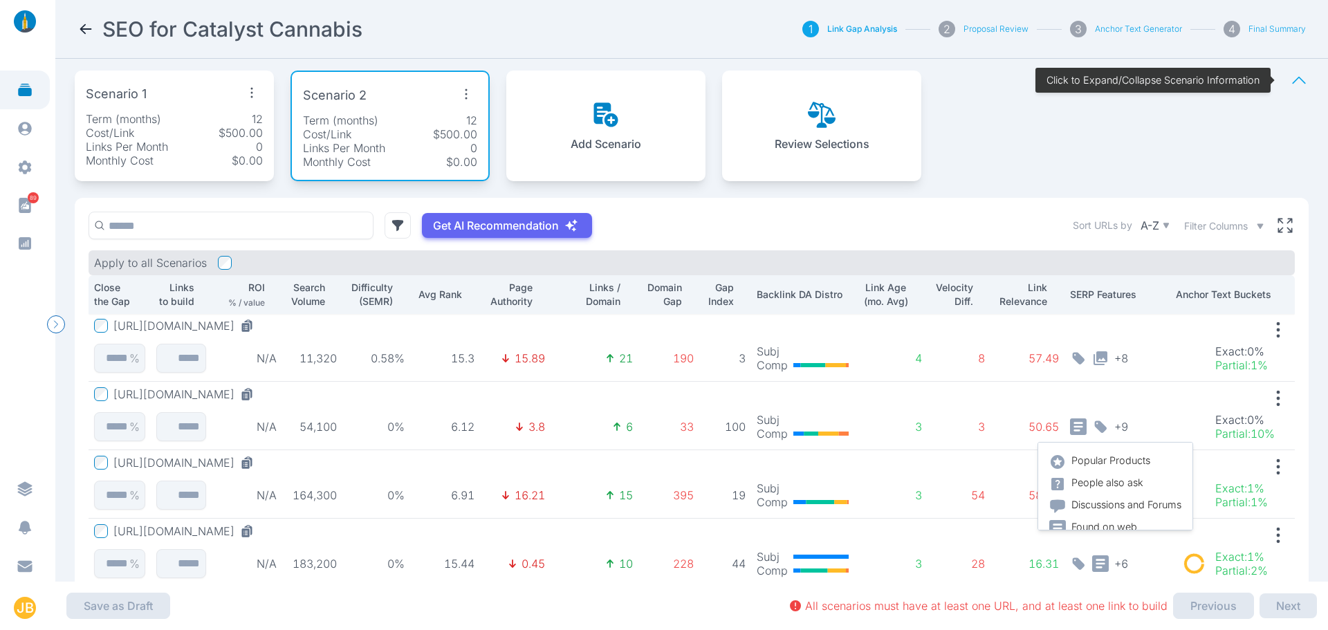
click at [165, 119] on div "Term (months) 12" at bounding box center [174, 119] width 177 height 14
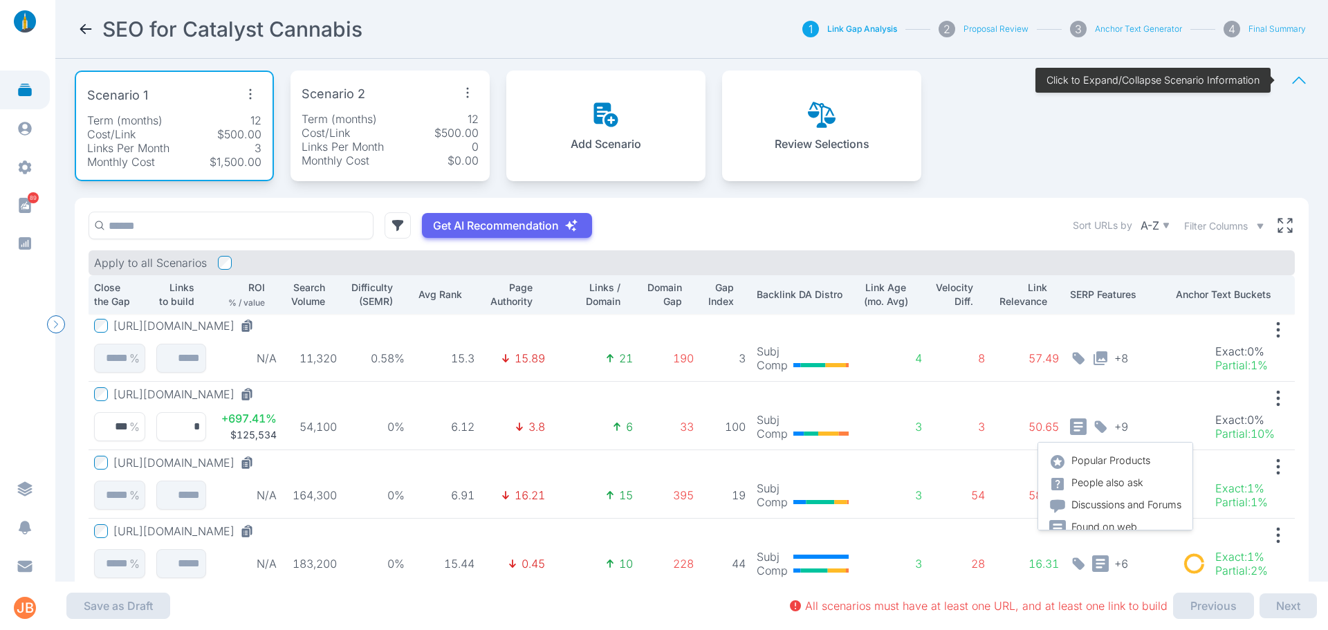
click at [199, 132] on div "Cost/Link $500.00" at bounding box center [174, 134] width 174 height 14
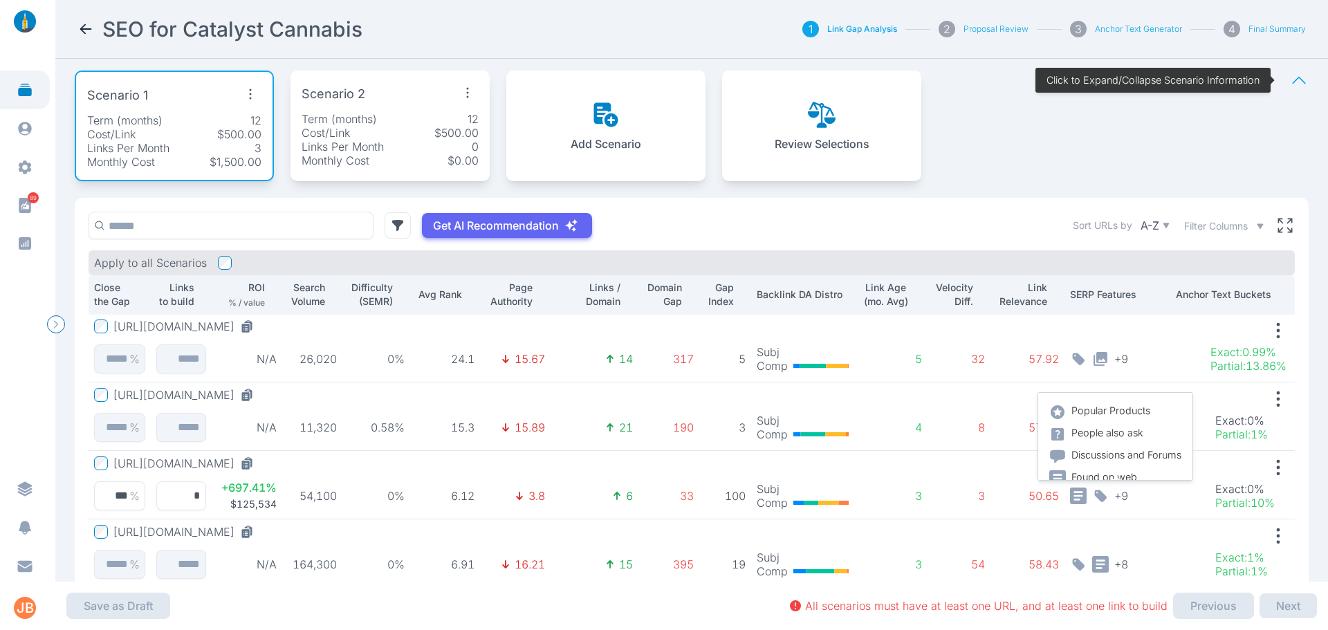
click at [333, 118] on p "Term (months)" at bounding box center [338, 119] width 75 height 14
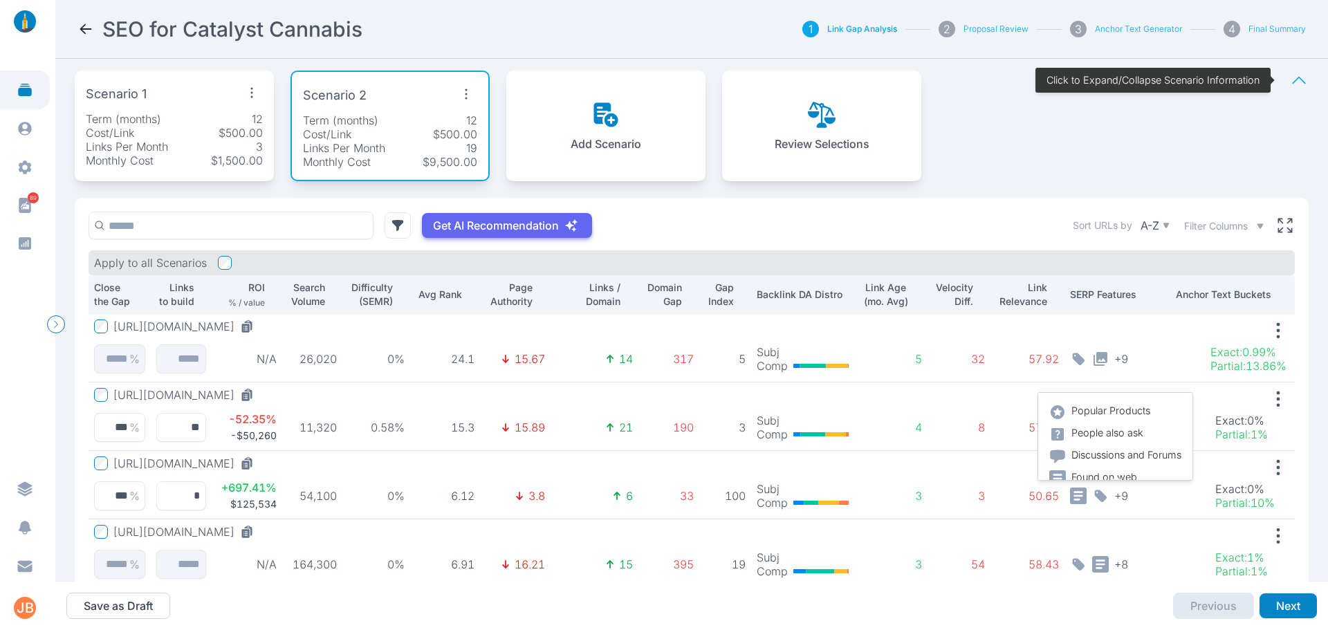
click at [430, 138] on div "Cost/Link $500.00" at bounding box center [390, 134] width 174 height 14
click at [430, 88] on icon "button" at bounding box center [466, 94] width 22 height 22
click at [430, 124] on span "Edit Scenario" at bounding box center [428, 126] width 68 height 14
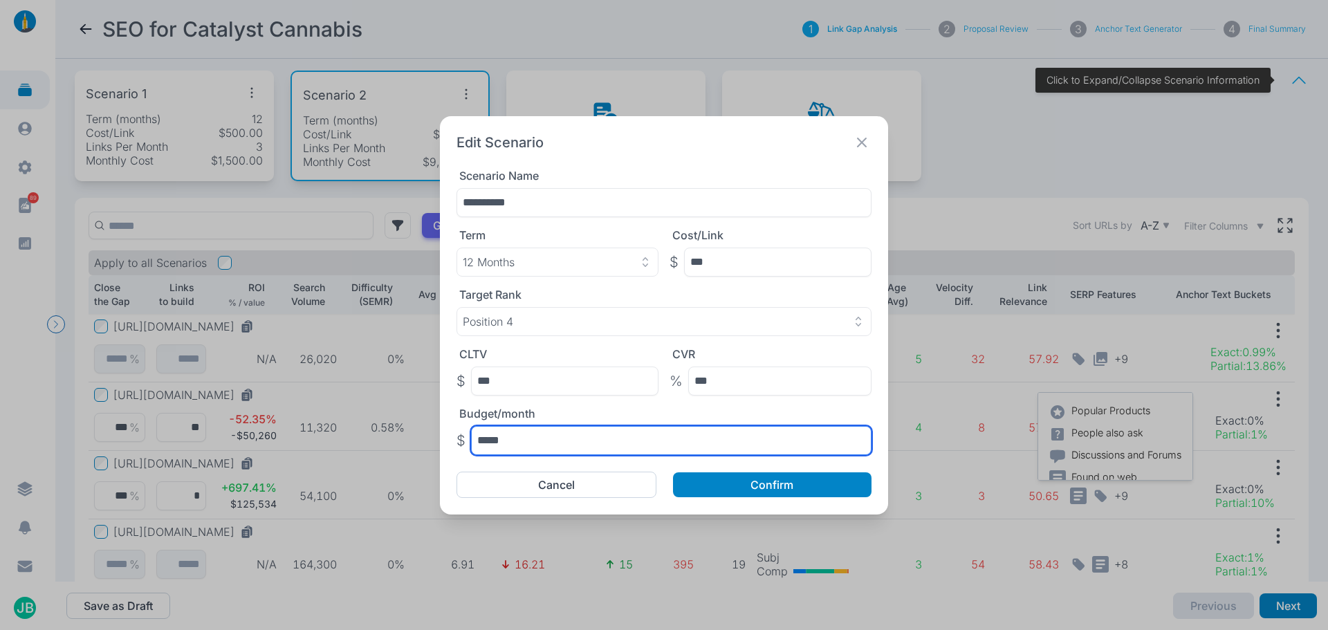
drag, startPoint x: 519, startPoint y: 432, endPoint x: 436, endPoint y: 438, distance: 83.2
click at [430, 438] on div "**********" at bounding box center [664, 315] width 1328 height 630
type input "*****"
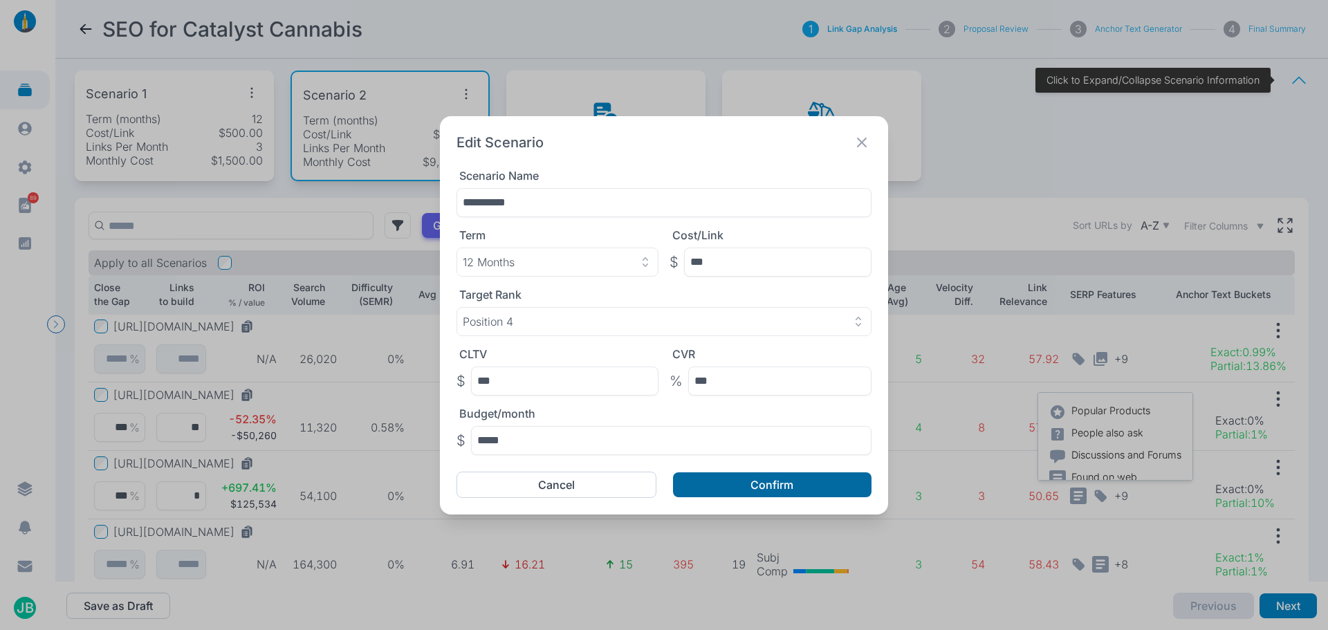
click at [430, 492] on button "Confirm" at bounding box center [772, 484] width 198 height 25
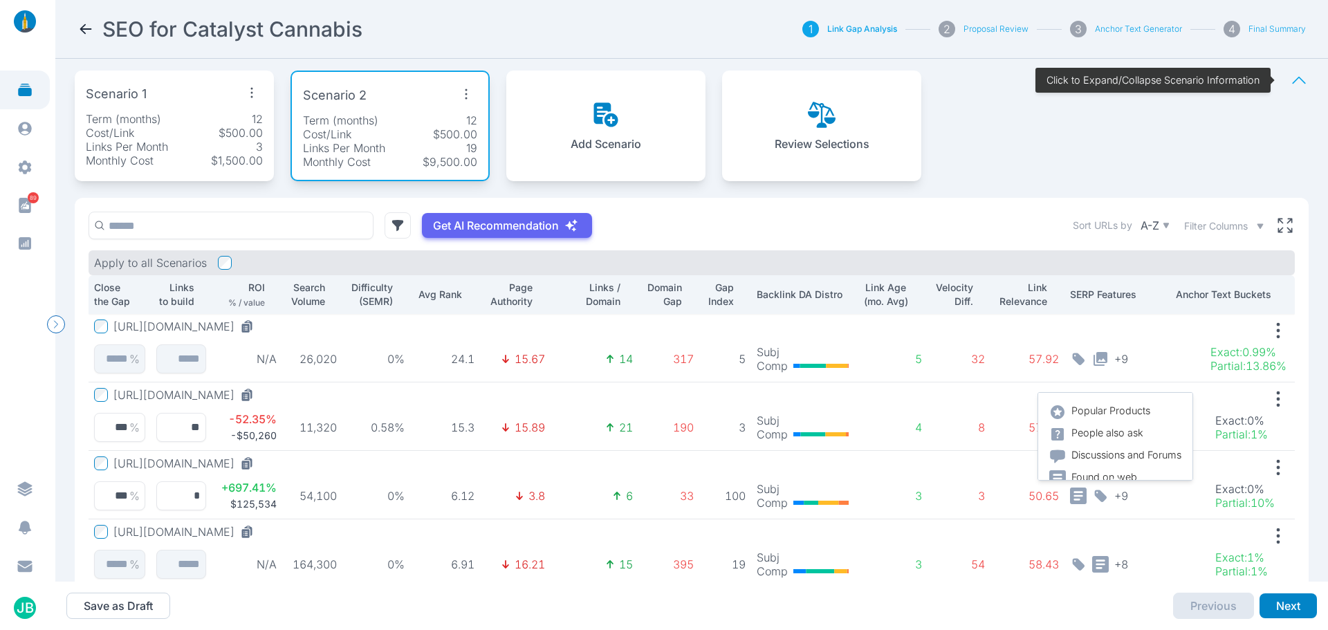
click at [232, 147] on div "Links Per Month 3" at bounding box center [174, 147] width 177 height 14
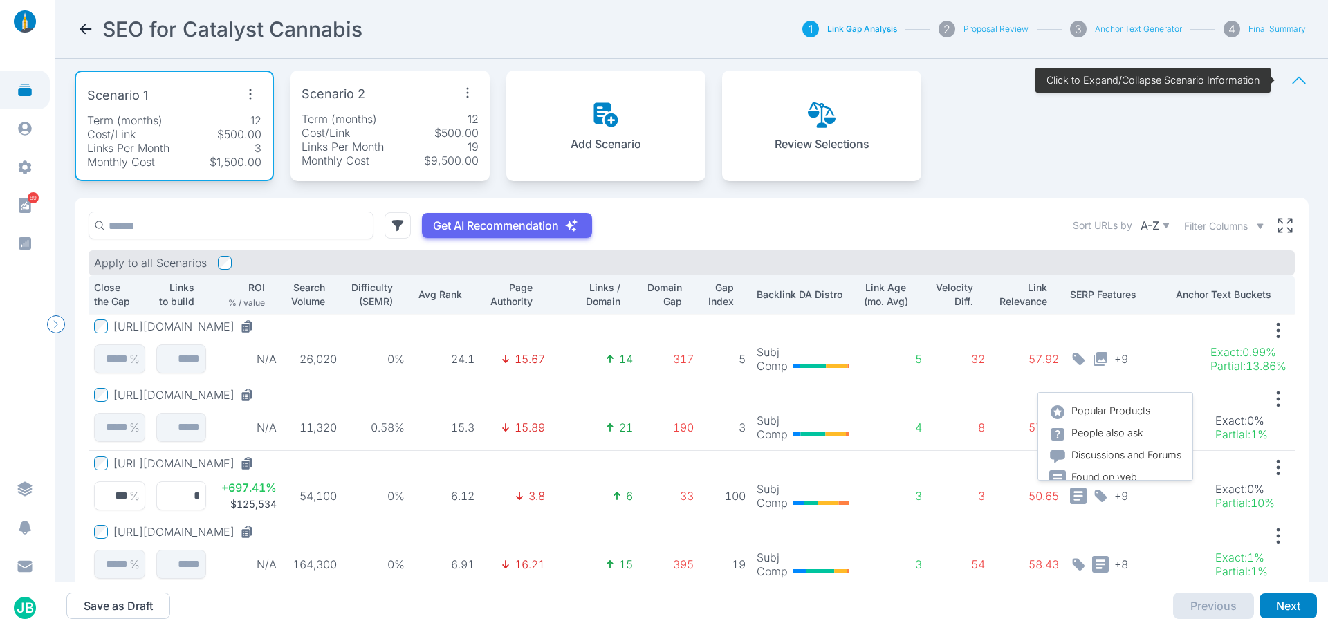
click at [372, 123] on p "Term (months)" at bounding box center [338, 119] width 75 height 14
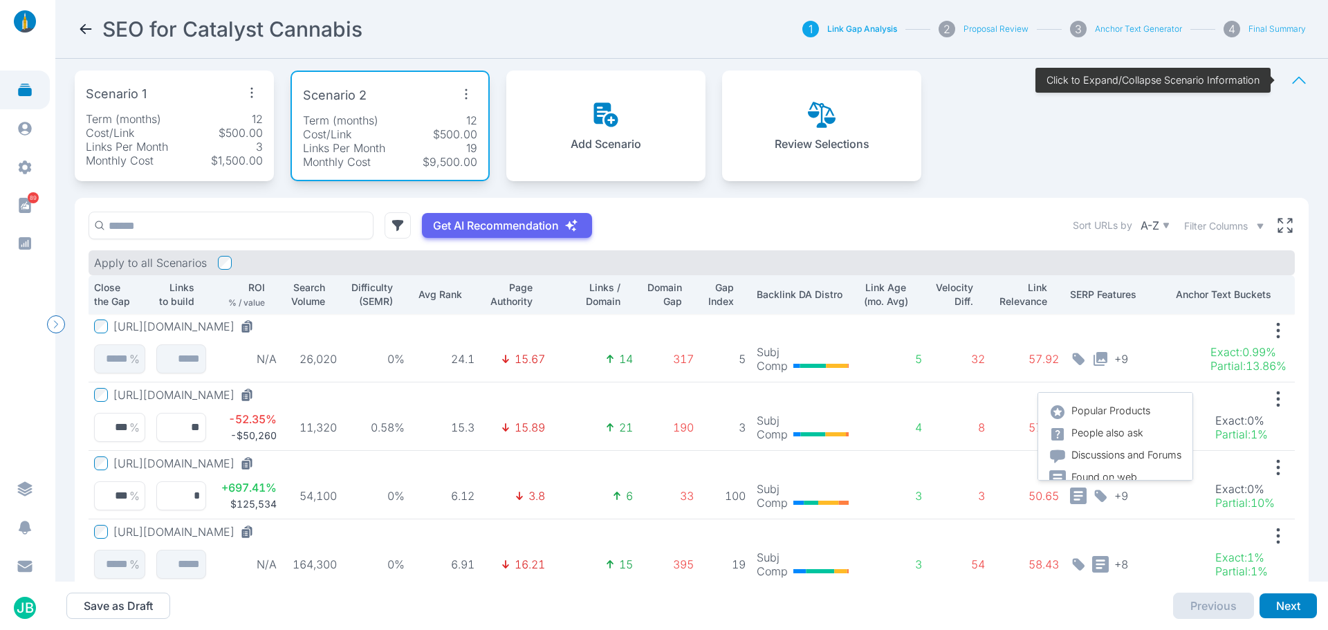
click at [374, 122] on p "Term (months)" at bounding box center [340, 120] width 75 height 14
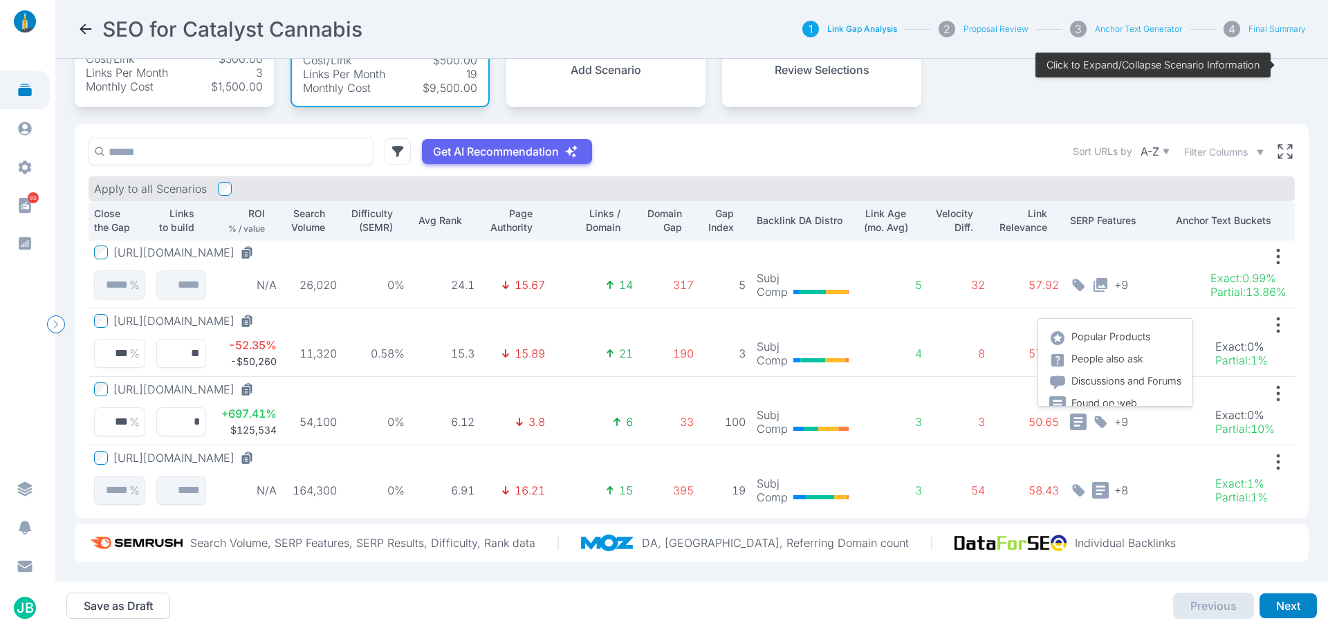
scroll to position [15, 0]
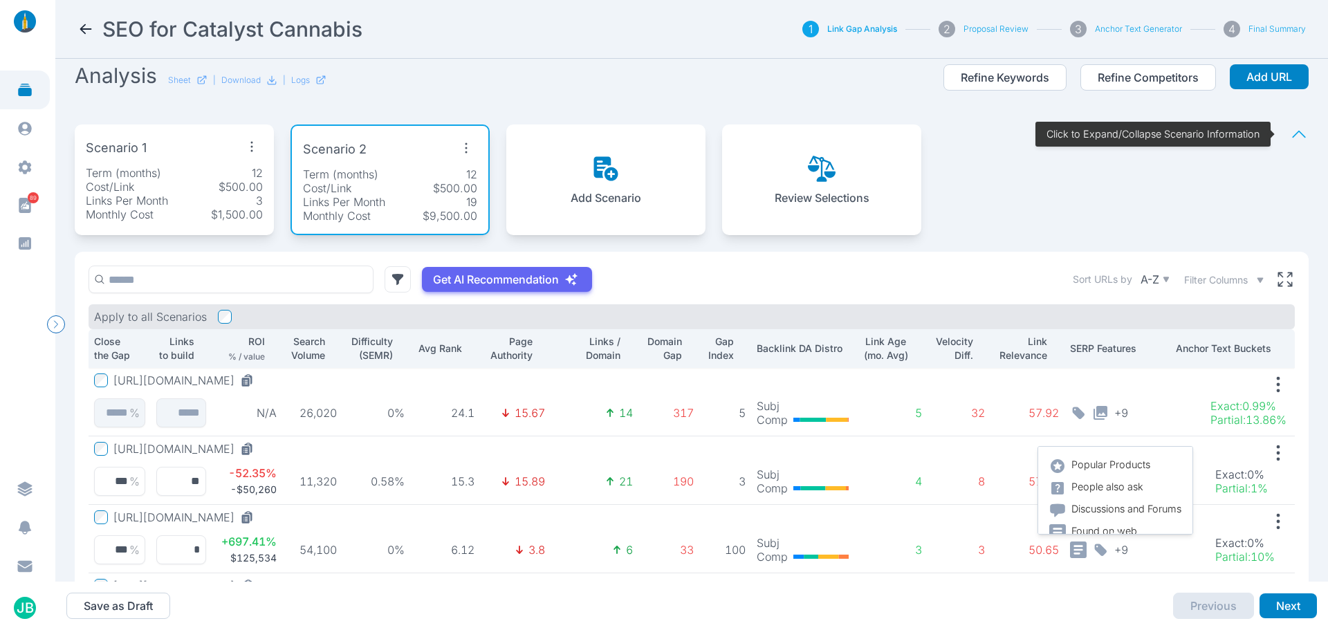
click at [430, 174] on icon at bounding box center [606, 169] width 28 height 28
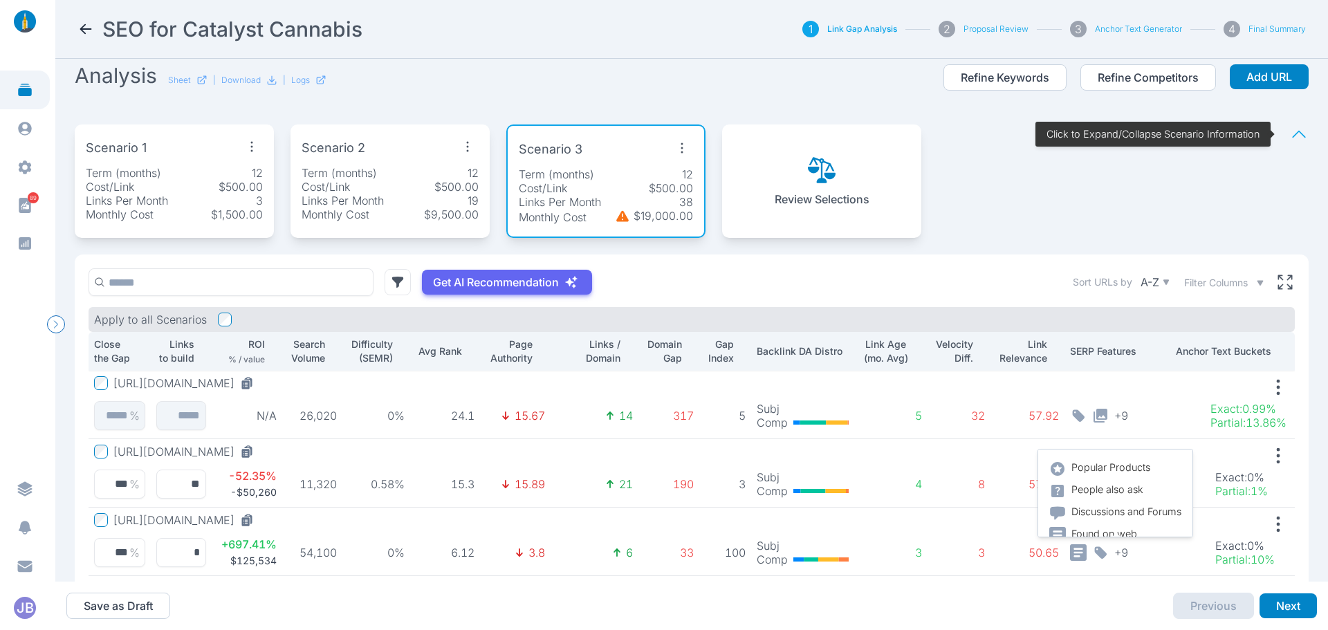
click at [430, 149] on icon "button" at bounding box center [682, 148] width 22 height 22
click at [430, 172] on div "Edit Scenario" at bounding box center [651, 179] width 104 height 25
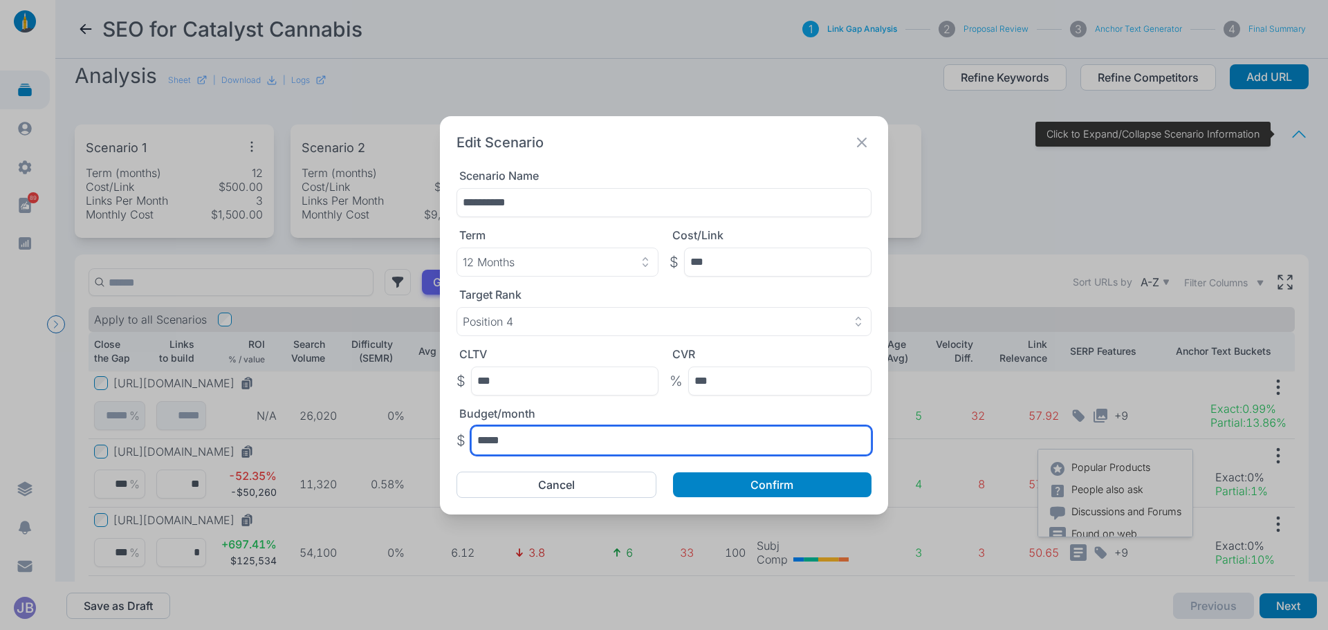
click at [430, 432] on input "*****" at bounding box center [671, 440] width 400 height 29
type input "*"
type input "*****"
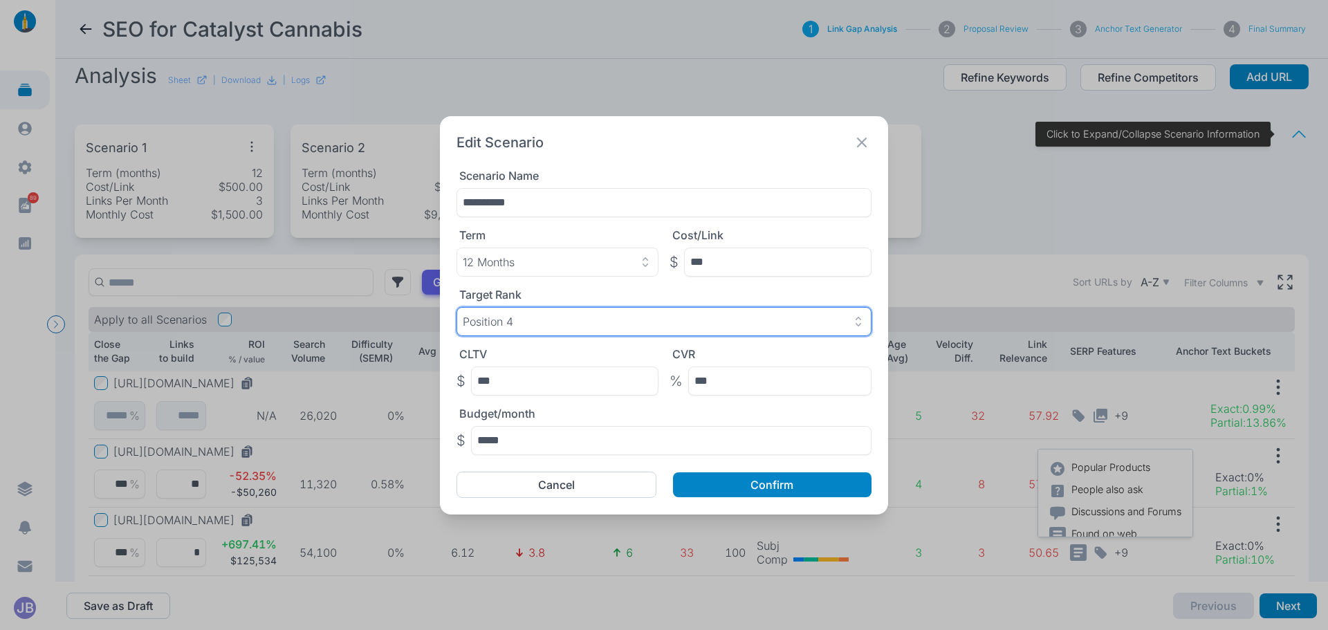
click at [430, 326] on div "Position 4" at bounding box center [664, 322] width 402 height 14
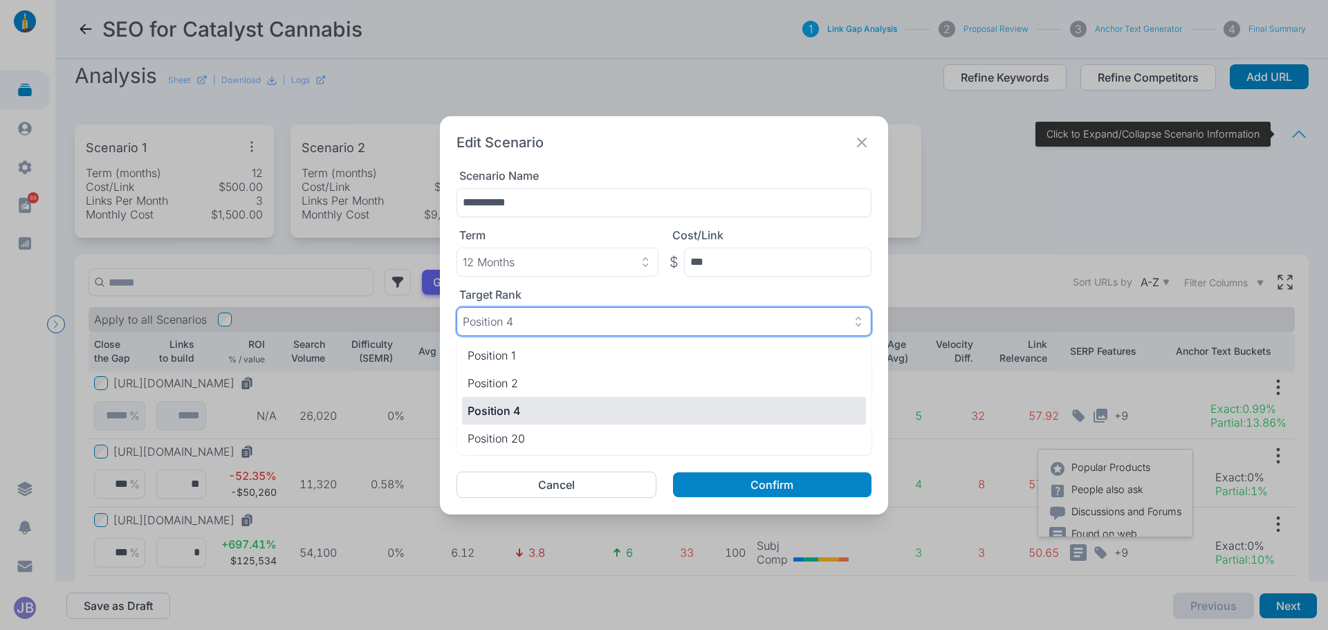
click at [430, 326] on div "Position 4" at bounding box center [664, 322] width 402 height 14
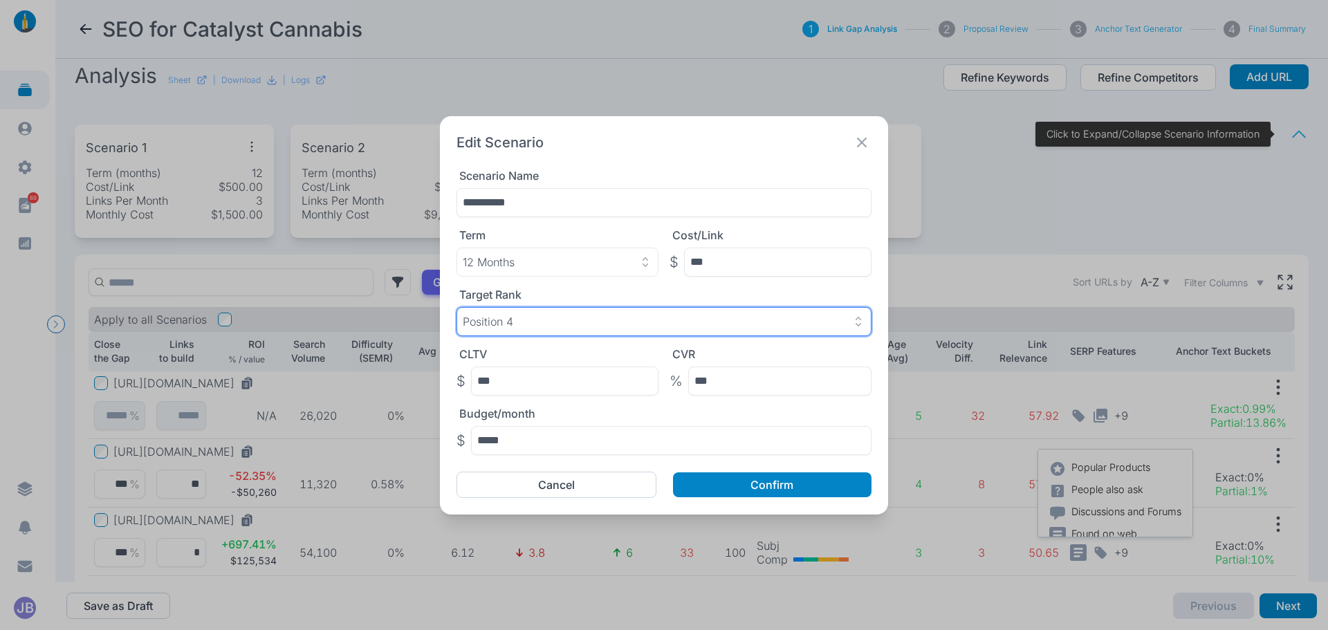
click at [430, 326] on div "Position 4" at bounding box center [664, 322] width 402 height 14
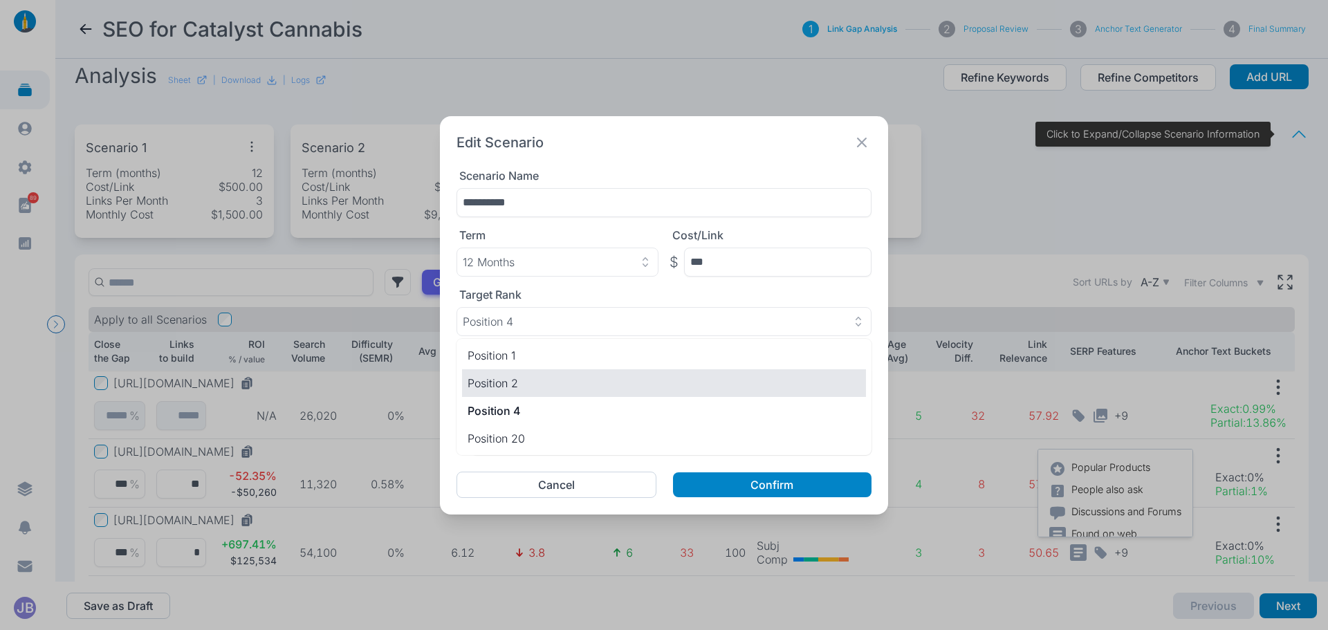
click at [430, 382] on p "Position 2" at bounding box center [663, 383] width 393 height 17
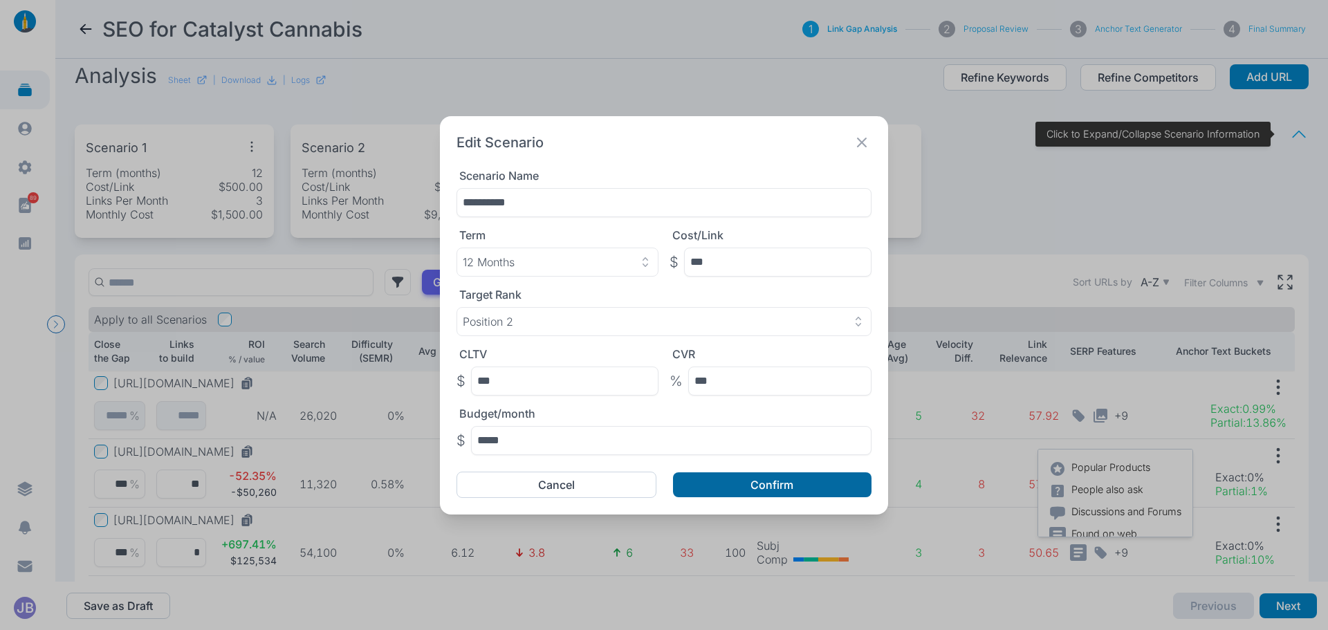
click at [430, 484] on button "Confirm" at bounding box center [772, 484] width 198 height 25
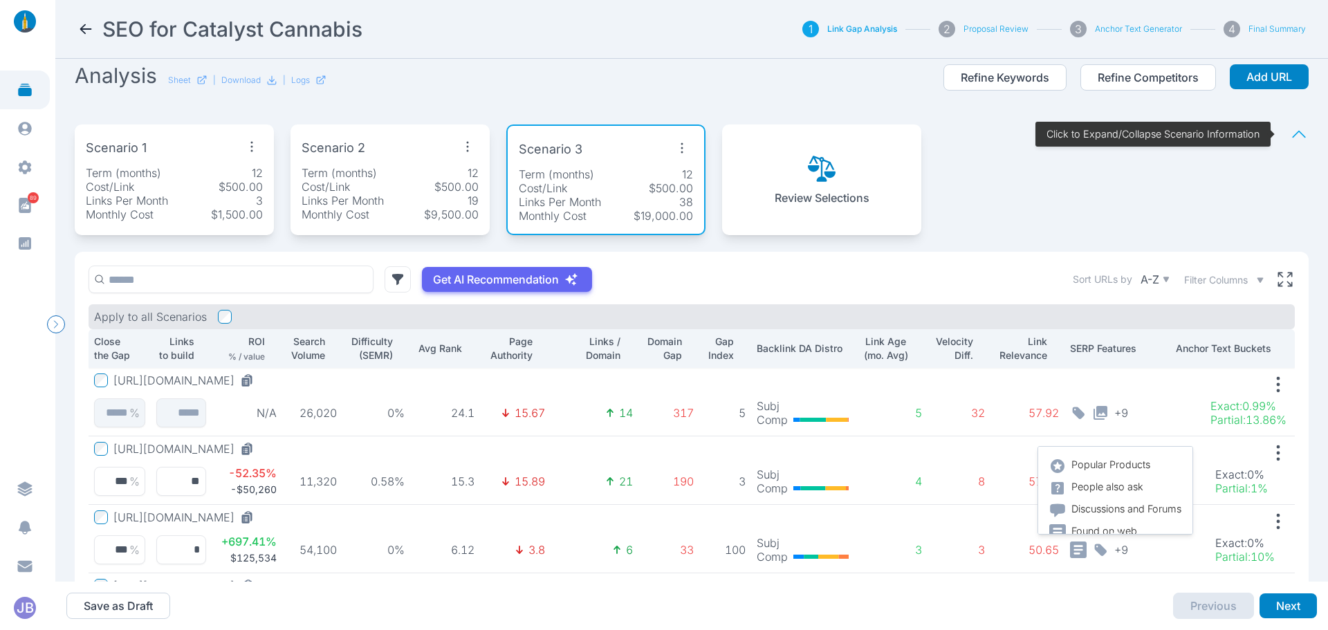
click at [430, 141] on icon "button" at bounding box center [467, 147] width 22 height 22
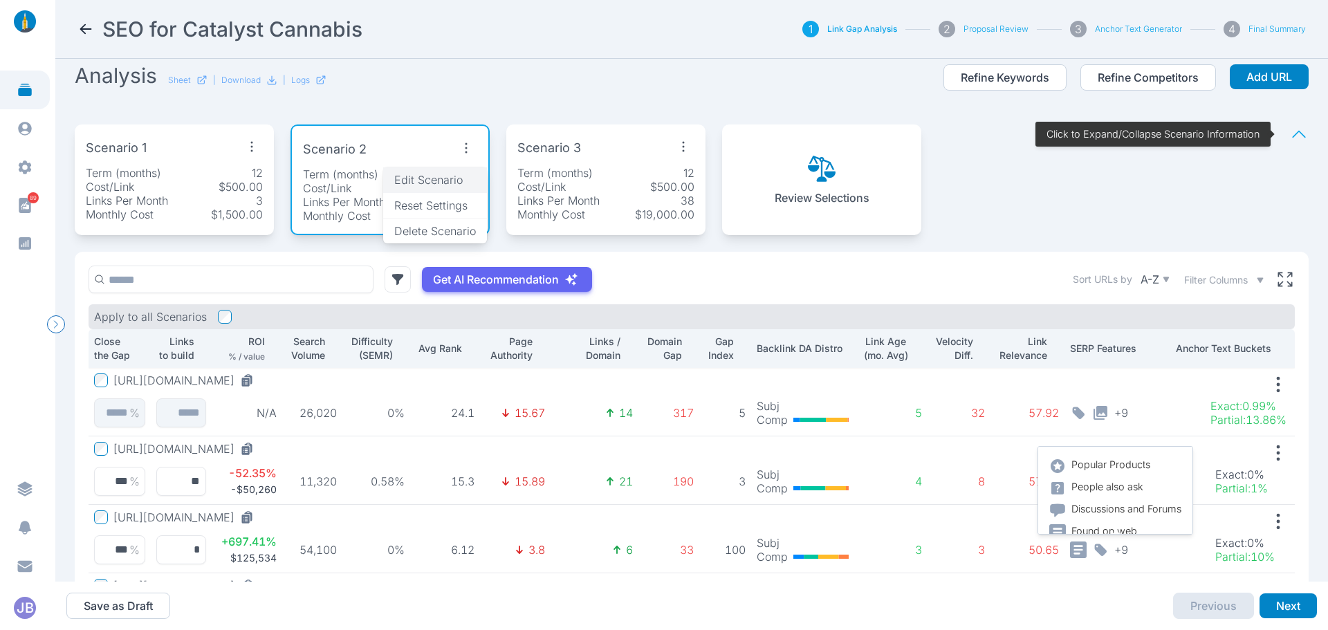
click at [430, 180] on span "Edit Scenario" at bounding box center [428, 180] width 68 height 14
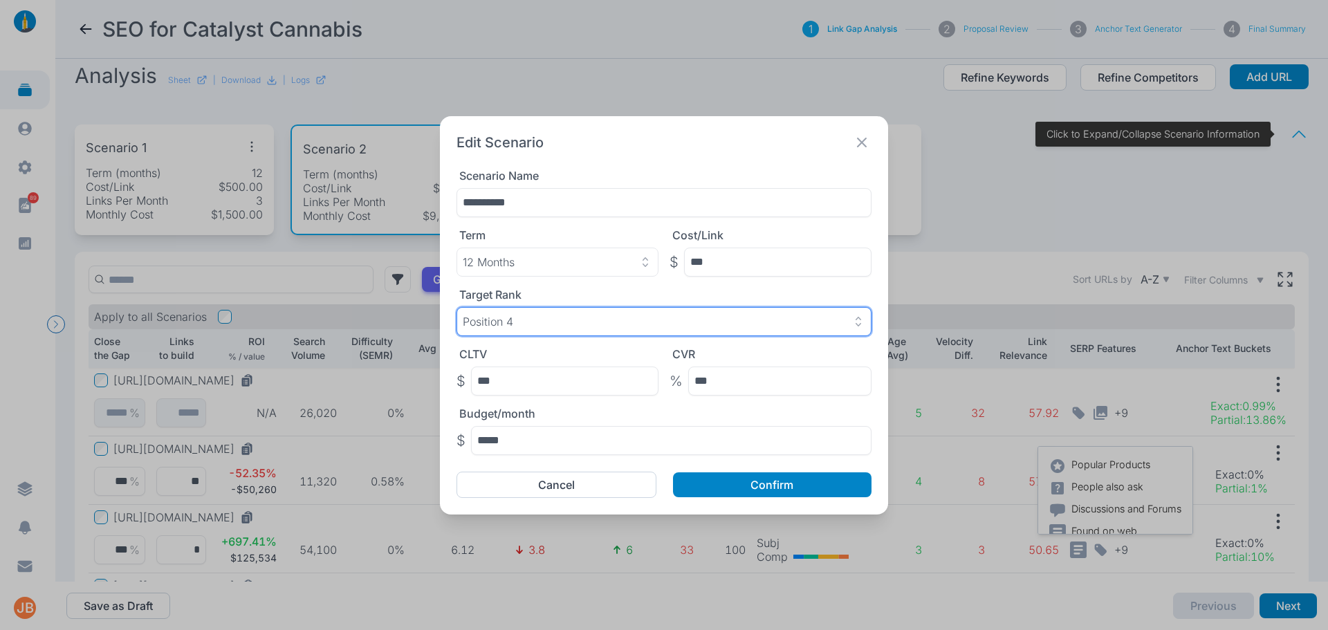
click at [430, 324] on div "Position 4" at bounding box center [664, 322] width 402 height 14
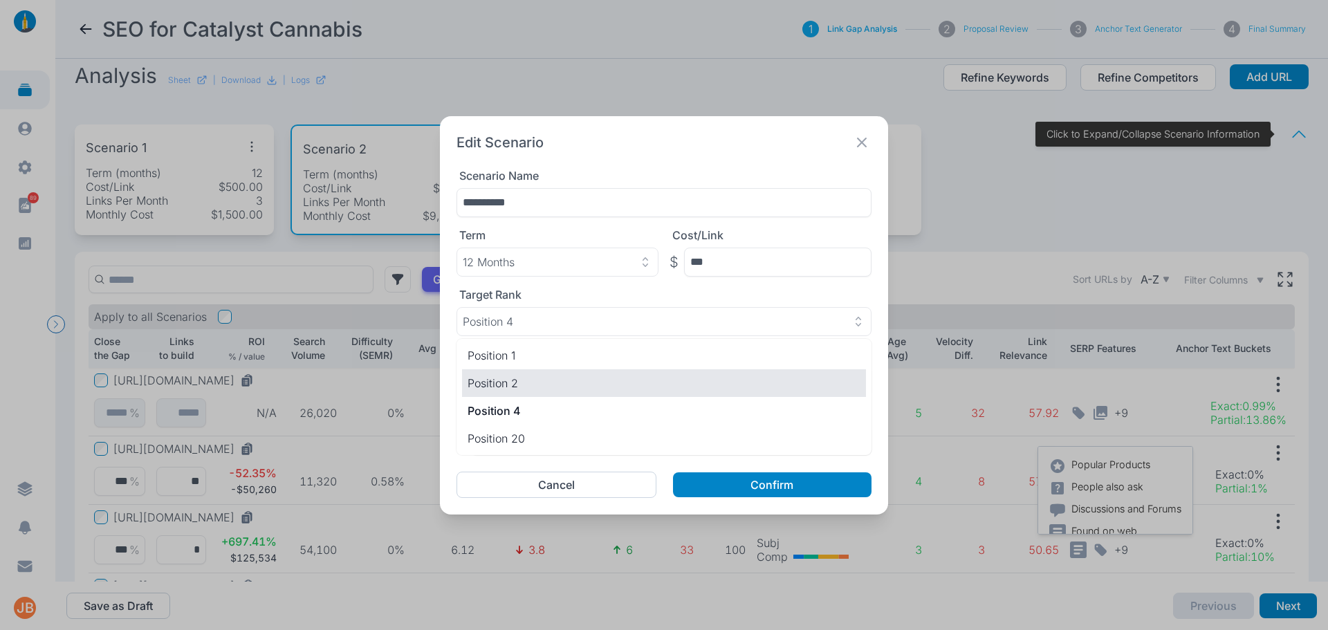
click at [430, 379] on p "Position 2" at bounding box center [663, 383] width 393 height 17
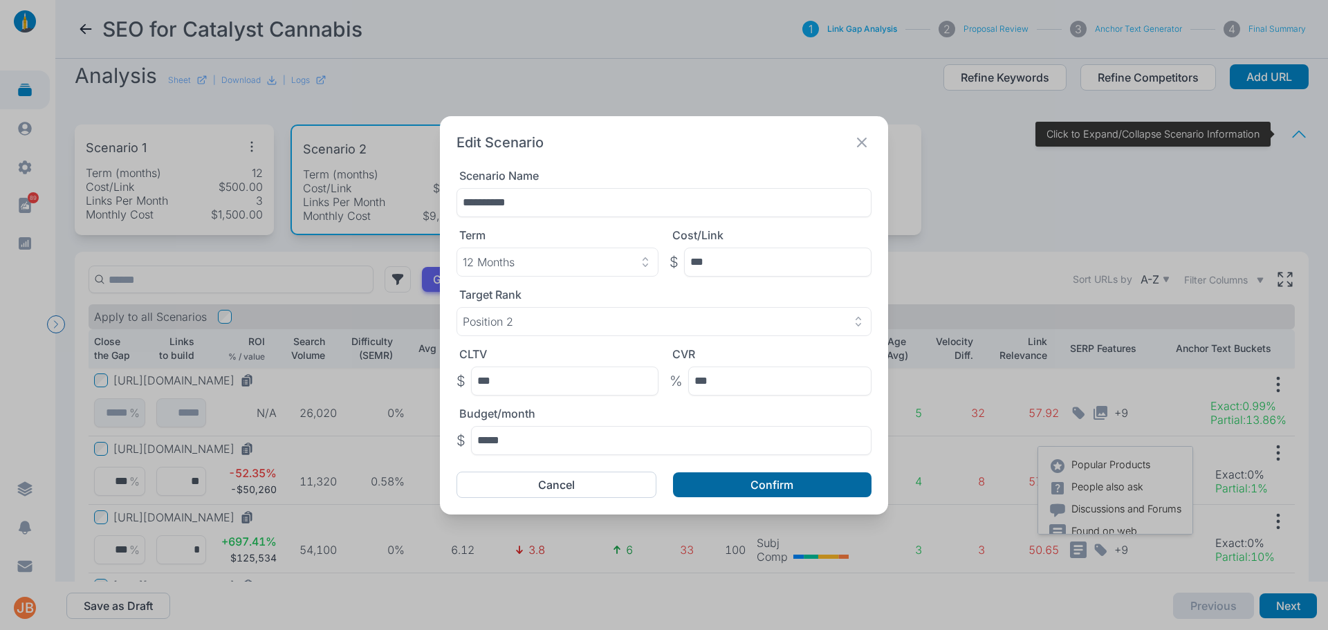
click at [430, 491] on button "Confirm" at bounding box center [772, 484] width 198 height 25
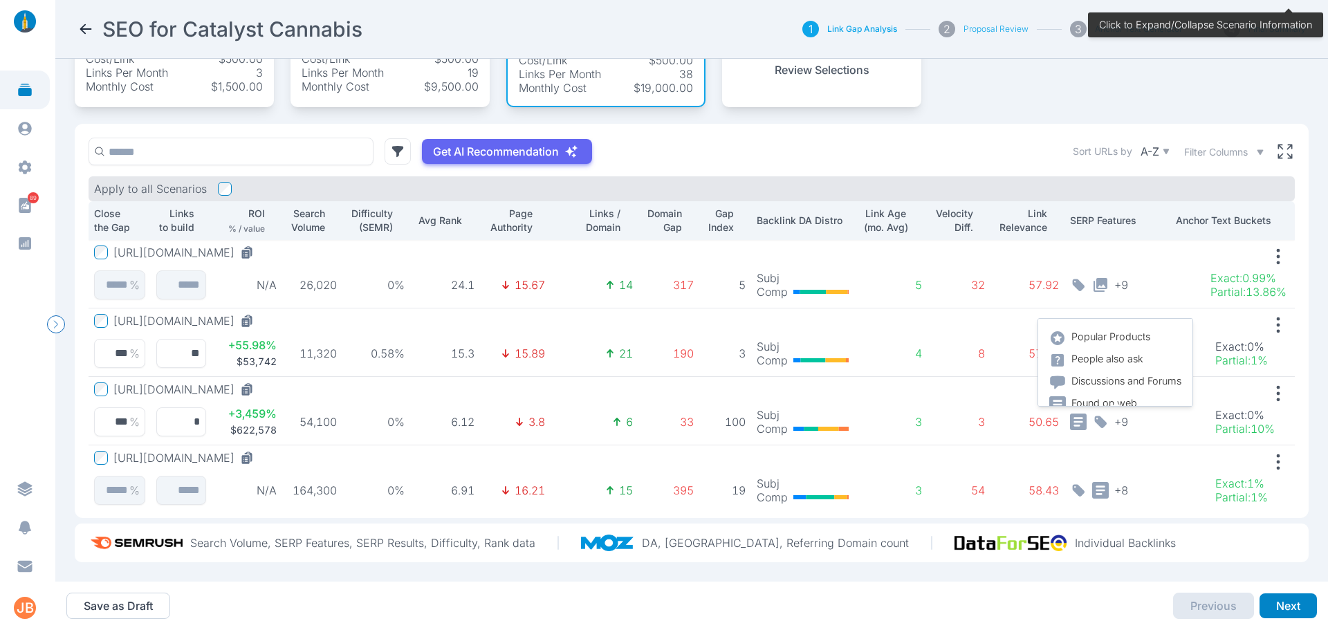
scroll to position [0, 0]
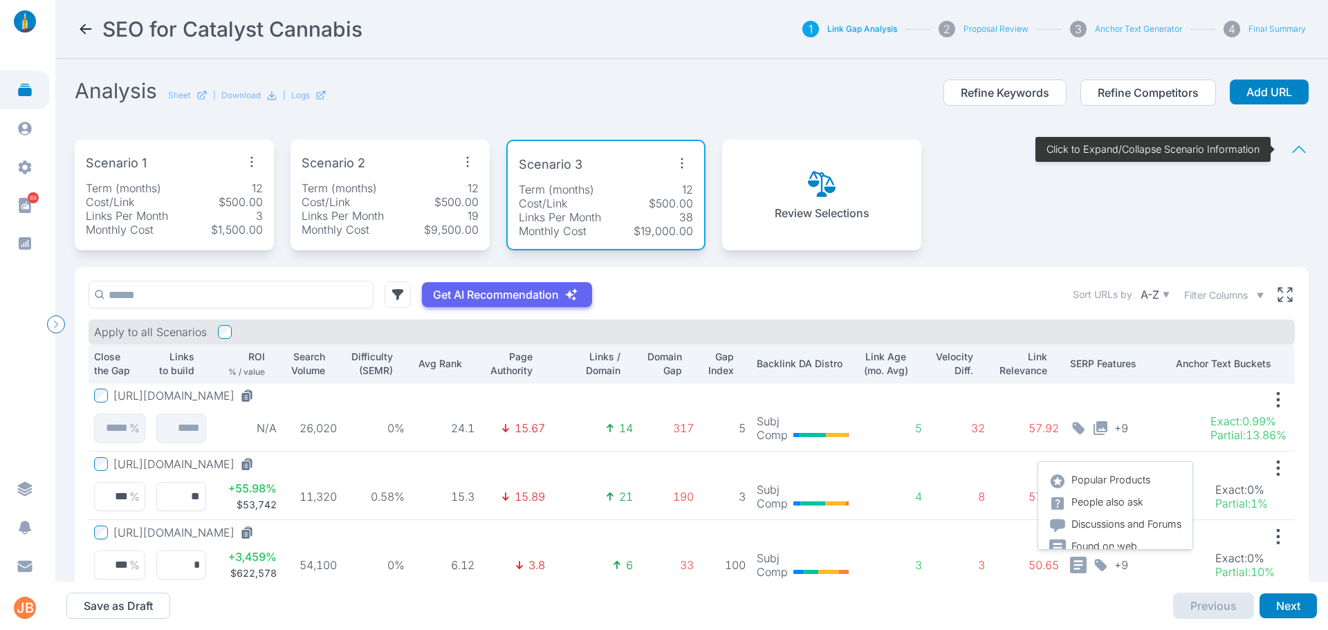
click at [430, 220] on p "Links Per Month" at bounding box center [560, 217] width 82 height 14
click at [430, 290] on div "Get AI Recommendation Sort URLs by A-Z Filter Columns" at bounding box center [692, 295] width 1206 height 28
click at [423, 147] on div "Scenario 2 Term (months) 12 Cost/Link $500.00 Links Per Month 19 Monthly Cost $…" at bounding box center [389, 195] width 199 height 111
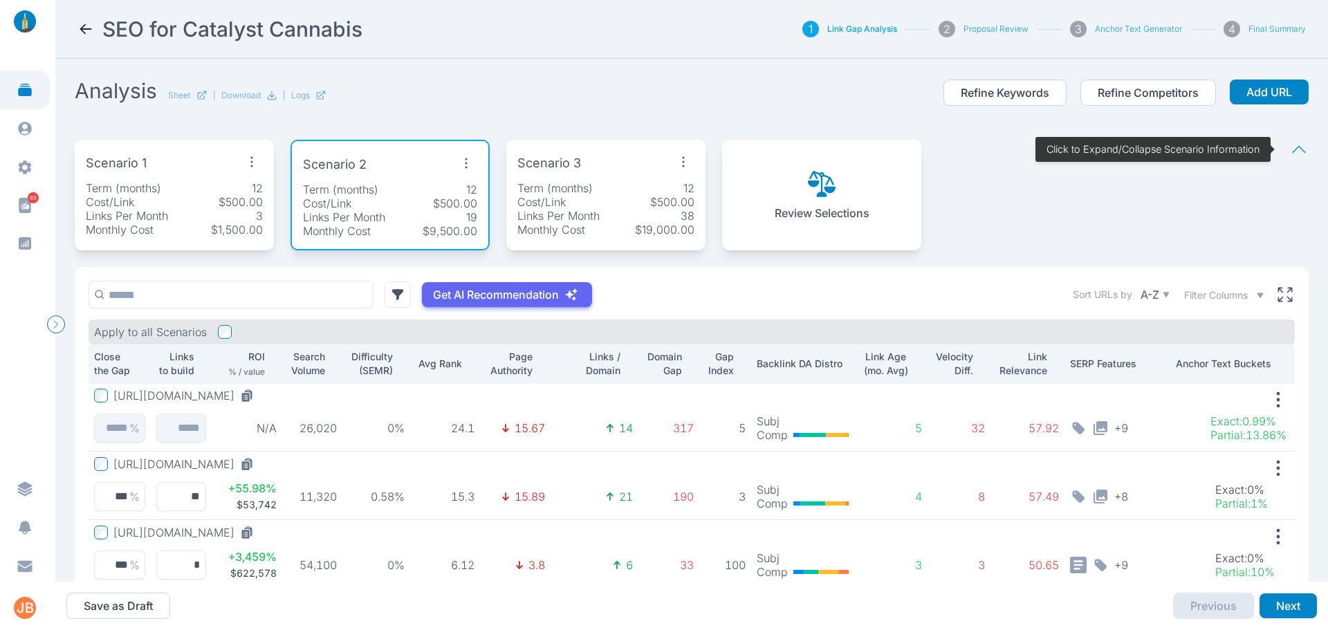
scroll to position [154, 0]
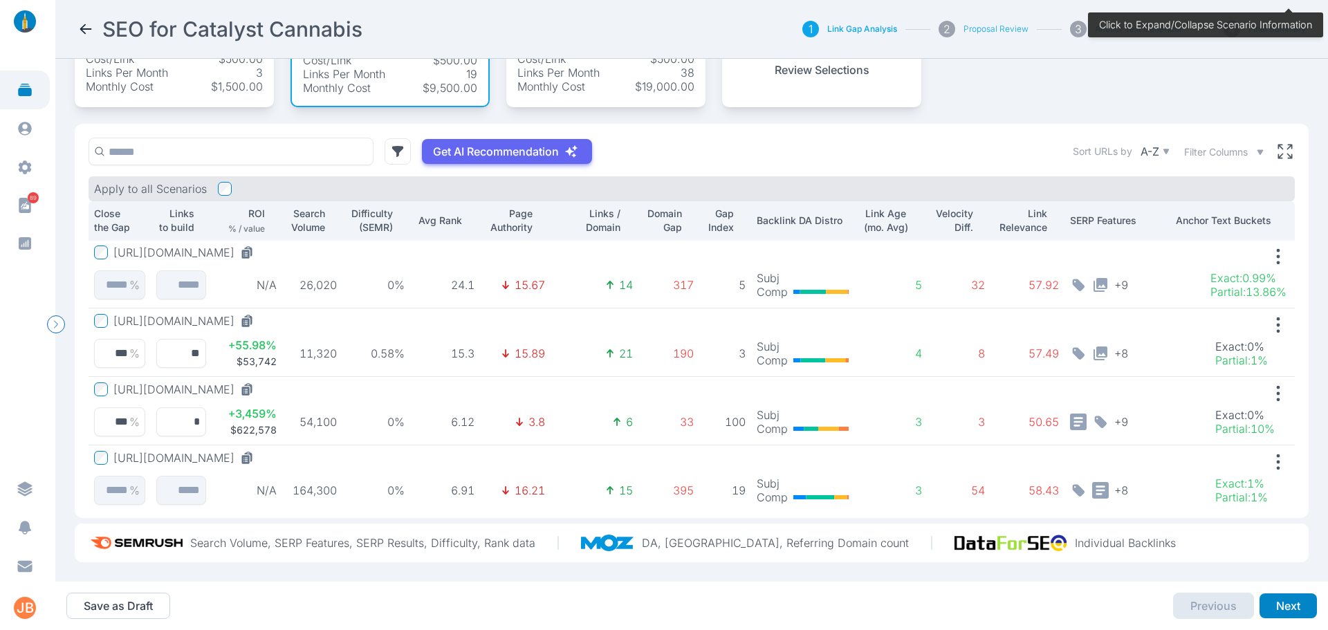
click at [216, 80] on p "$1,500.00" at bounding box center [237, 87] width 52 height 14
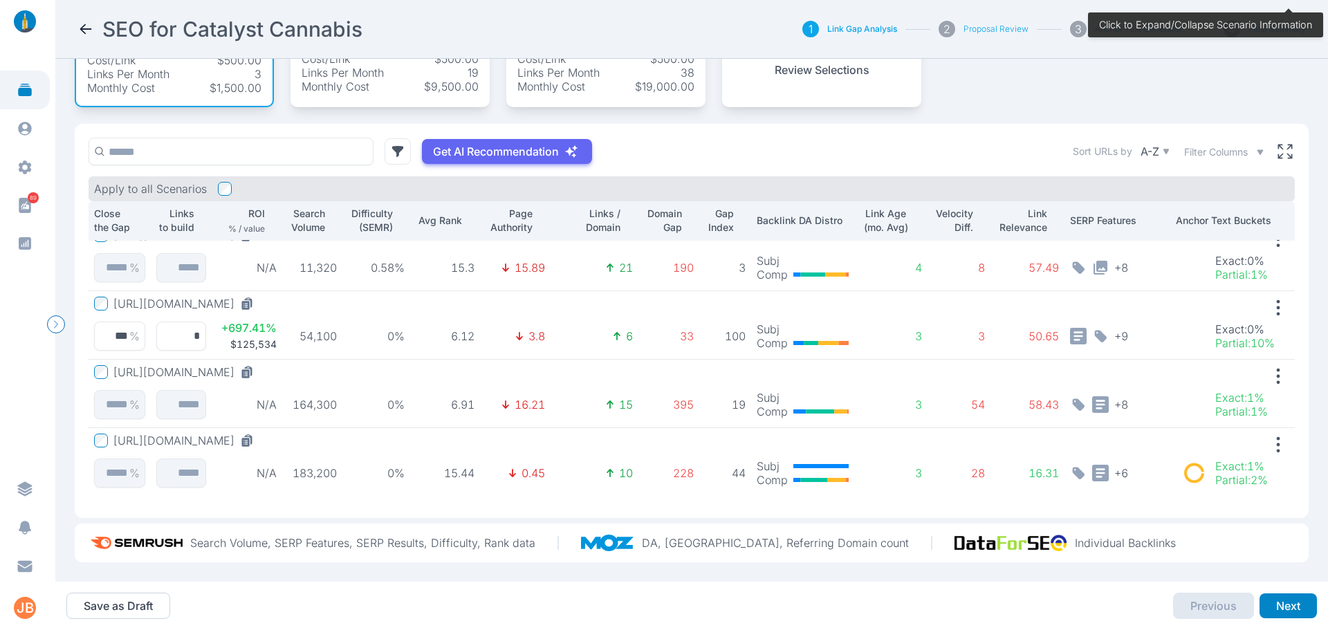
scroll to position [0, 0]
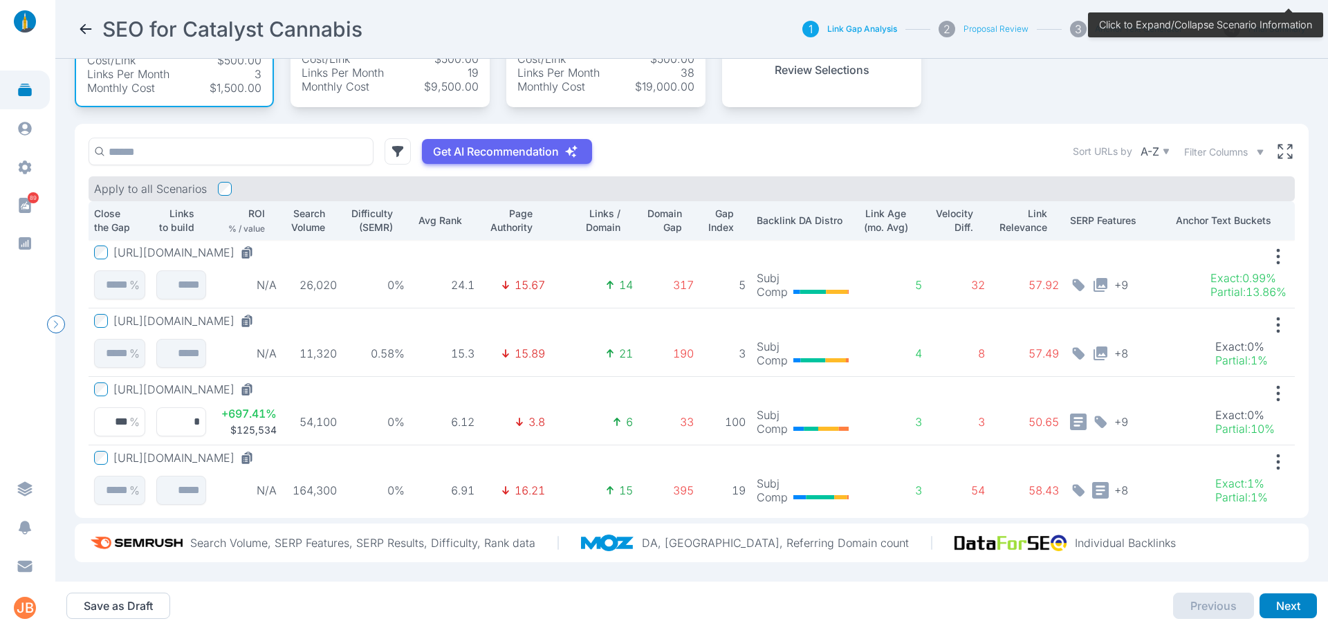
click at [389, 82] on div "Monthly Cost $9,500.00" at bounding box center [389, 87] width 177 height 14
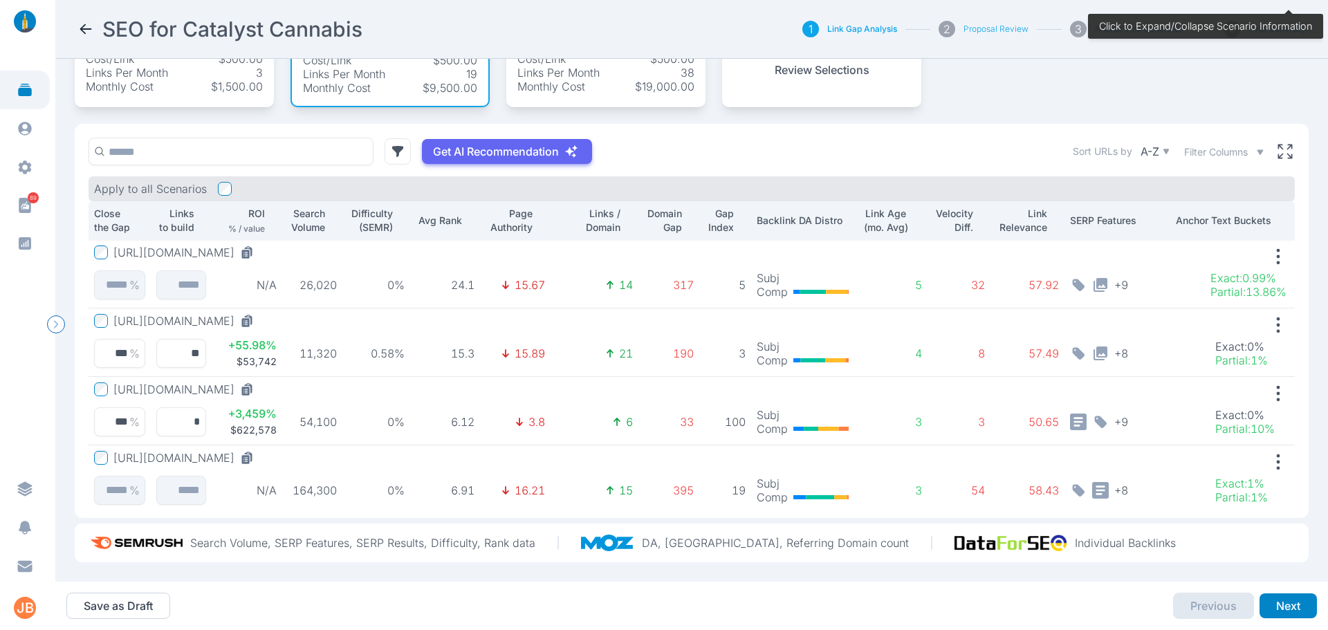
click at [430, 80] on div "Monthly Cost $19,000.00" at bounding box center [605, 87] width 177 height 14
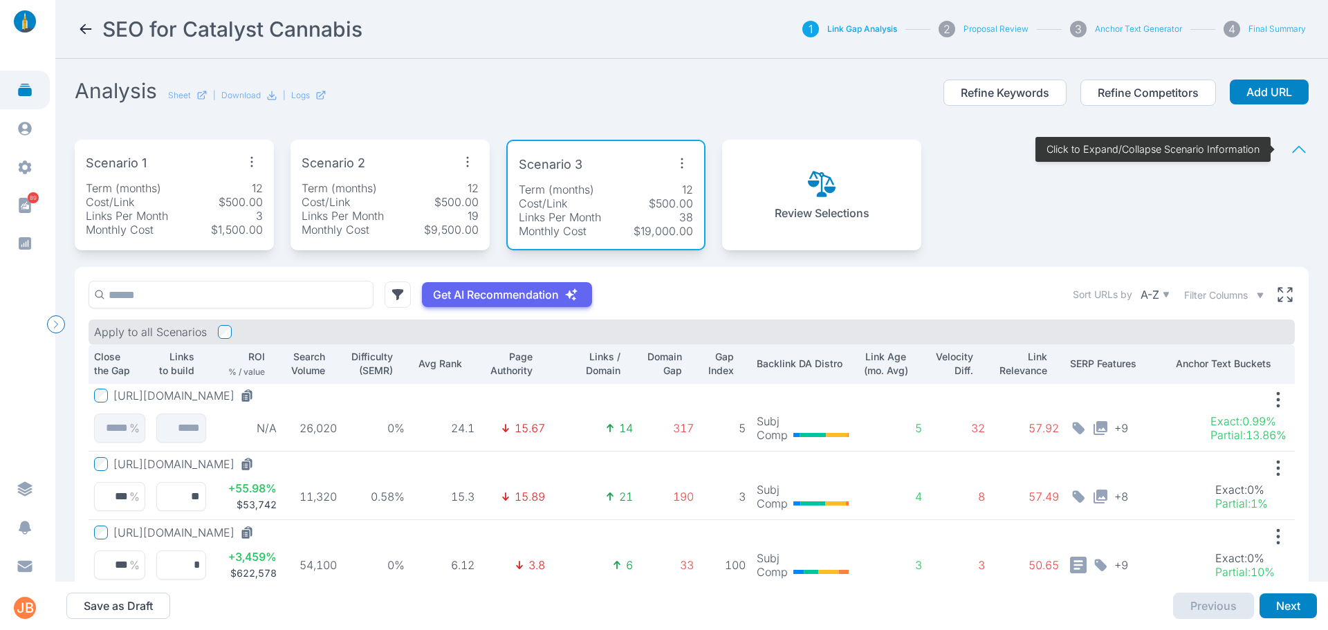
click at [373, 208] on div "Cost/Link $500.00" at bounding box center [389, 202] width 177 height 14
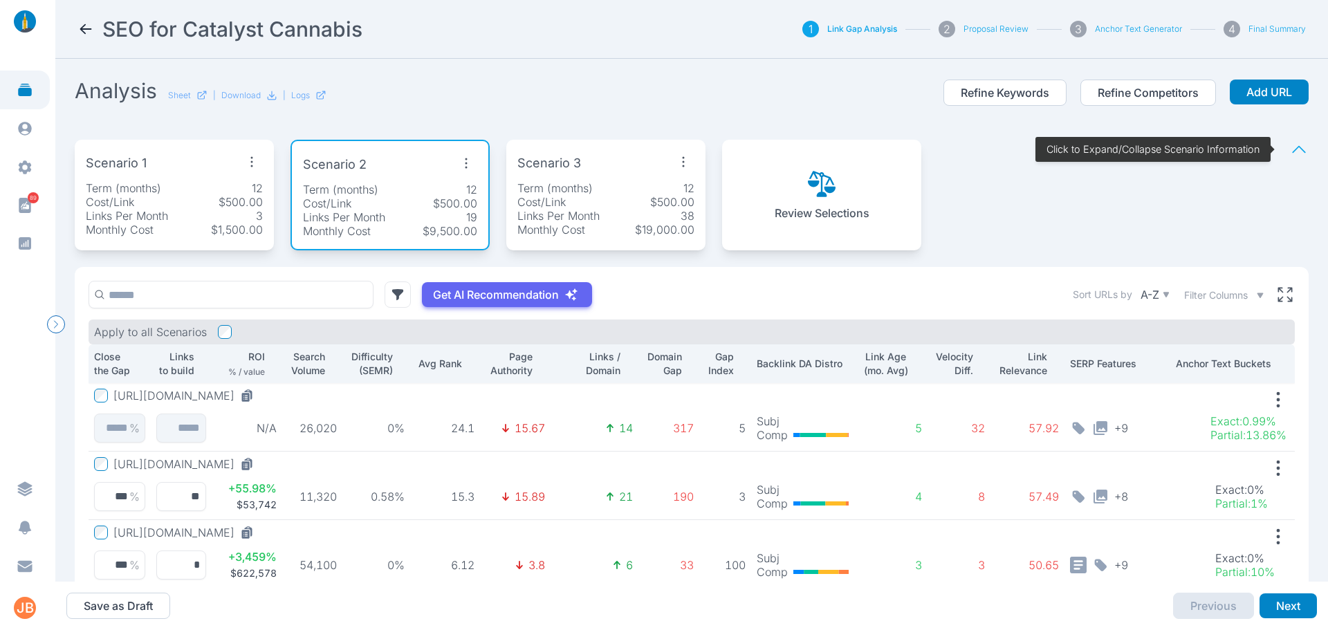
click at [245, 180] on div "Scenario 1 Term (months) 12 Cost/Link $500.00 Links Per Month 3 Monthly Cost $1…" at bounding box center [174, 195] width 199 height 111
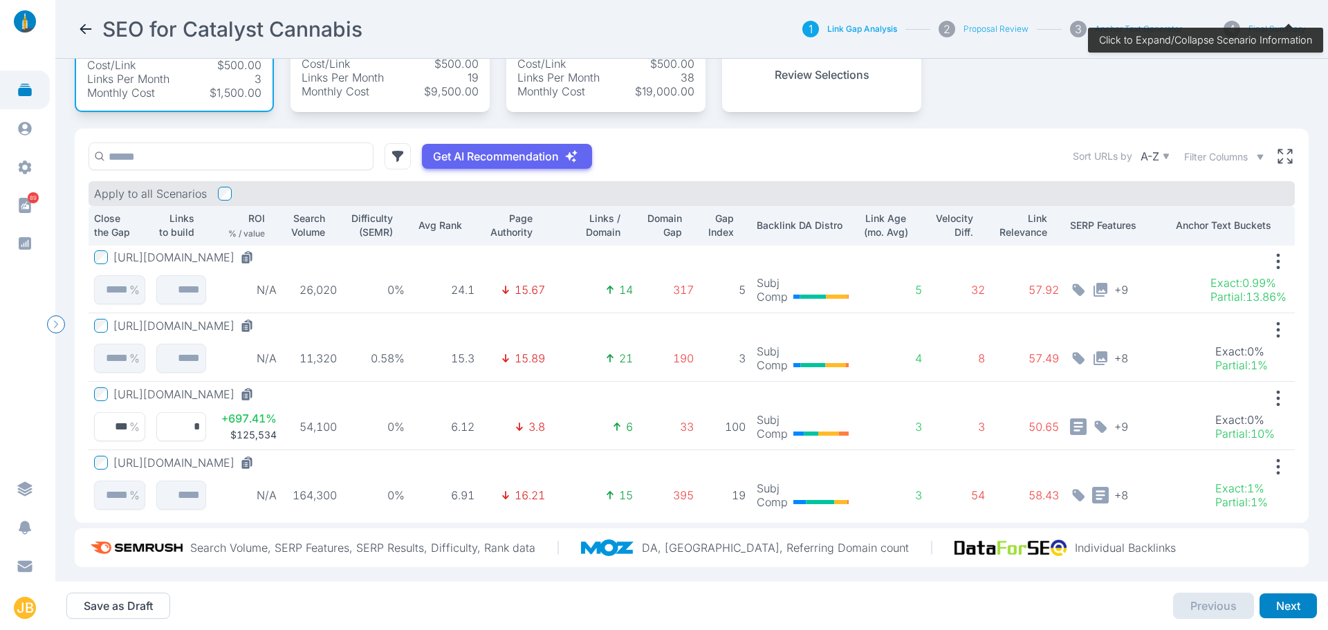
scroll to position [69, 0]
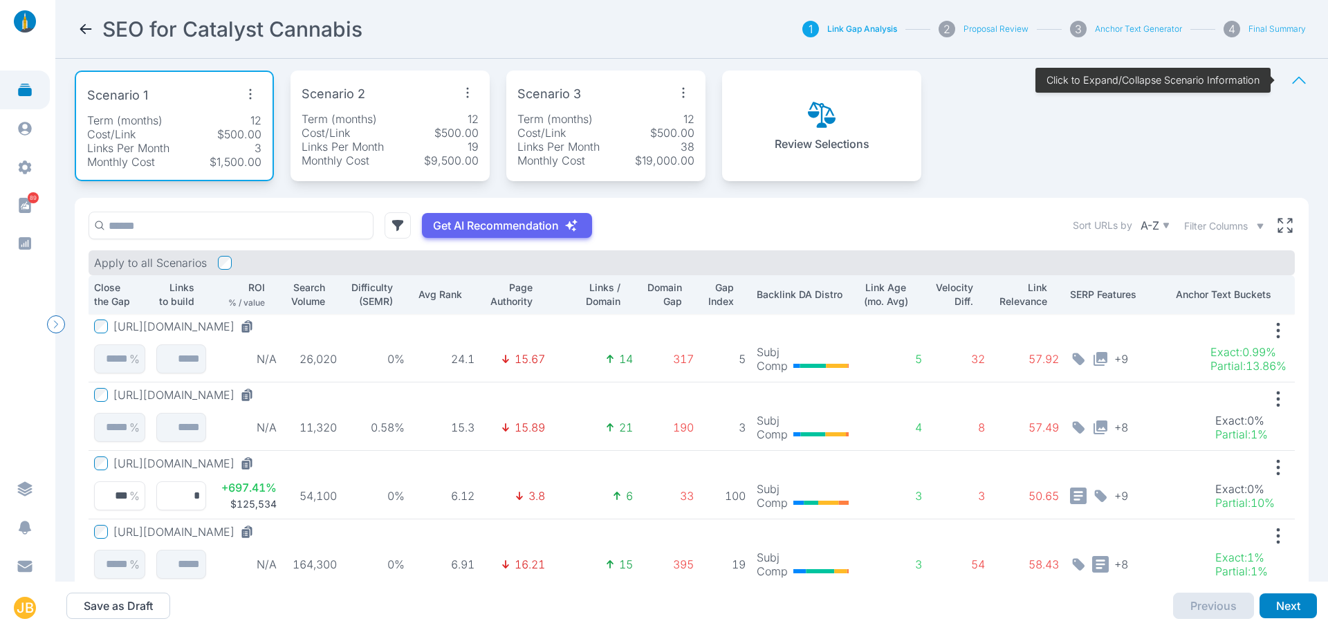
click at [366, 108] on div "Scenario 2 Term (months) 12 Cost/Link $500.00 Links Per Month 19 Monthly Cost $…" at bounding box center [389, 126] width 199 height 111
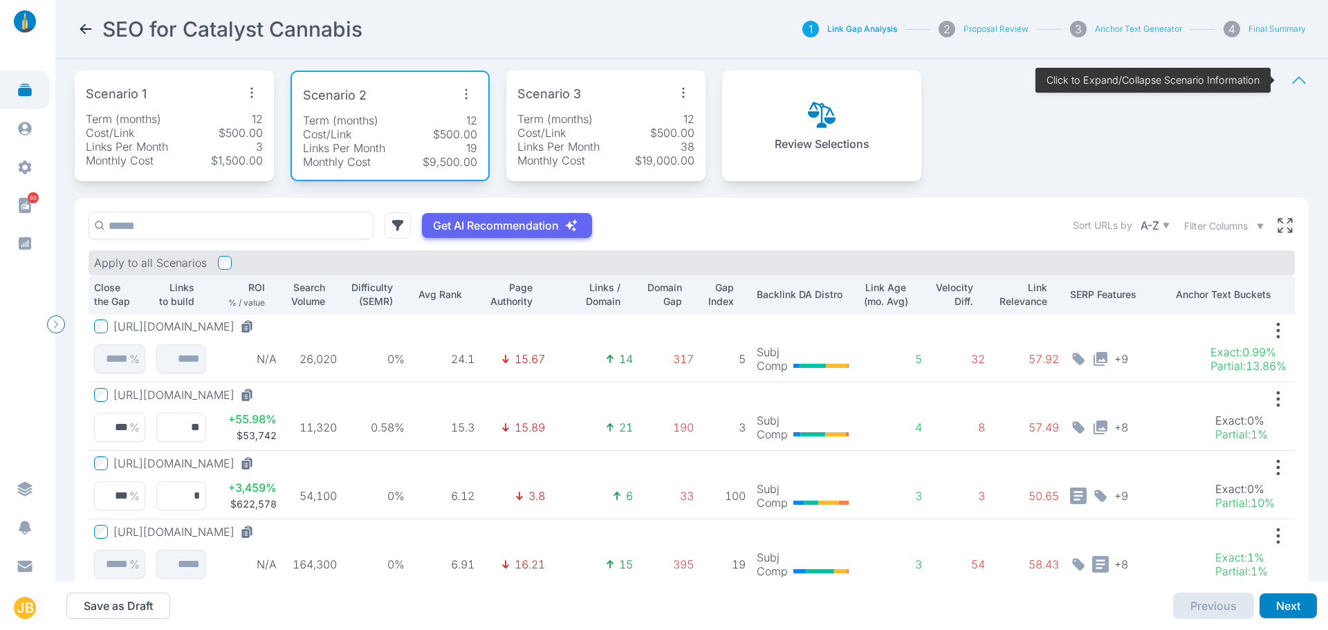
click at [430, 128] on div "Cost/Link $500.00" at bounding box center [605, 133] width 177 height 14
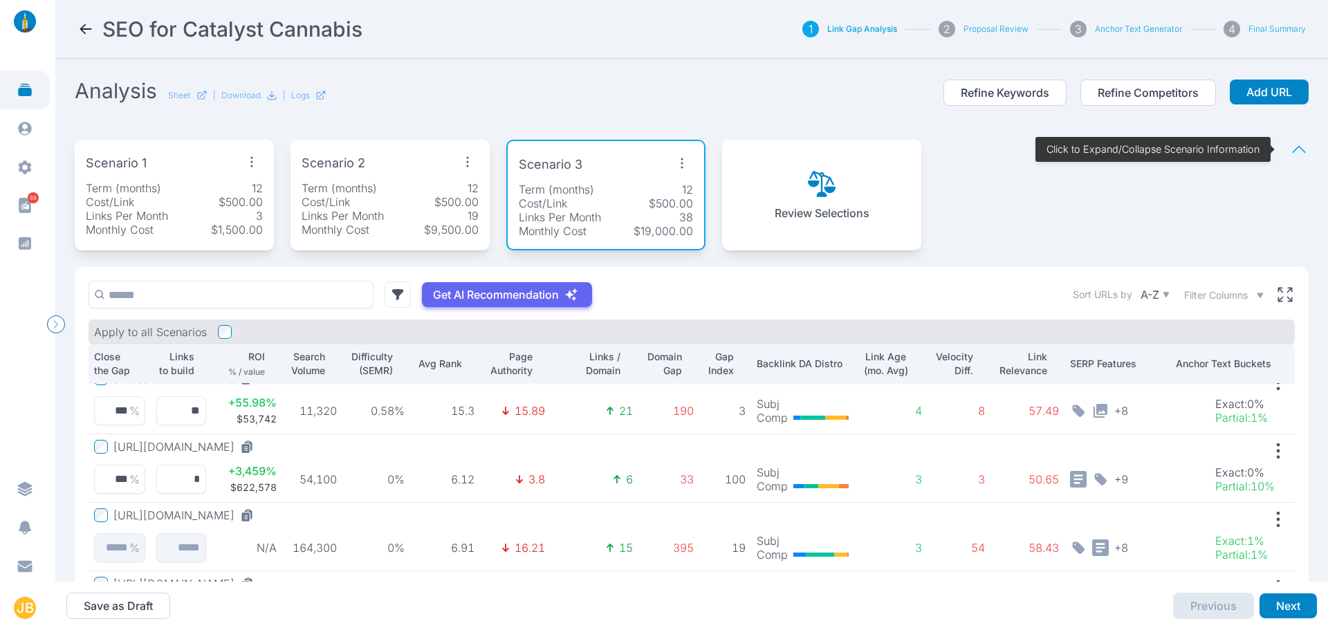
scroll to position [0, 0]
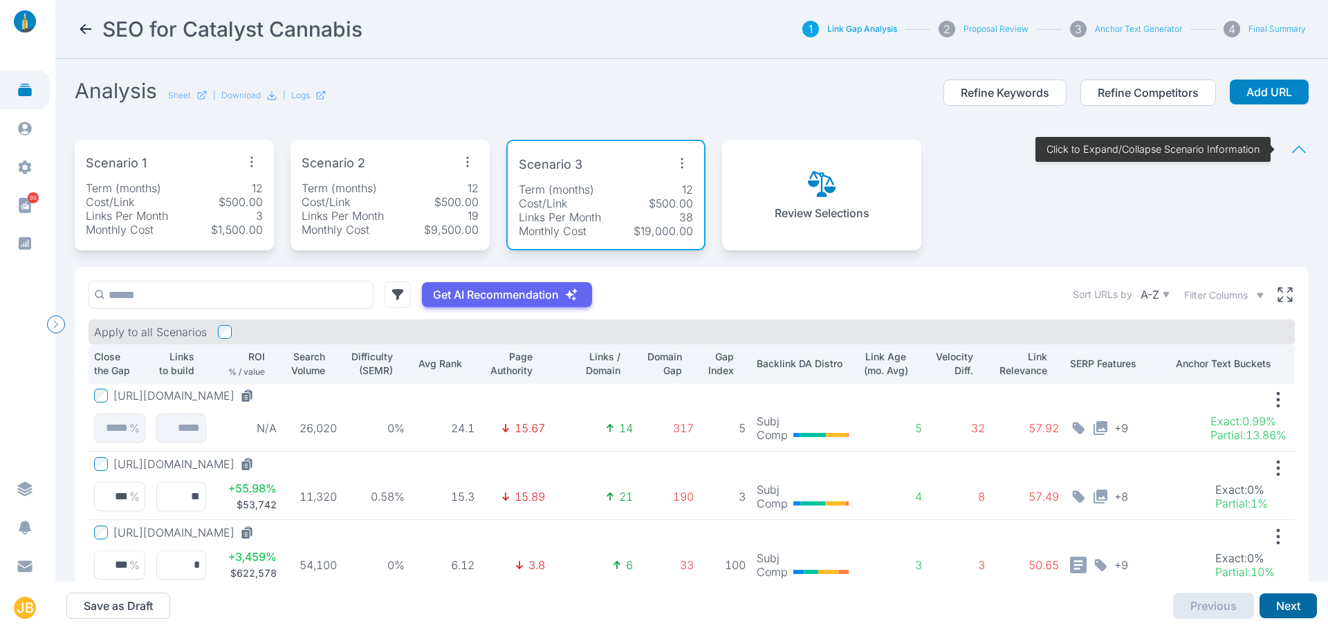
click at [430, 609] on button "Next" at bounding box center [1287, 605] width 57 height 25
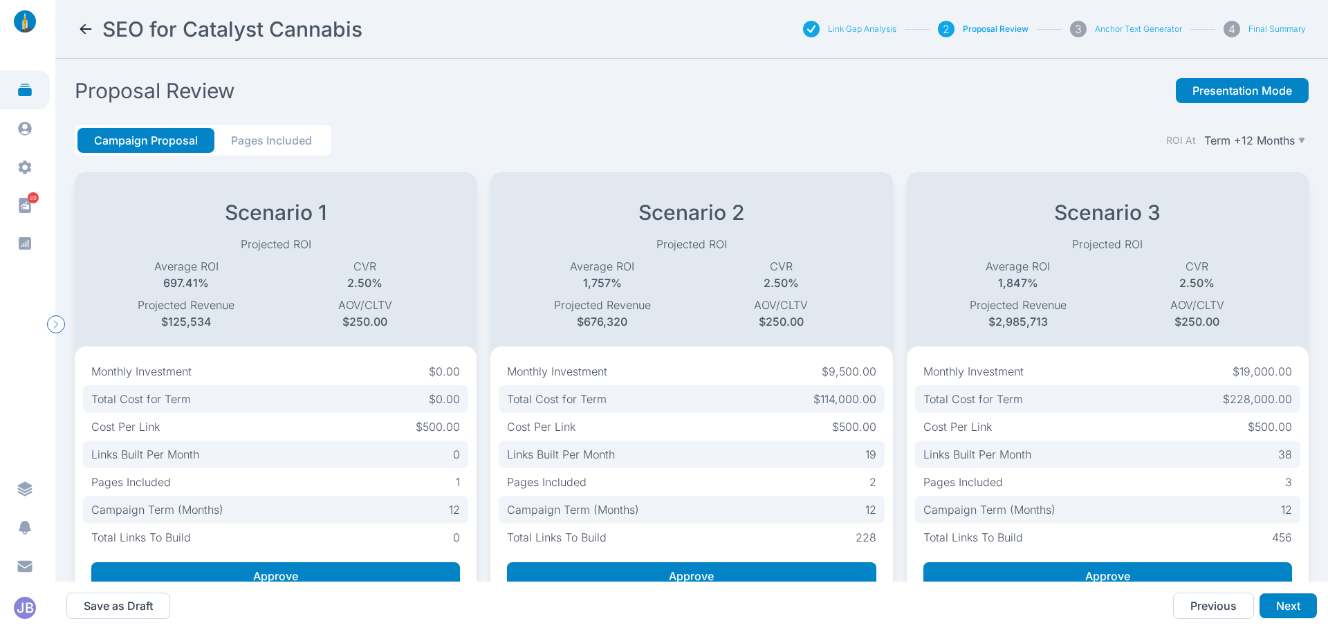
scroll to position [55, 0]
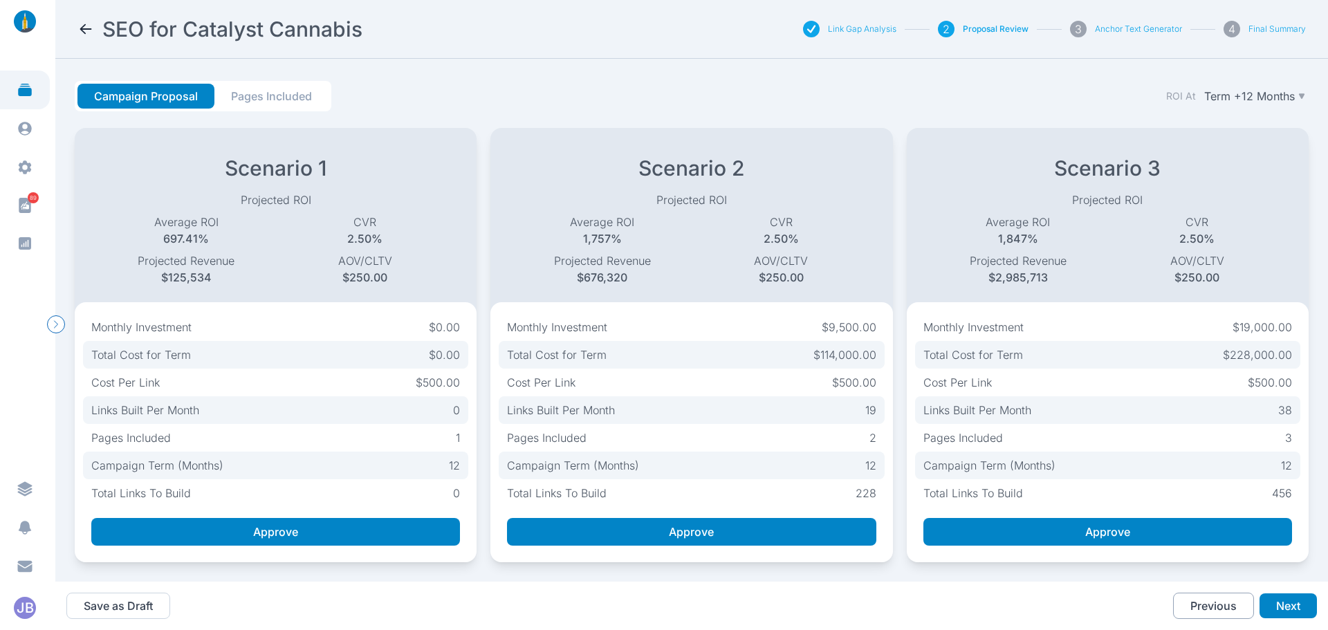
click at [430, 609] on button "Previous" at bounding box center [1213, 606] width 81 height 26
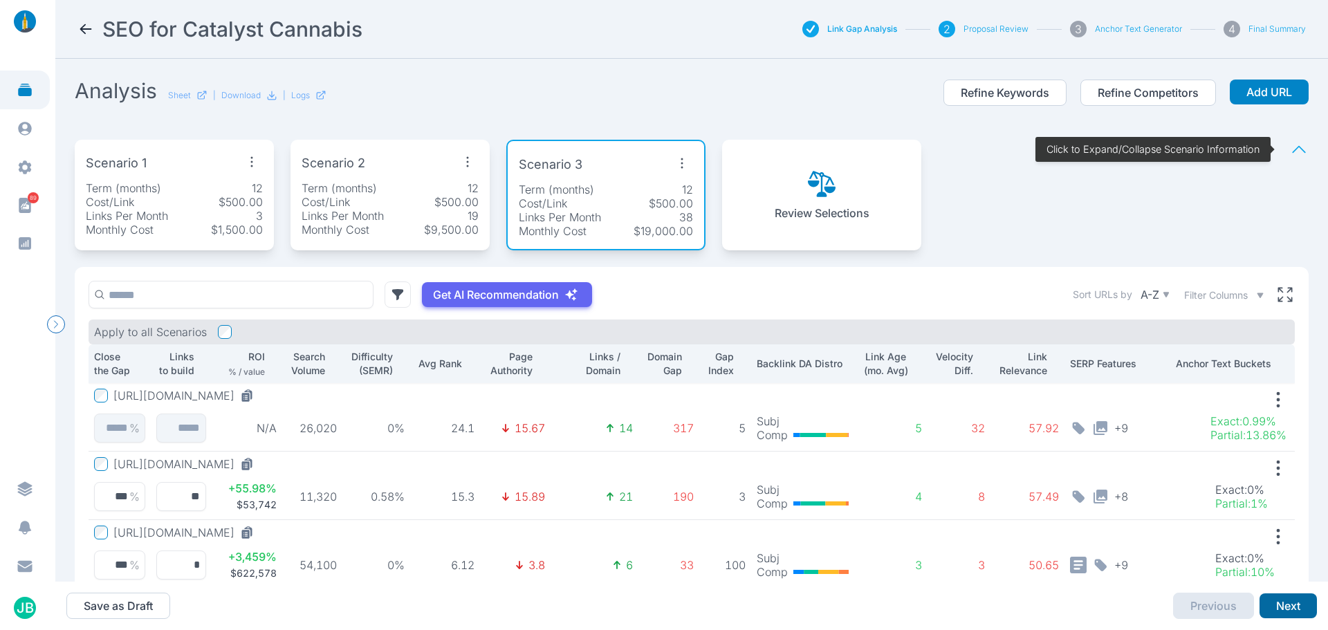
click at [430, 609] on button "Next" at bounding box center [1287, 605] width 57 height 25
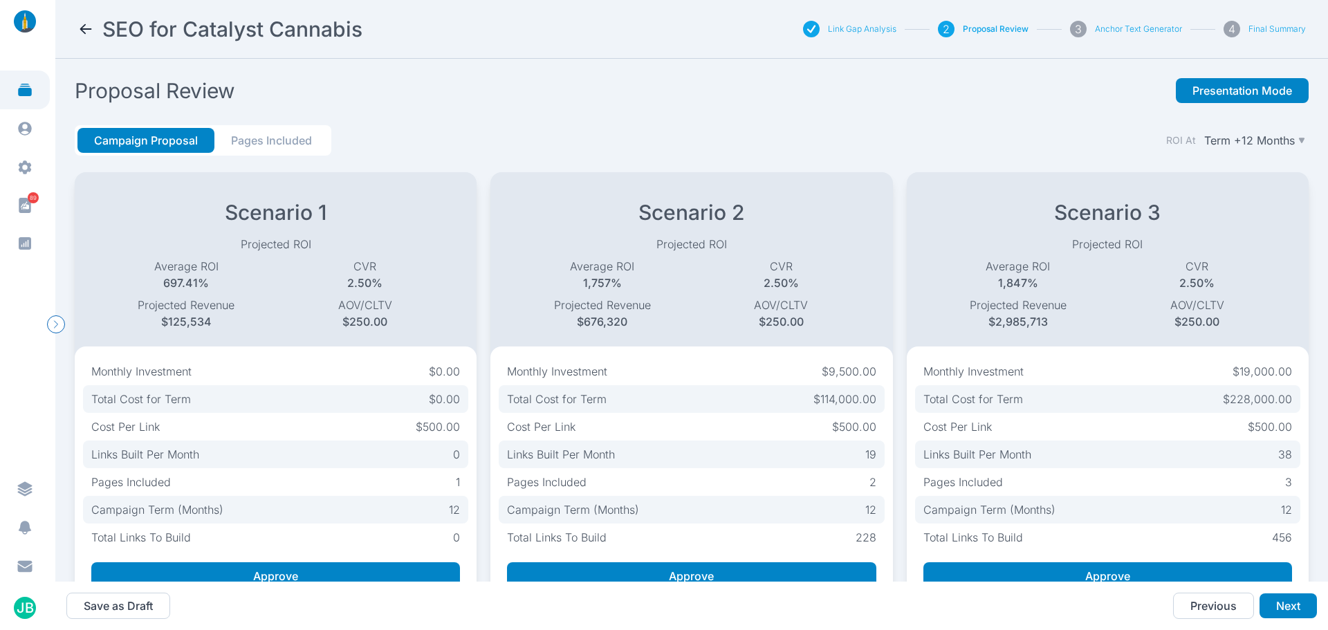
click at [290, 134] on button "Pages Included" at bounding box center [271, 140] width 114 height 25
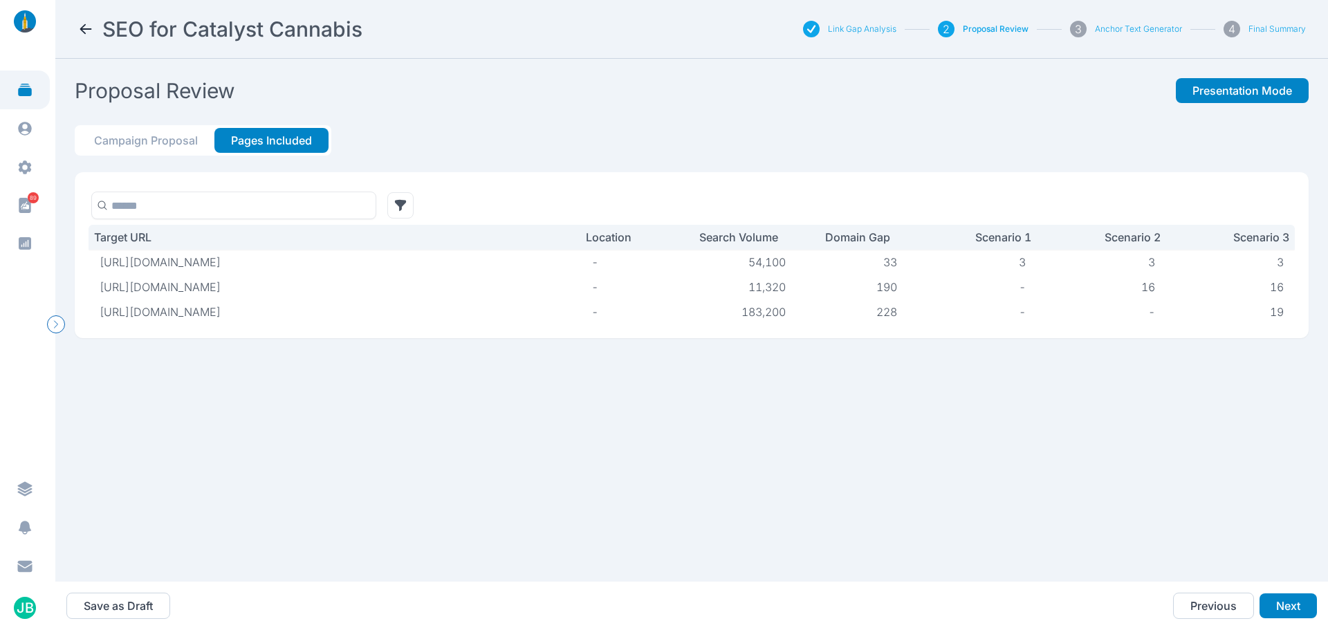
click at [138, 145] on button "Campaign Proposal" at bounding box center [145, 140] width 137 height 25
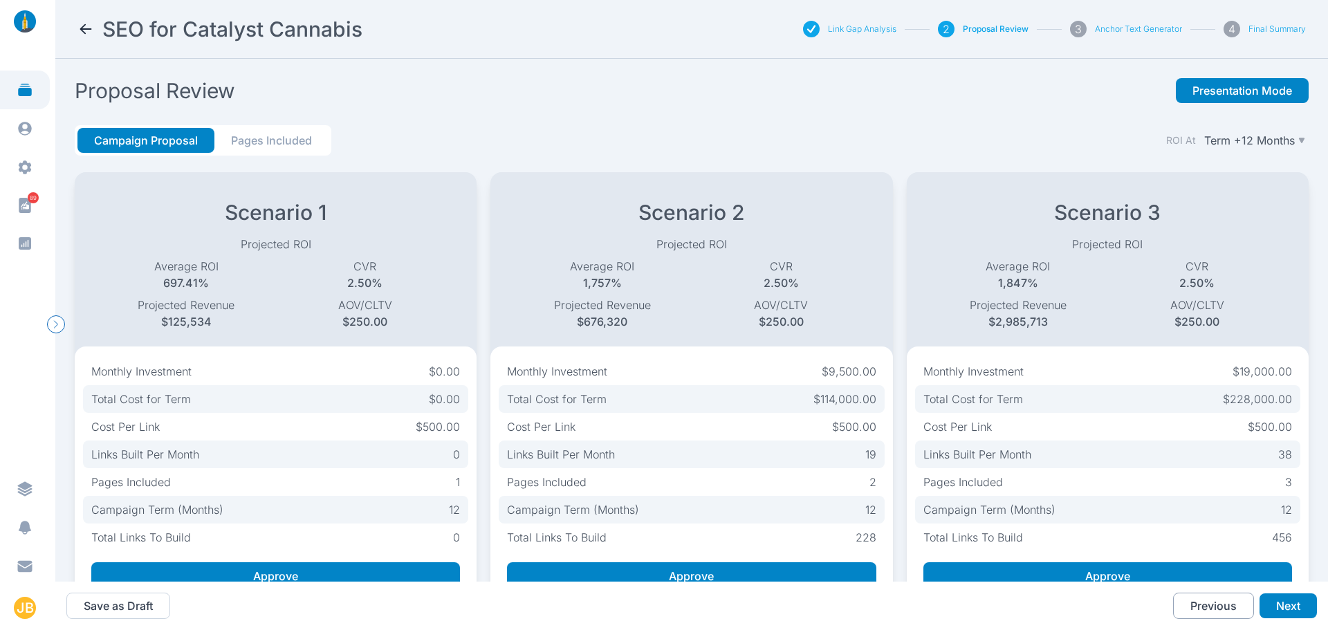
click at [430, 612] on button "Previous" at bounding box center [1213, 606] width 81 height 26
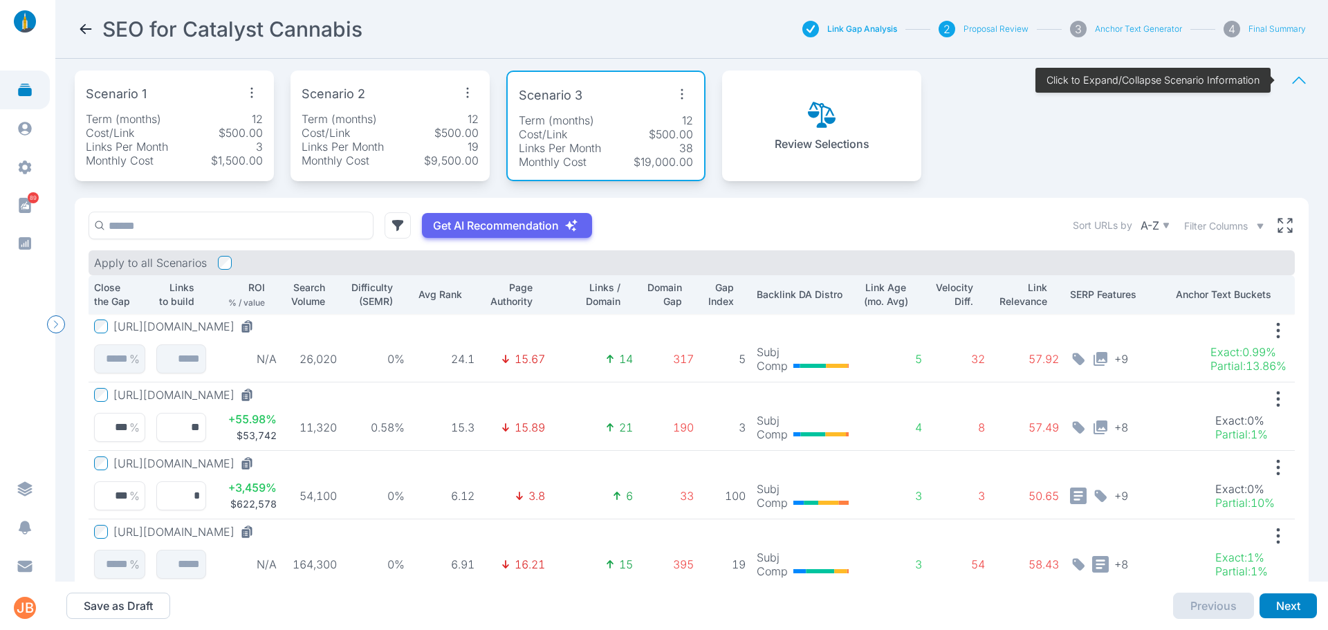
scroll to position [86, 0]
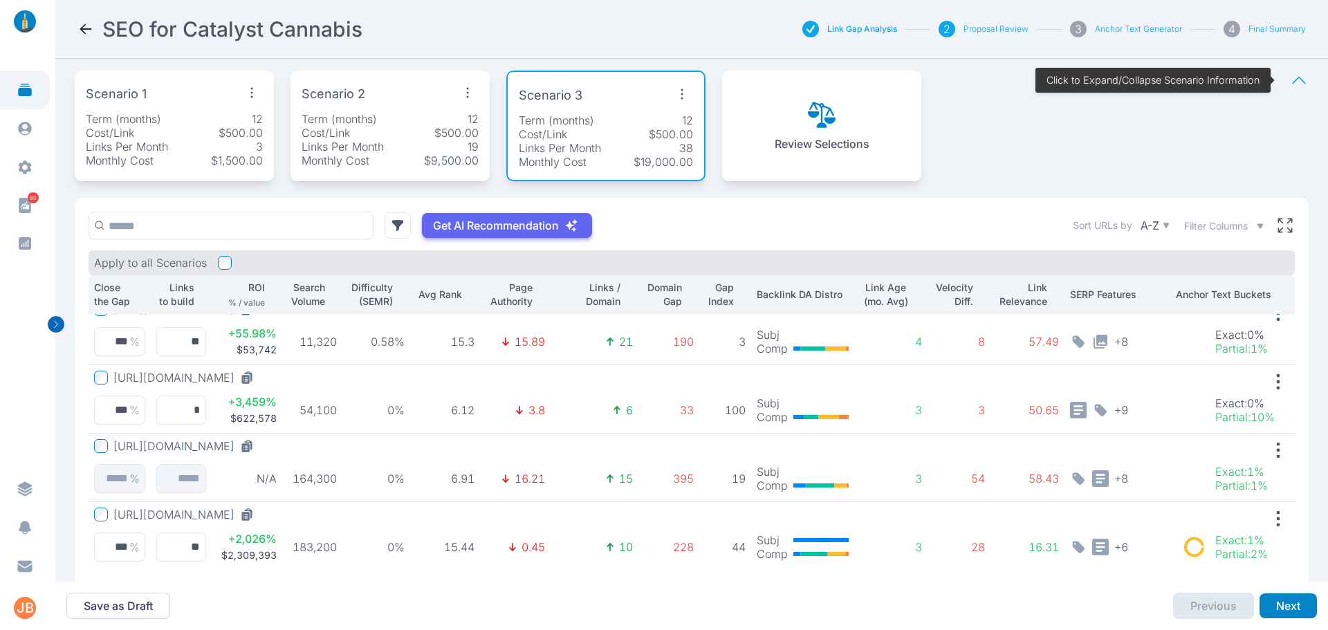
click at [59, 325] on icon "button" at bounding box center [56, 324] width 17 height 17
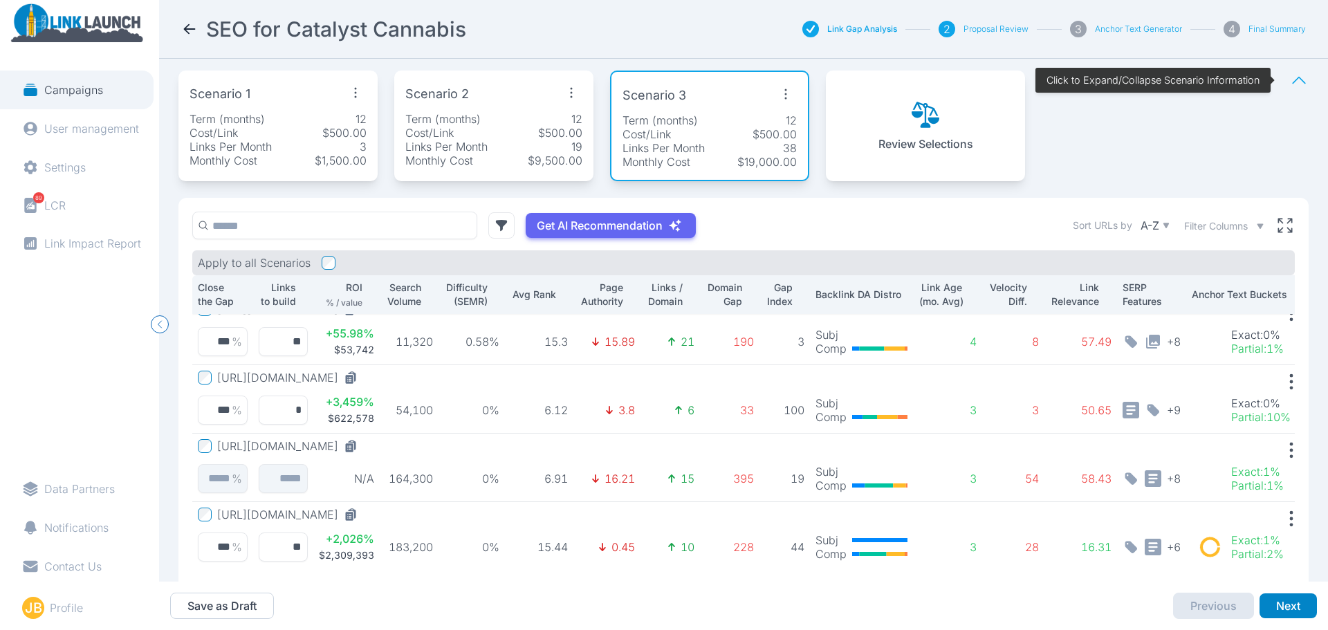
click at [92, 84] on p "Campaigns" at bounding box center [73, 90] width 59 height 14
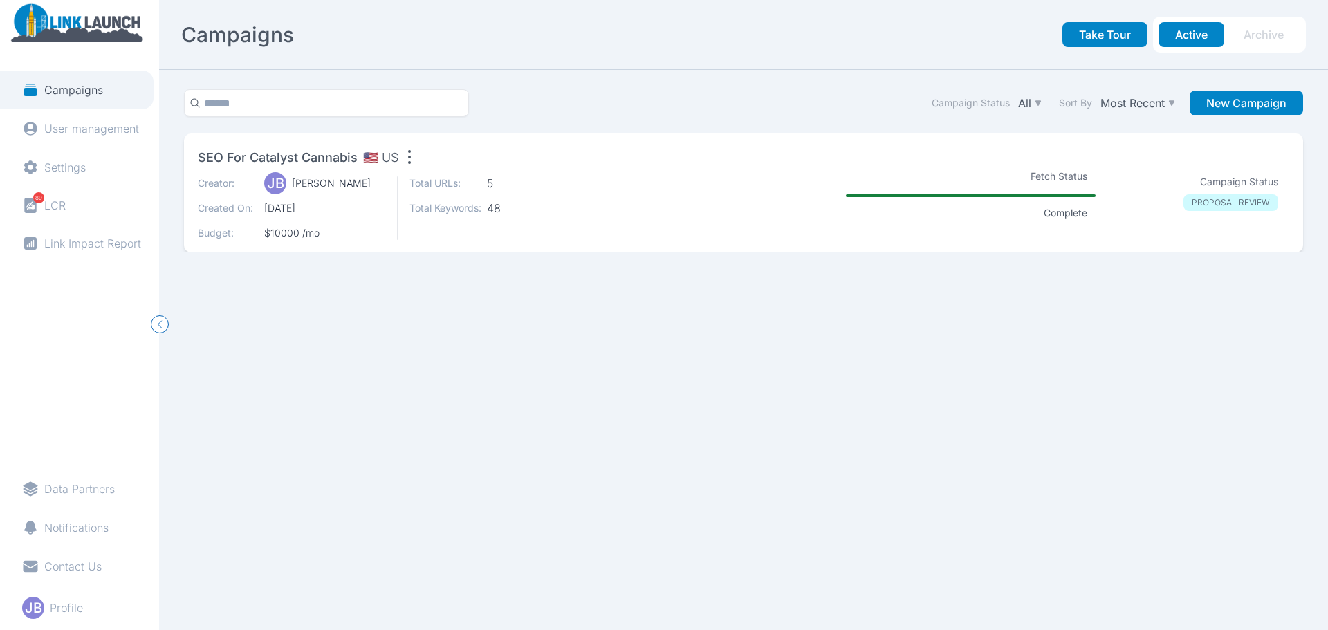
click at [400, 155] on icon "button" at bounding box center [409, 157] width 22 height 22
click at [430, 369] on section "Campaign Status All Sort By Most Recent New Campaign SEO for Catalyst Cannabis …" at bounding box center [743, 350] width 1169 height 560
click at [107, 138] on link "User management" at bounding box center [77, 128] width 154 height 39
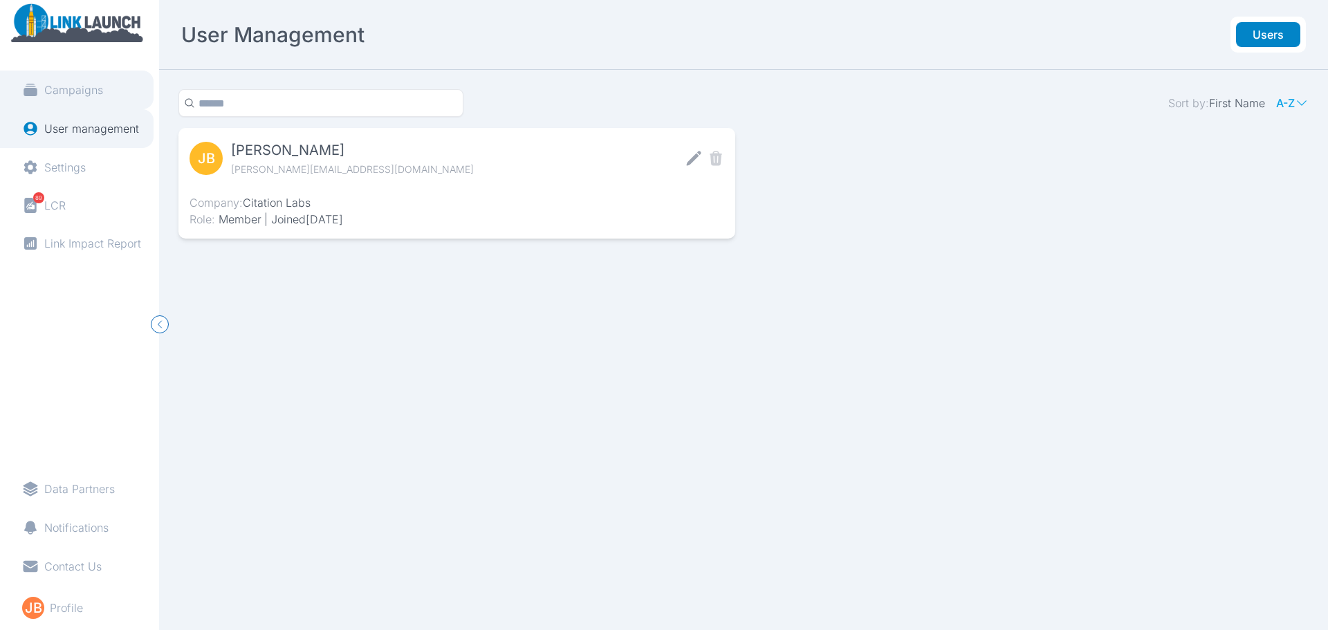
click at [62, 83] on p "Campaigns" at bounding box center [73, 90] width 59 height 14
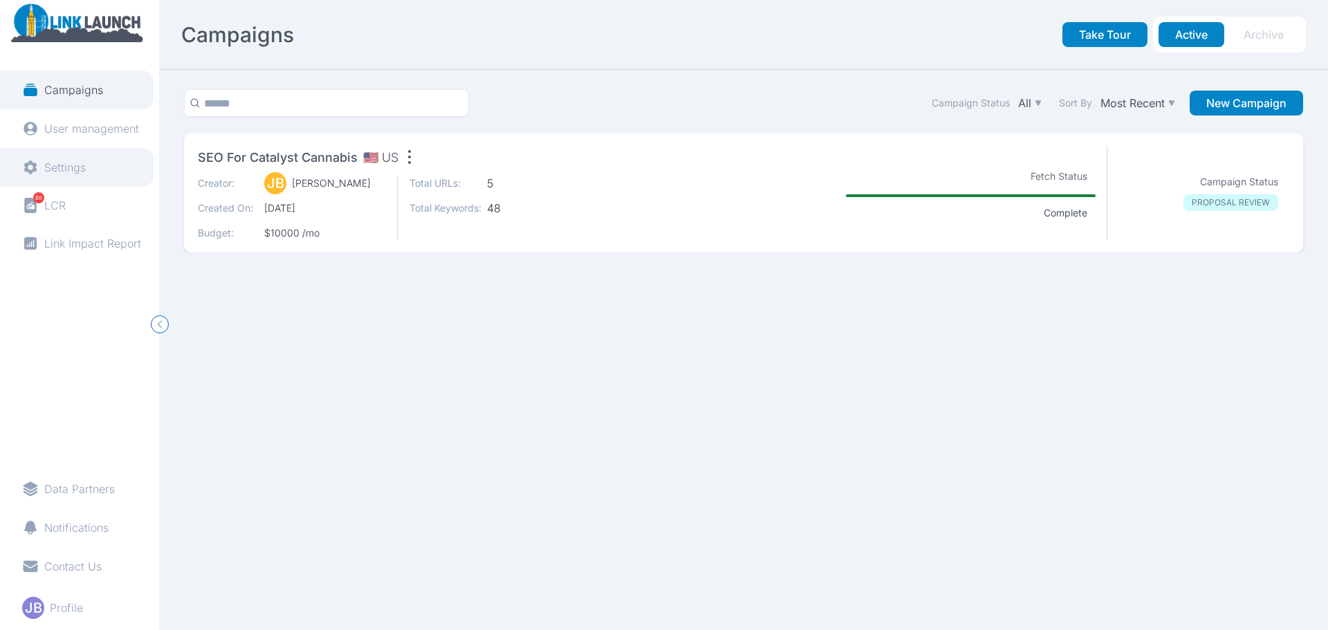
click at [87, 161] on link "Settings" at bounding box center [77, 167] width 154 height 39
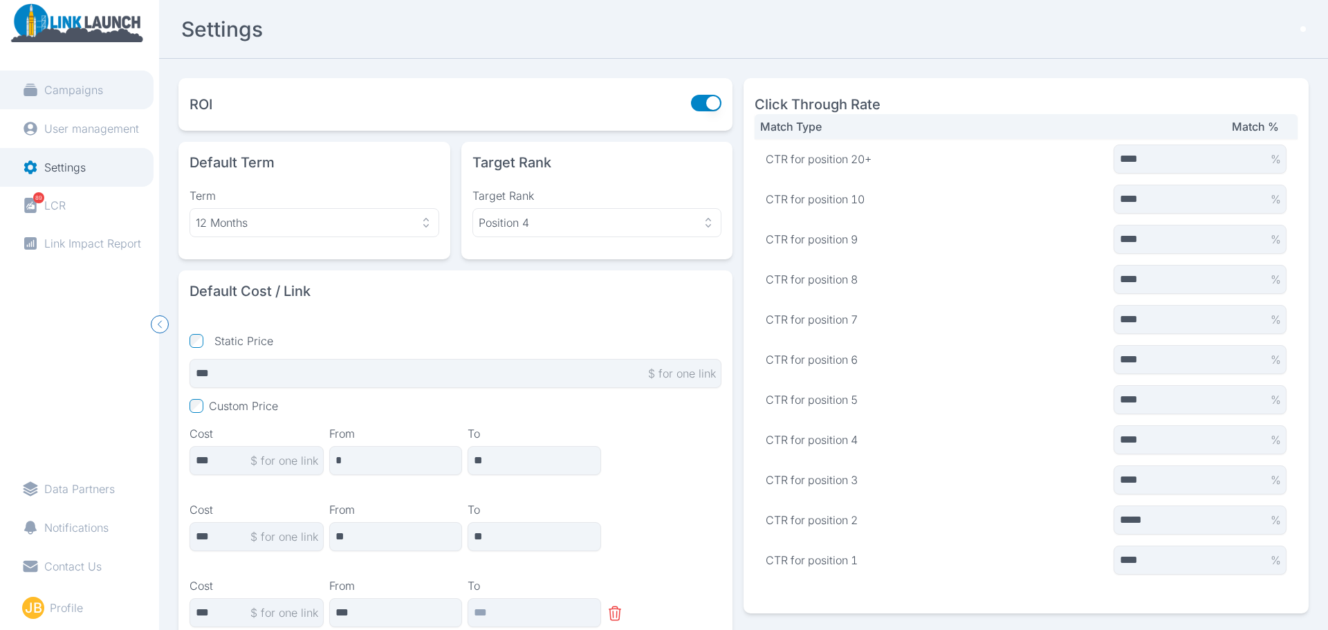
click at [95, 99] on link "Campaigns" at bounding box center [77, 90] width 154 height 39
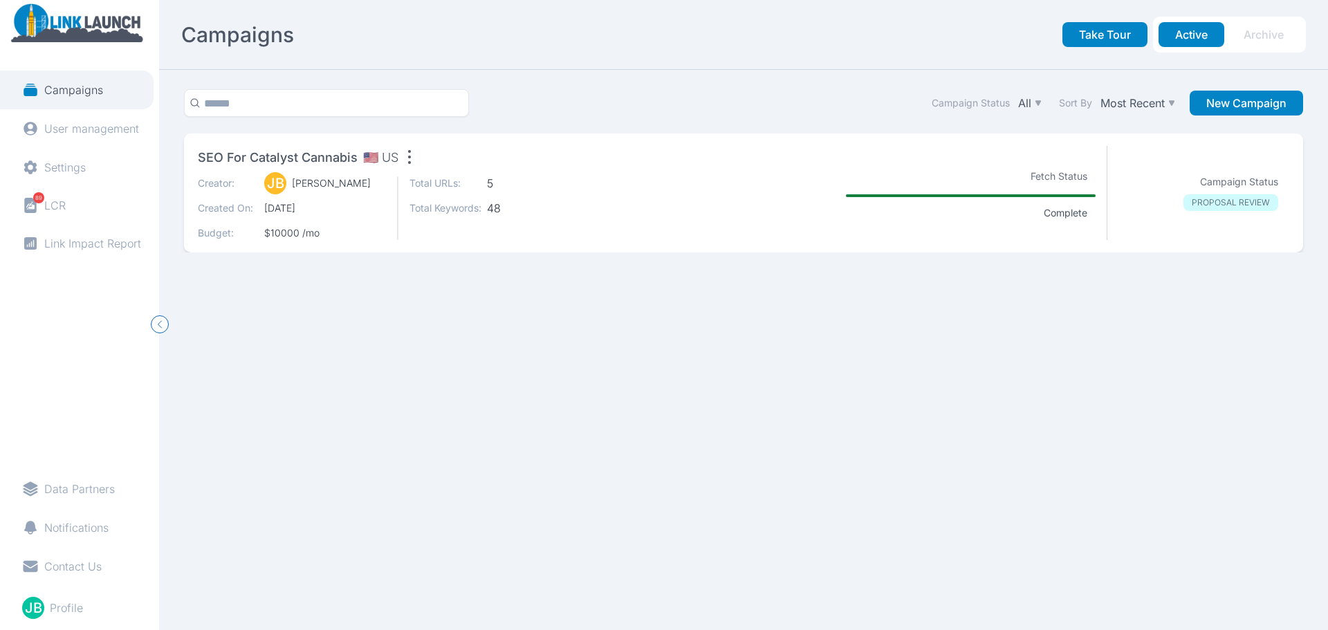
click at [371, 185] on div "[PERSON_NAME] [PERSON_NAME]" at bounding box center [325, 183] width 122 height 14
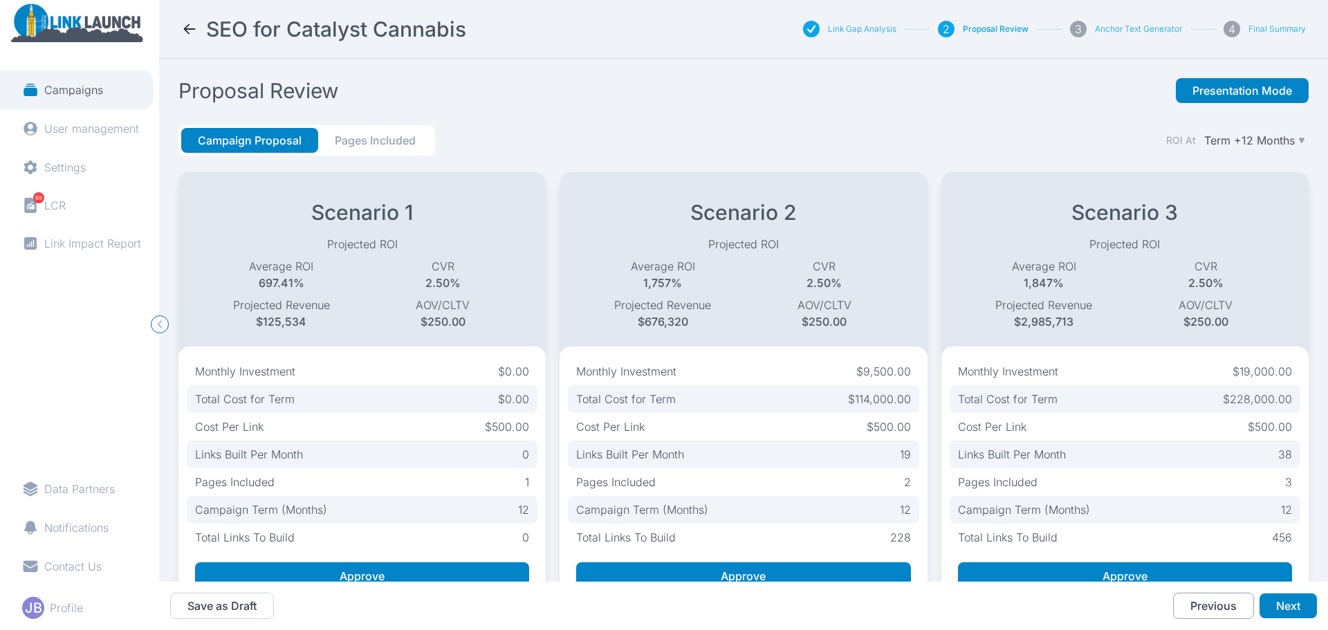
click at [430, 613] on button "Previous" at bounding box center [1213, 606] width 81 height 26
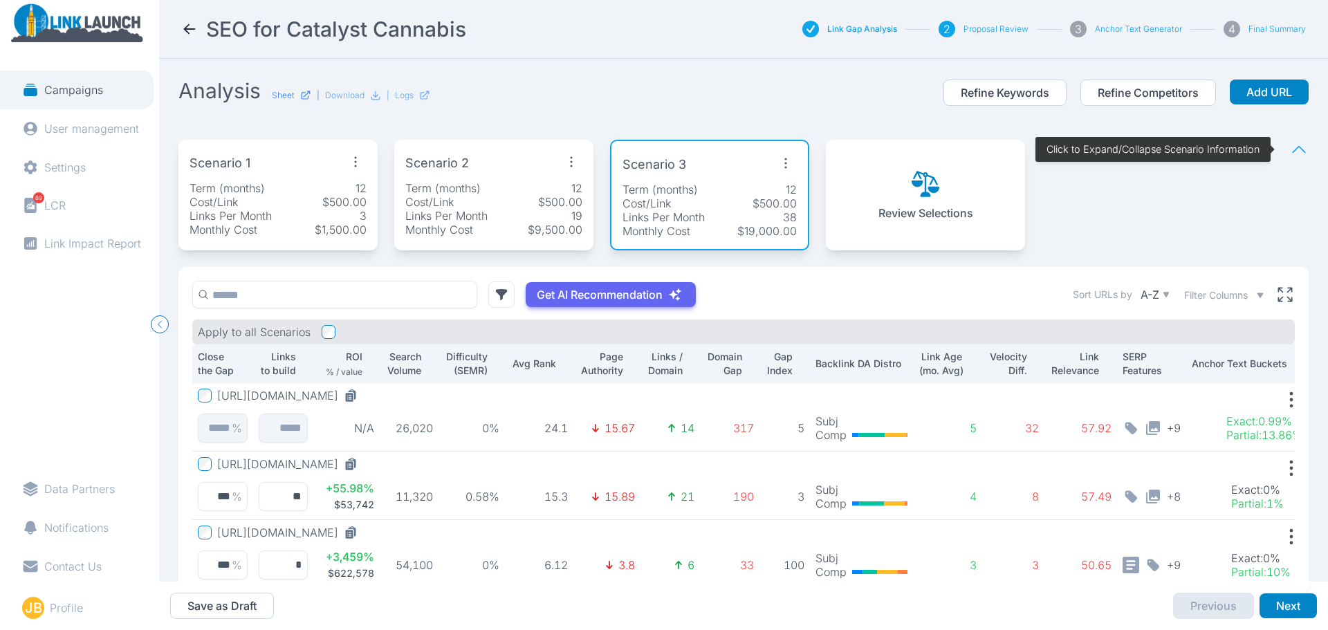
click at [286, 92] on p "Sheet" at bounding box center [283, 95] width 23 height 11
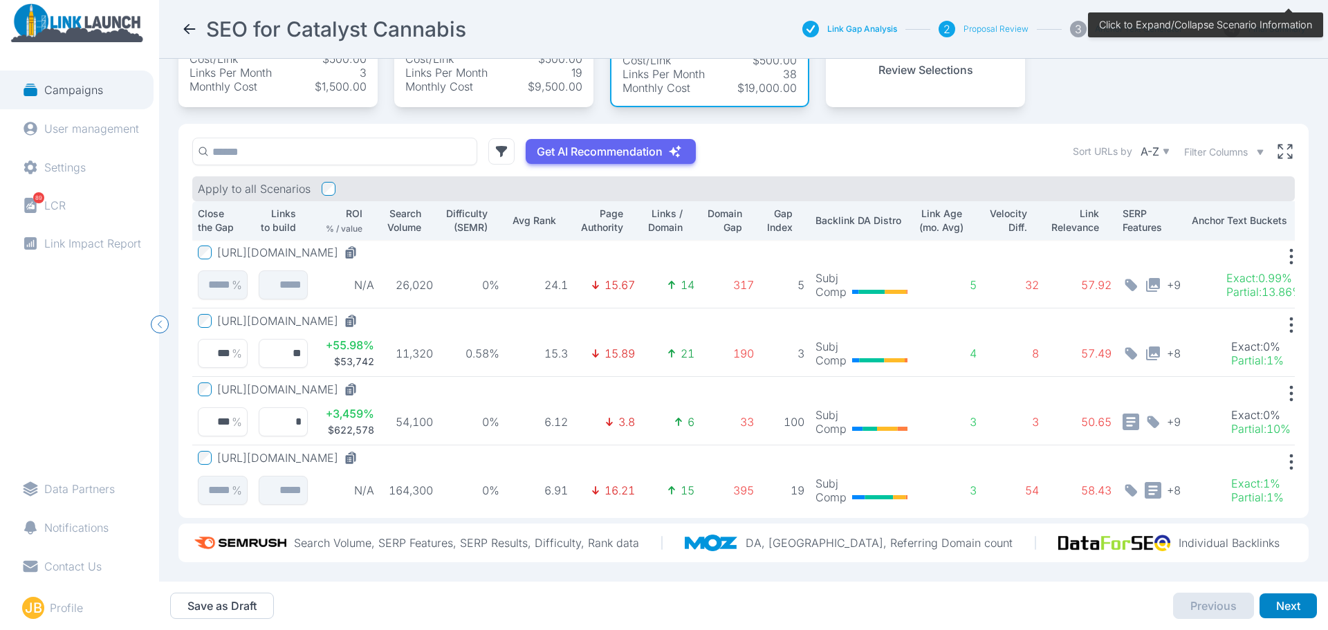
scroll to position [96, 0]
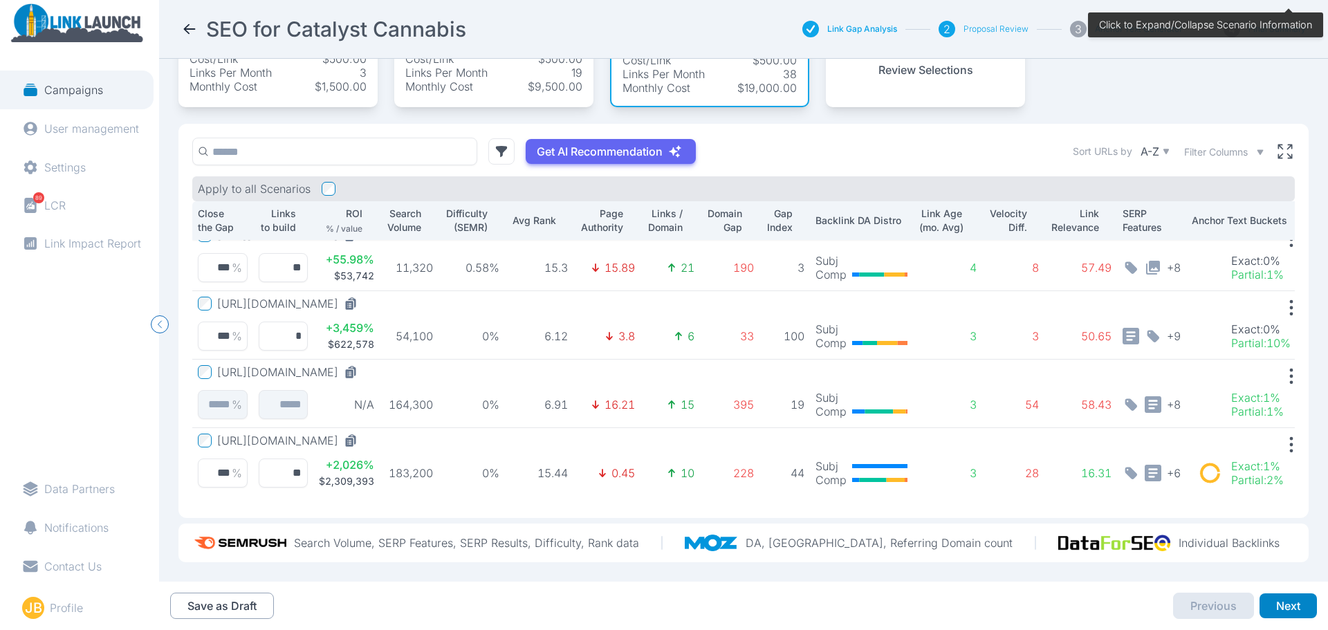
click at [238, 603] on button "Save as Draft" at bounding box center [222, 606] width 104 height 26
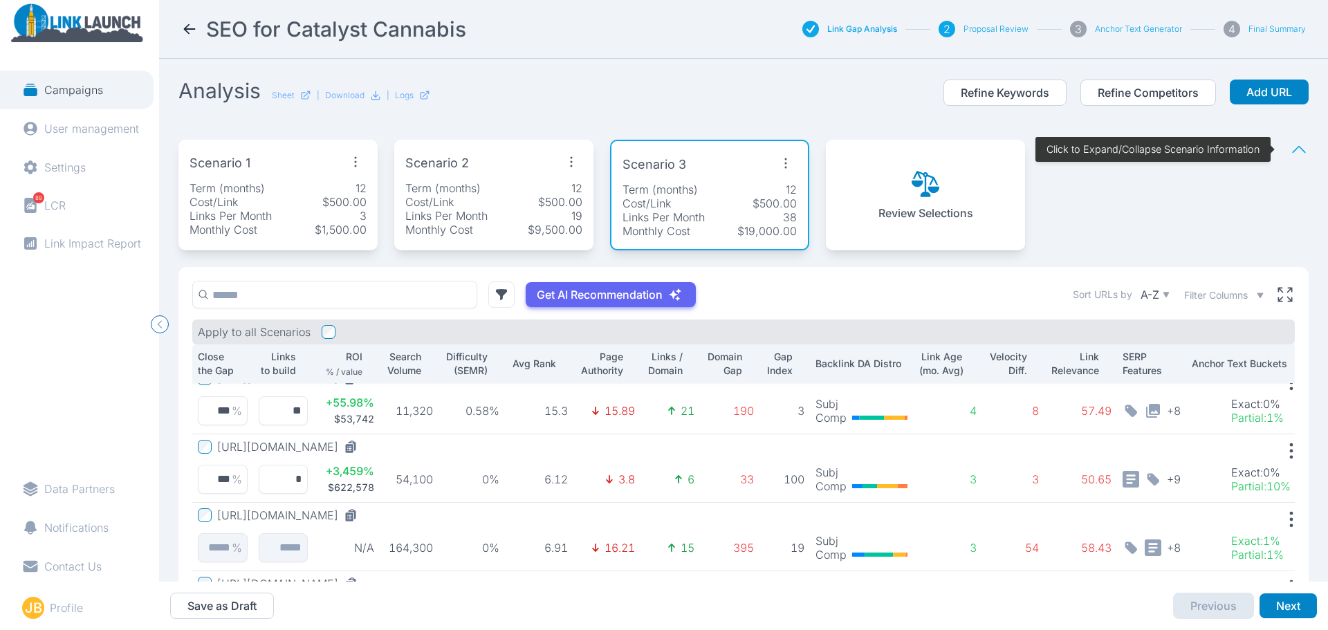
scroll to position [154, 0]
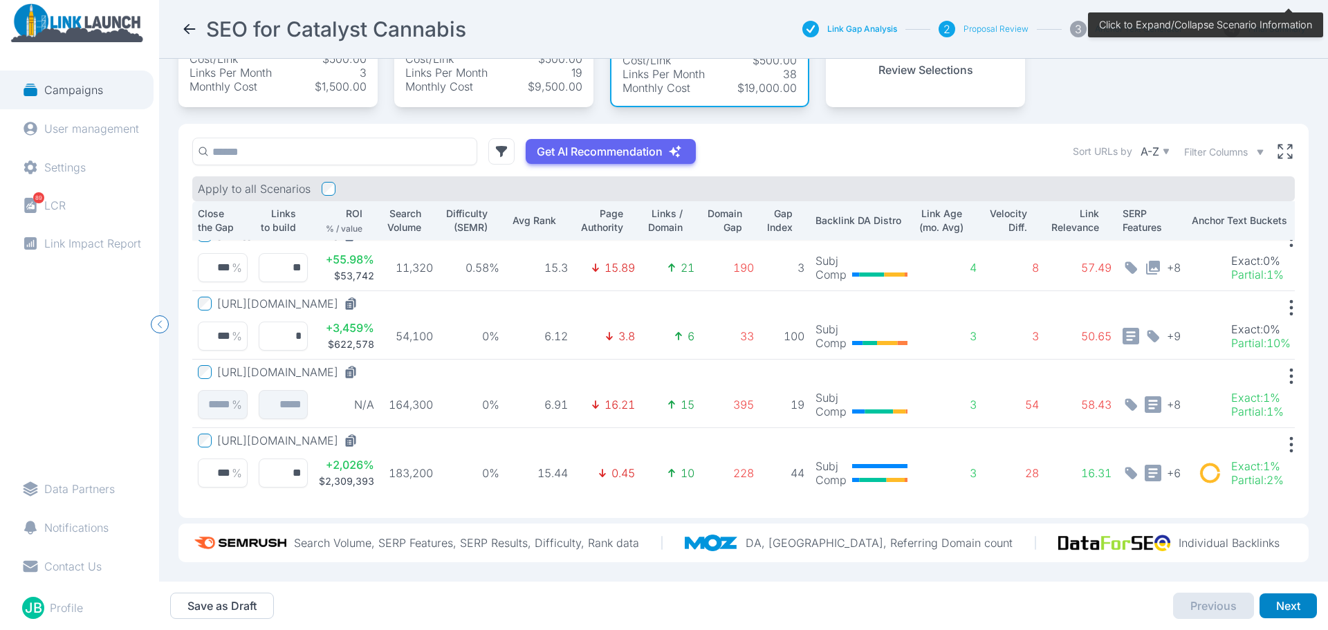
click at [430, 536] on p "Search Volume, SERP Features, SERP Results, Difficulty, Rank data" at bounding box center [466, 543] width 345 height 14
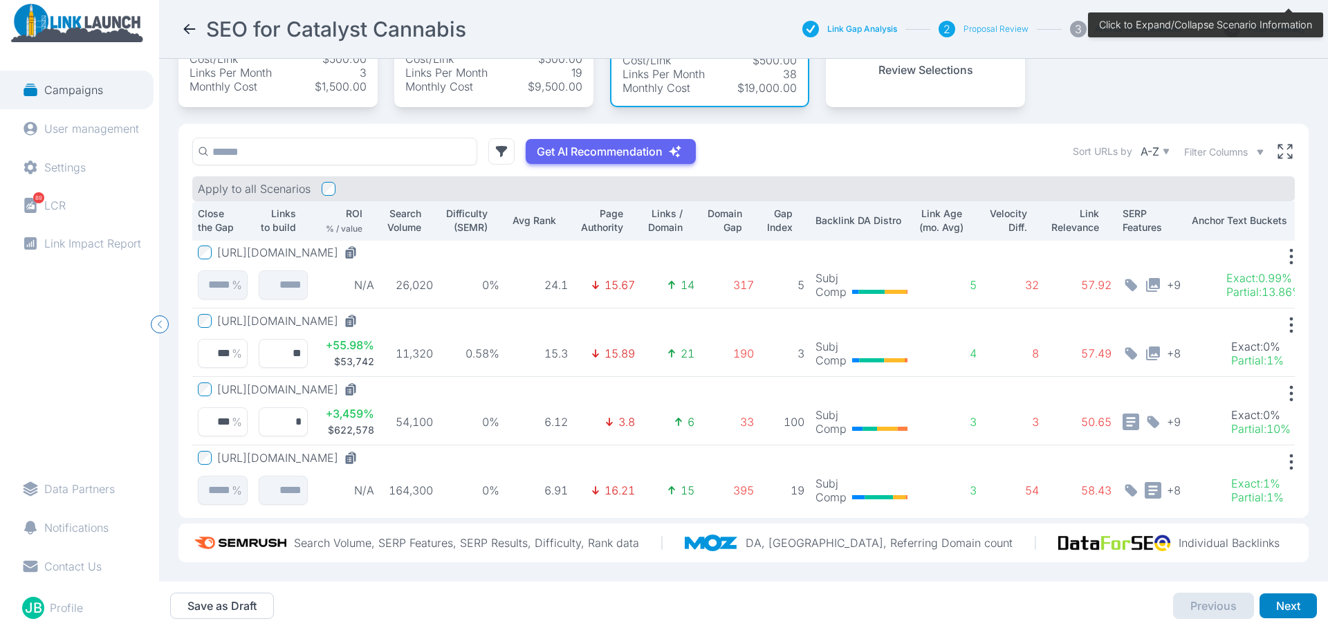
scroll to position [96, 0]
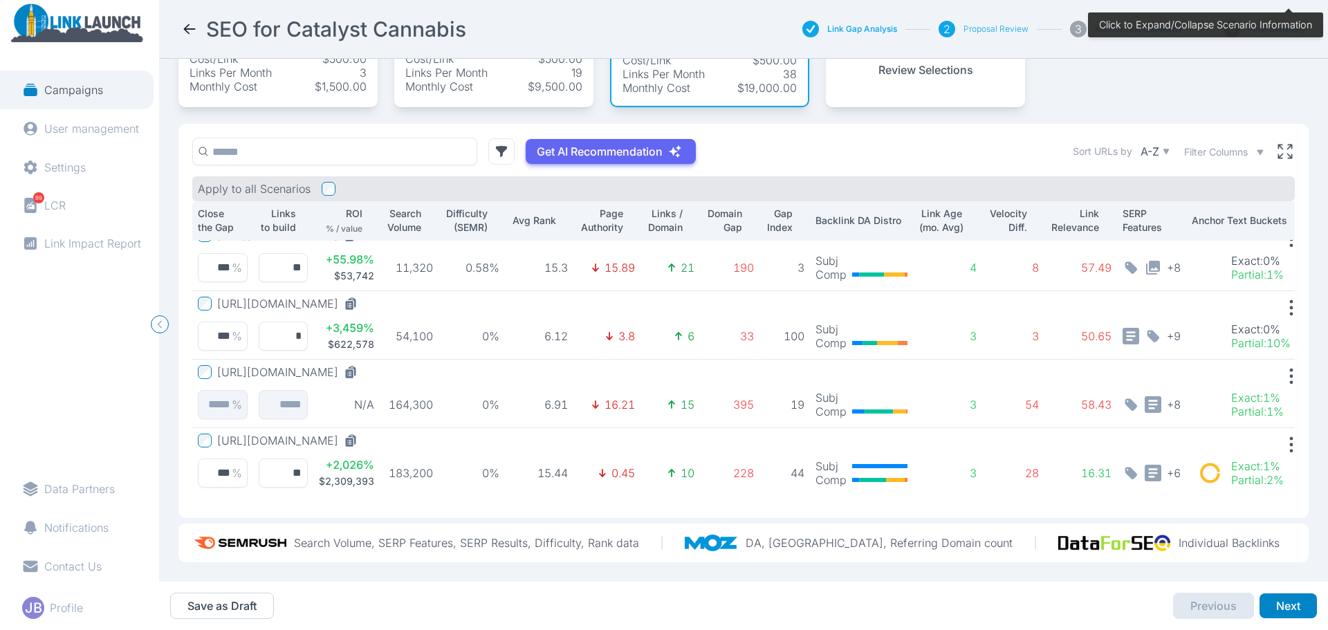
click at [153, 438] on div "Campaigns User management Settings 89 LCR Link Impact Report Data Partners Noti…" at bounding box center [79, 315] width 159 height 630
click at [165, 472] on section "Analysis Sheet | Download | Logs Refine Keywords Refine Competitors Add URL Sce…" at bounding box center [743, 320] width 1169 height 523
